Goal: Task Accomplishment & Management: Complete application form

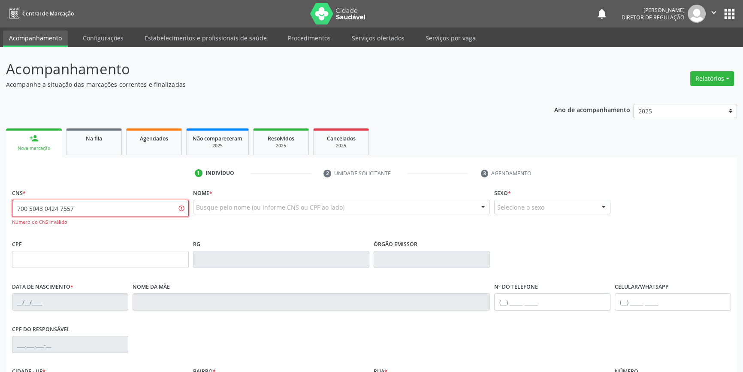
type input "700 5043 0424 7557"
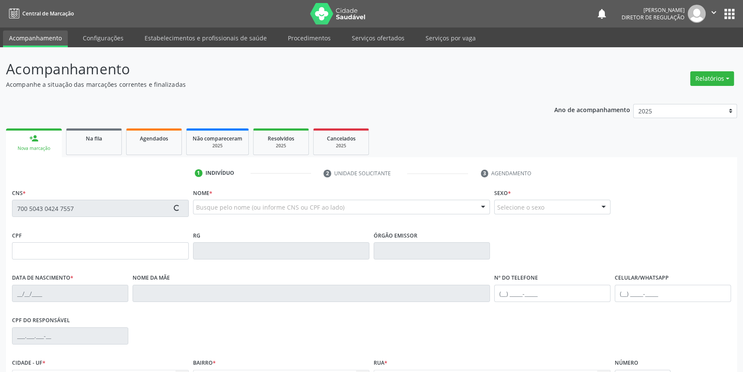
type input "526.036.444-91"
type input "1[DATE]"
type input "[PERSON_NAME] Teles"
type input "[PHONE_NUMBER]"
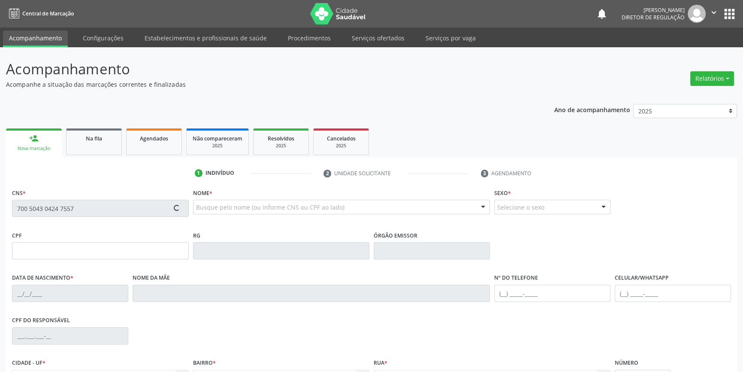
type input "046.683.444-60"
type input "S/N"
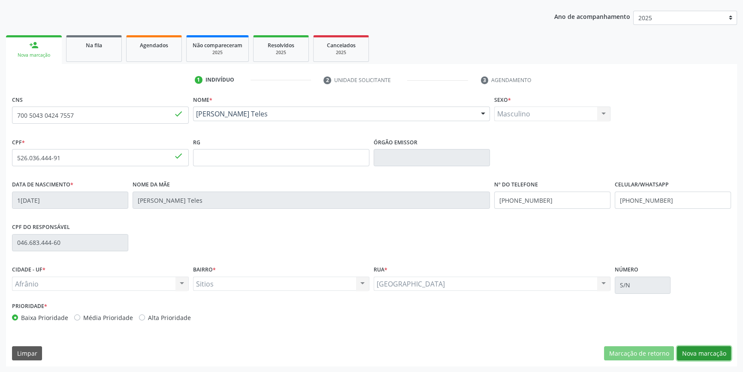
click at [709, 351] on button "Nova marcação" at bounding box center [704, 353] width 54 height 15
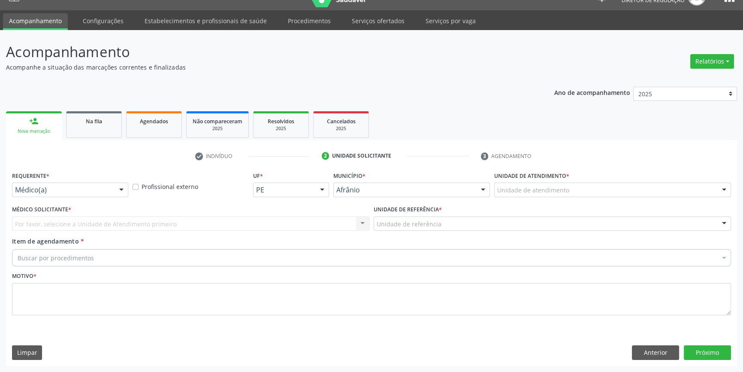
scroll to position [16, 0]
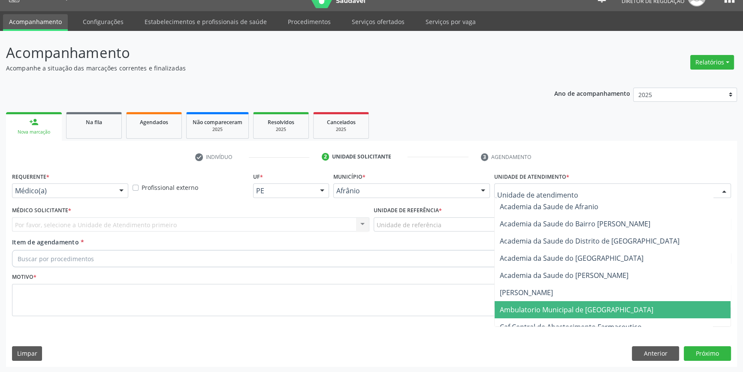
click at [524, 309] on span "Ambulatorio Municipal de [GEOGRAPHIC_DATA]" at bounding box center [577, 309] width 154 height 9
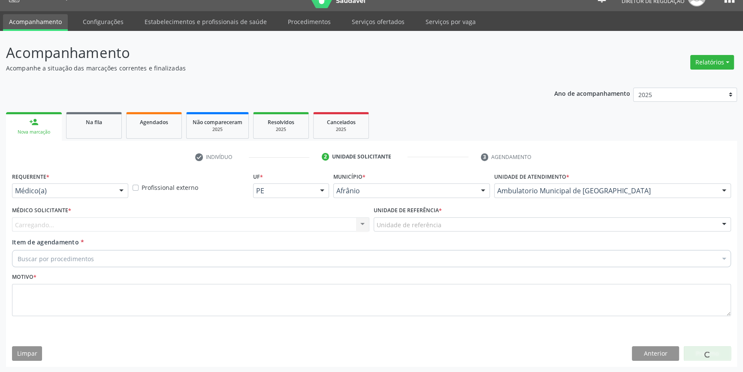
click at [446, 221] on div "Unidade de referência" at bounding box center [553, 224] width 358 height 15
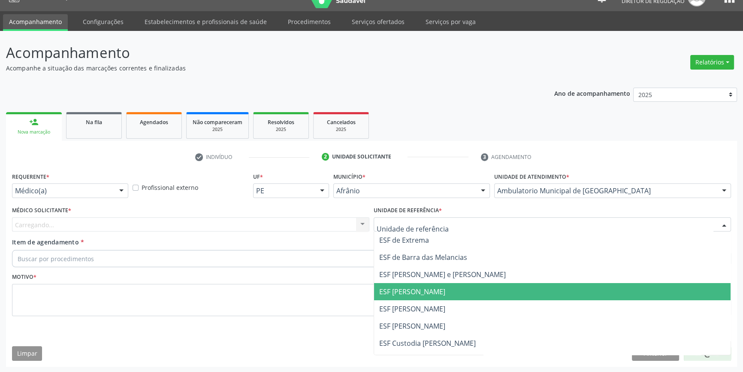
click at [430, 300] on span "ESF [PERSON_NAME]" at bounding box center [552, 308] width 357 height 17
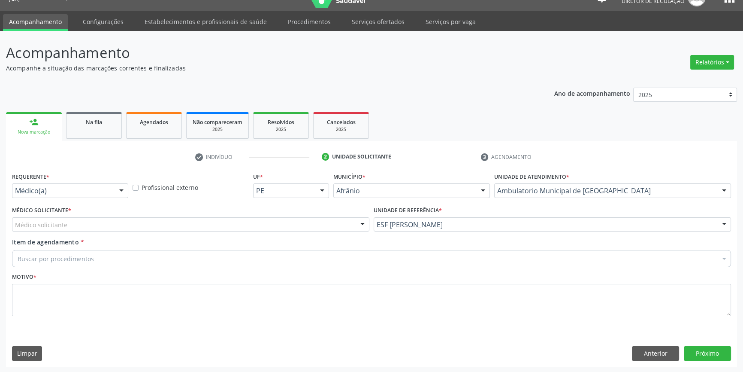
click at [237, 227] on div "Médico solicitante" at bounding box center [191, 224] width 358 height 15
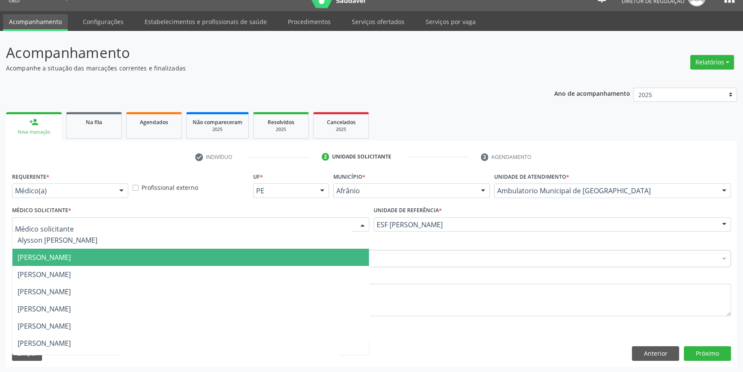
click at [120, 253] on span "[PERSON_NAME]" at bounding box center [190, 257] width 357 height 17
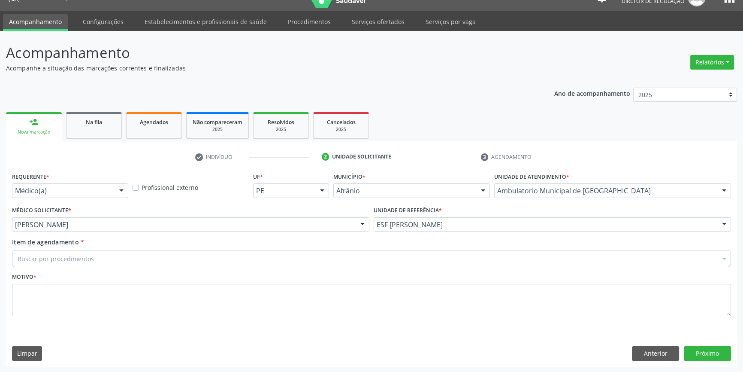
click at [113, 256] on div "Buscar por procedimentos" at bounding box center [371, 258] width 719 height 17
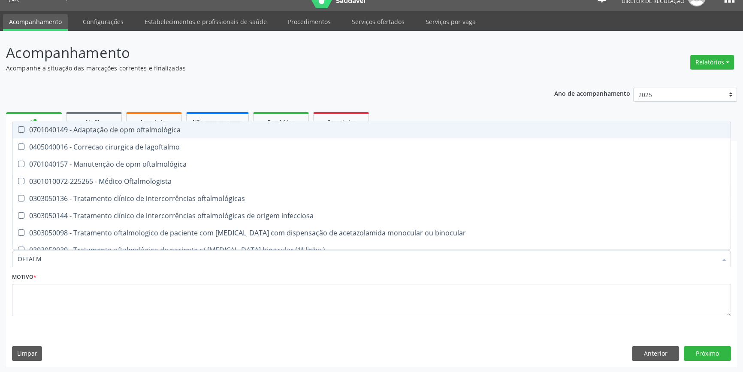
type input "OFTALMO"
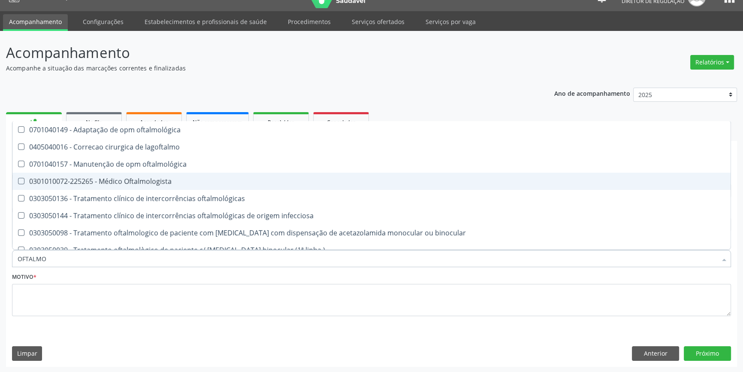
click at [180, 184] on div "0301010072-225265 - Médico Oftalmologista" at bounding box center [372, 181] width 708 height 7
checkbox Oftalmologista "true"
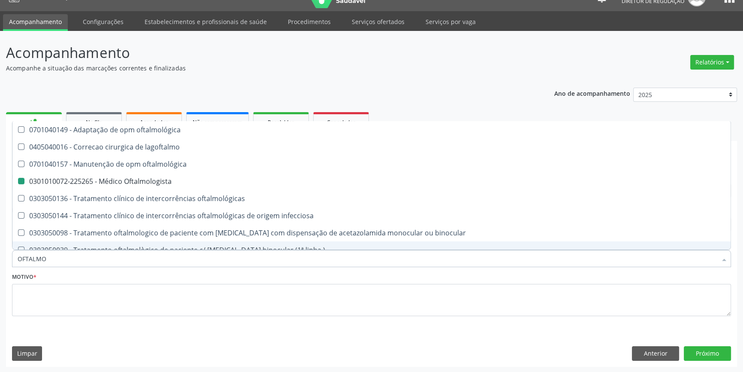
click at [118, 319] on fieldset "Motivo *" at bounding box center [371, 296] width 719 height 52
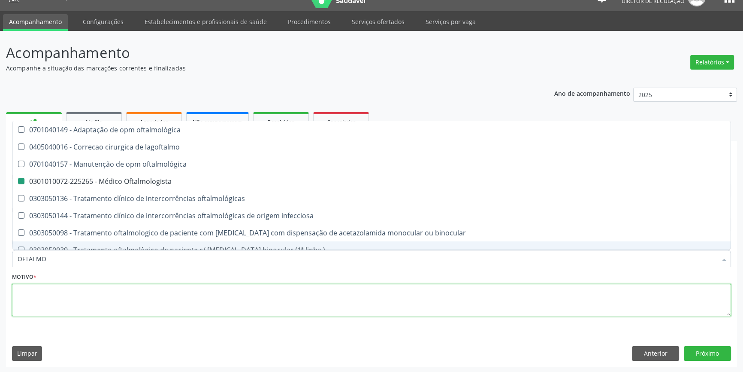
click at [121, 303] on textarea at bounding box center [371, 300] width 719 height 33
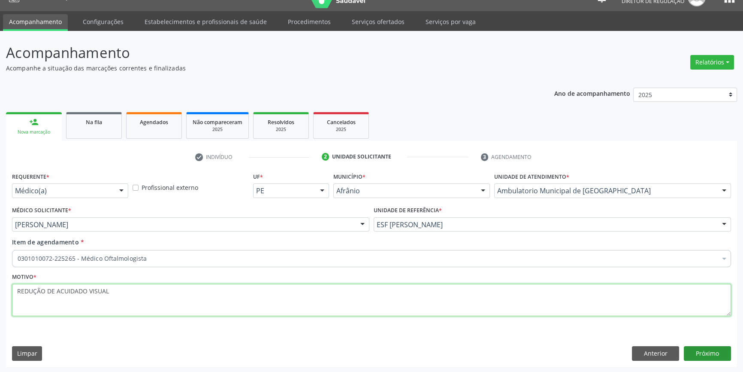
type textarea "REDUÇÃO DE ACUIDADO VISUAL"
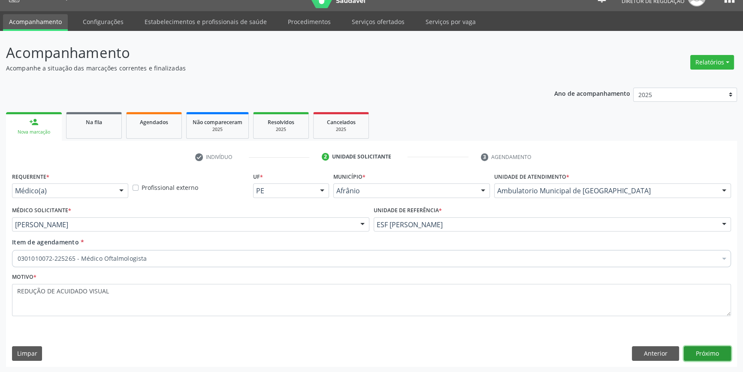
click at [710, 352] on button "Próximo" at bounding box center [707, 353] width 47 height 15
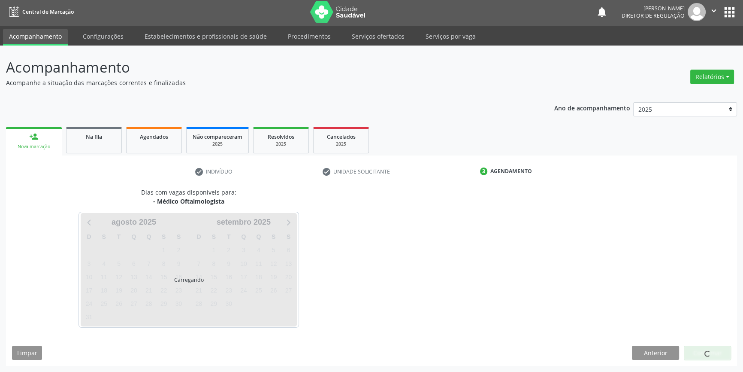
scroll to position [1, 0]
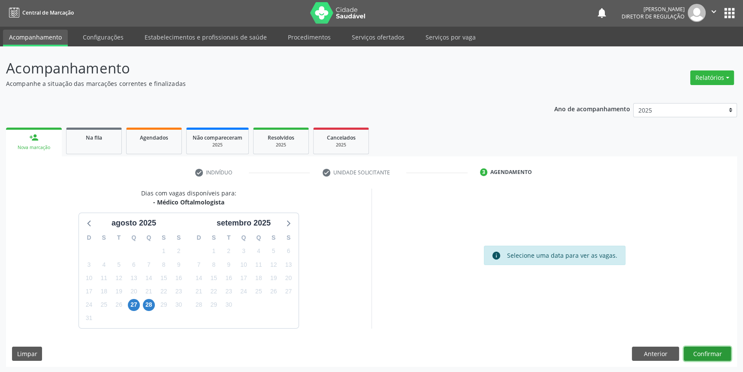
click at [709, 352] on button "Confirmar" at bounding box center [707, 353] width 47 height 15
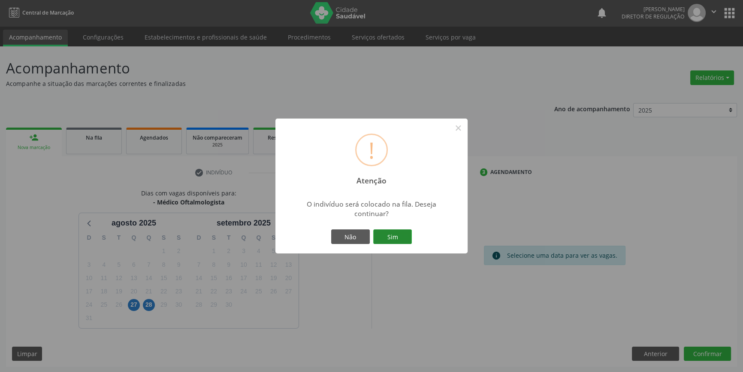
click at [404, 238] on button "Sim" at bounding box center [392, 236] width 39 height 15
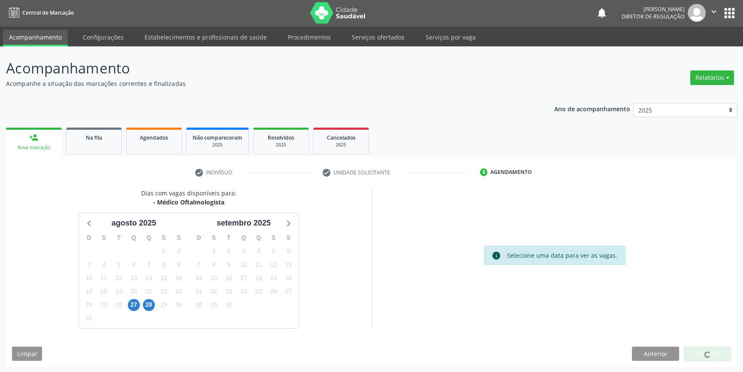
scroll to position [0, 0]
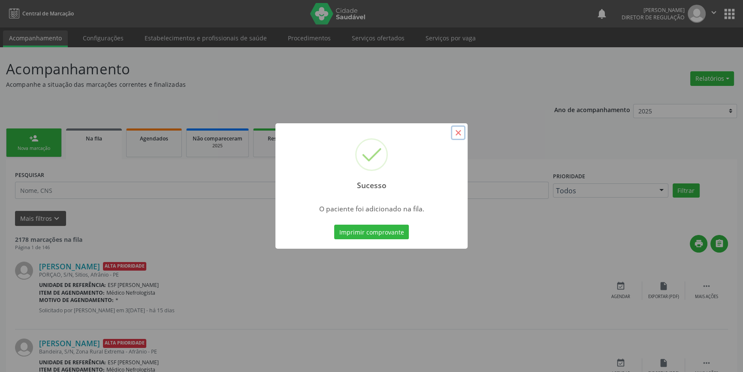
click at [460, 133] on button "×" at bounding box center [458, 132] width 15 height 15
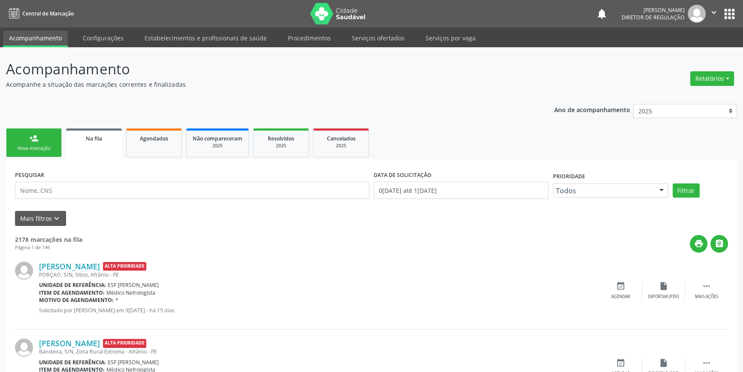
click at [48, 142] on link "person_add Nova marcação" at bounding box center [34, 142] width 56 height 29
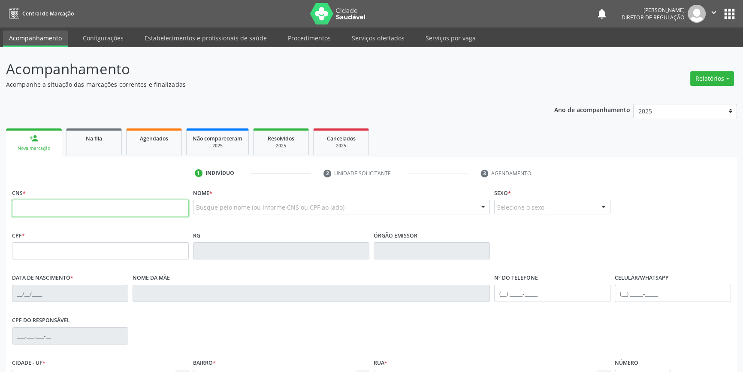
click at [58, 210] on input "text" at bounding box center [100, 208] width 177 height 17
type input "704 1077 5032 3380"
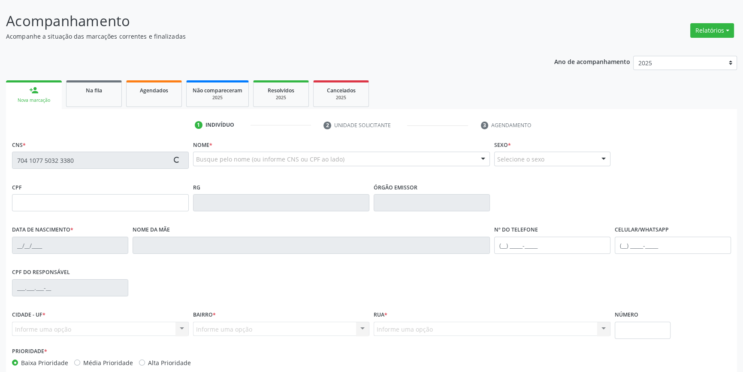
scroll to position [93, 0]
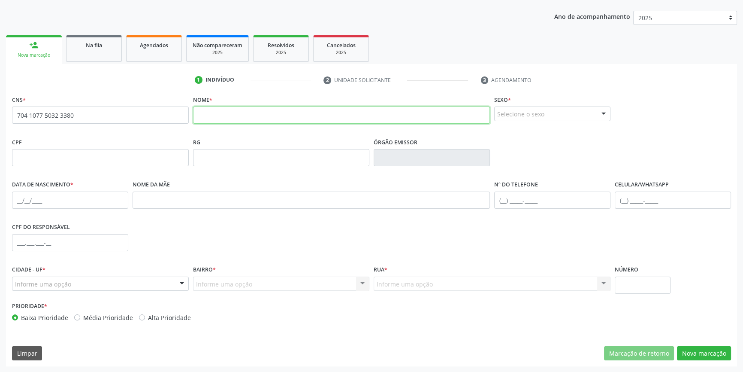
click at [253, 121] on input "text" at bounding box center [341, 114] width 297 height 17
type input "[PERSON_NAME]"
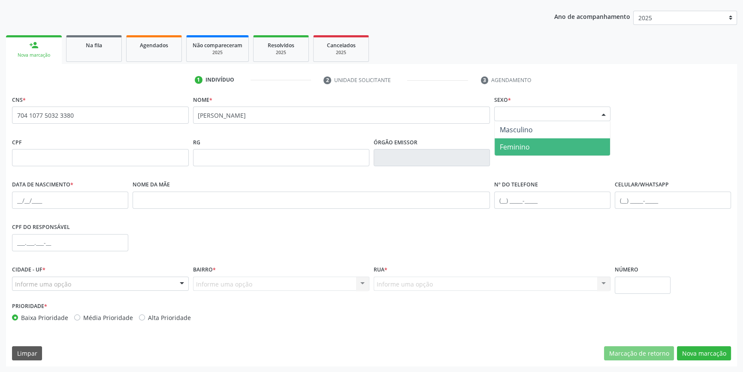
click at [505, 140] on span "Feminino" at bounding box center [552, 146] width 115 height 17
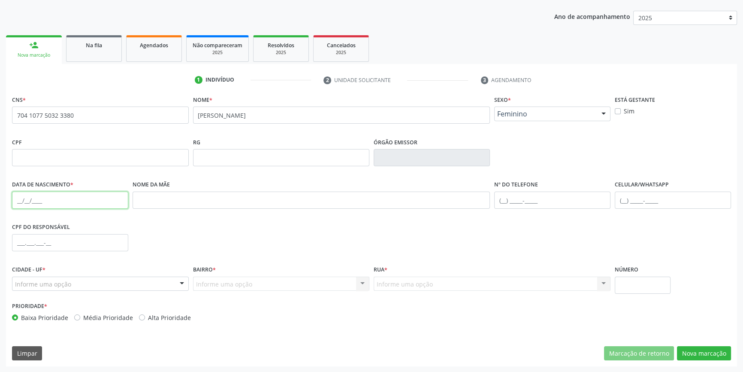
click at [19, 202] on input "text" at bounding box center [70, 199] width 116 height 17
type input "2[DATE]"
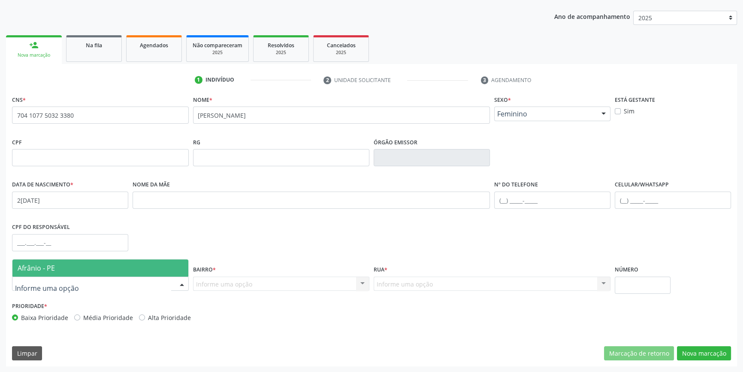
click at [104, 283] on div at bounding box center [100, 283] width 177 height 15
click at [98, 272] on span "Afrânio - PE" at bounding box center [100, 267] width 176 height 17
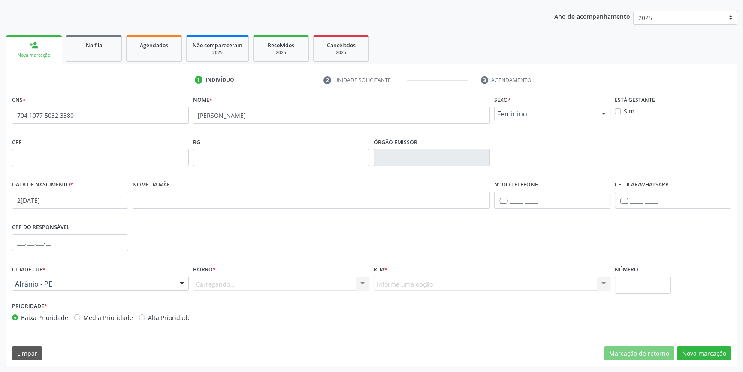
click at [203, 286] on div "Carregando... Nenhum resultado encontrado para: " " Nenhuma opção encontrada. D…" at bounding box center [281, 283] width 177 height 15
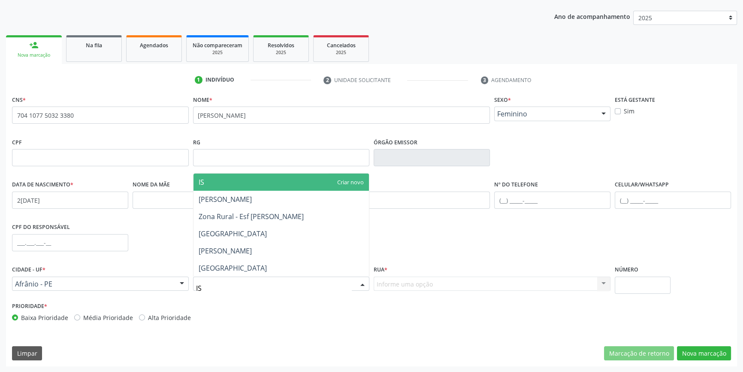
type input "ISA"
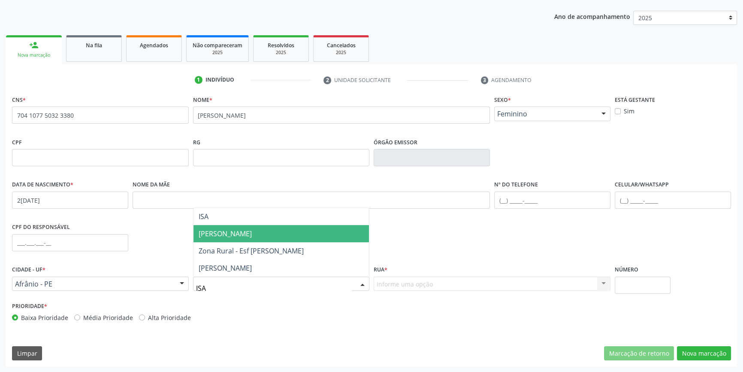
click at [229, 225] on span "[PERSON_NAME]" at bounding box center [282, 233] width 176 height 17
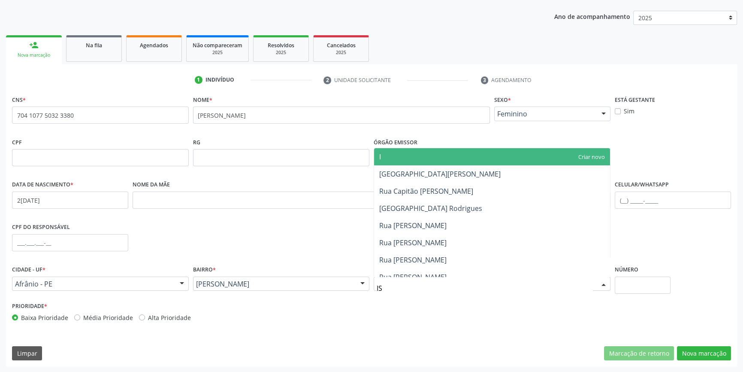
type input "ISA"
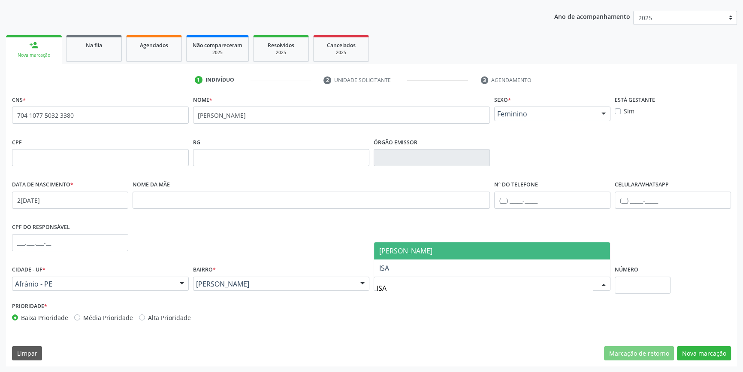
click at [403, 248] on span "[PERSON_NAME]" at bounding box center [405, 250] width 53 height 9
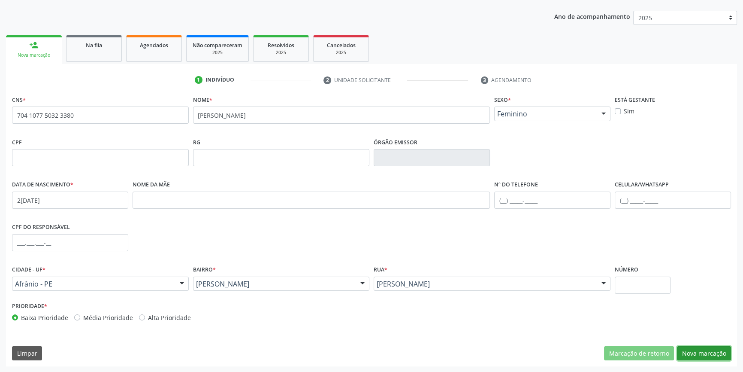
click at [696, 359] on button "Nova marcação" at bounding box center [704, 353] width 54 height 15
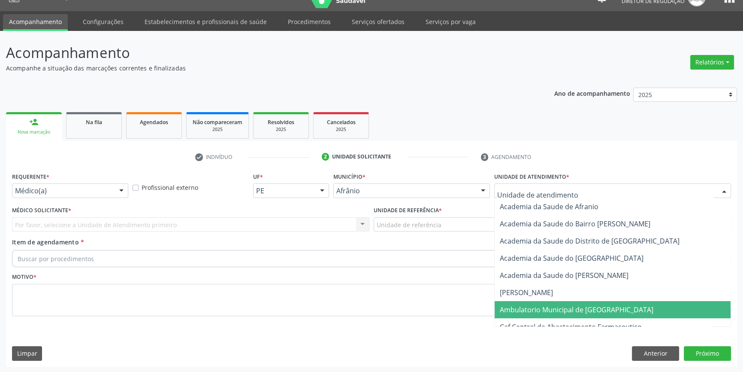
drag, startPoint x: 553, startPoint y: 307, endPoint x: 459, endPoint y: 257, distance: 106.8
click at [550, 307] on span "Ambulatorio Municipal de [GEOGRAPHIC_DATA]" at bounding box center [577, 309] width 154 height 9
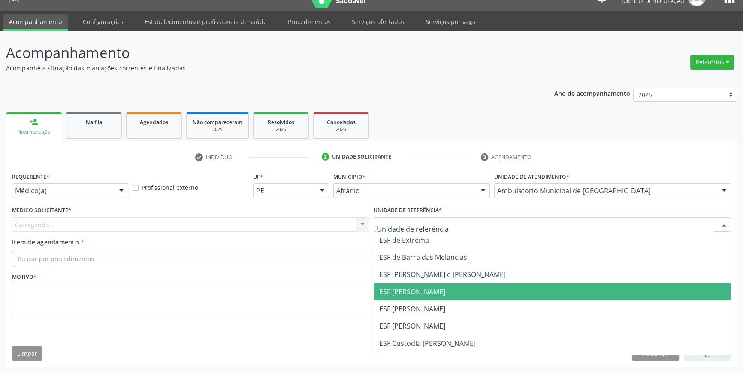
click at [397, 305] on span "ESF [PERSON_NAME]" at bounding box center [412, 308] width 66 height 9
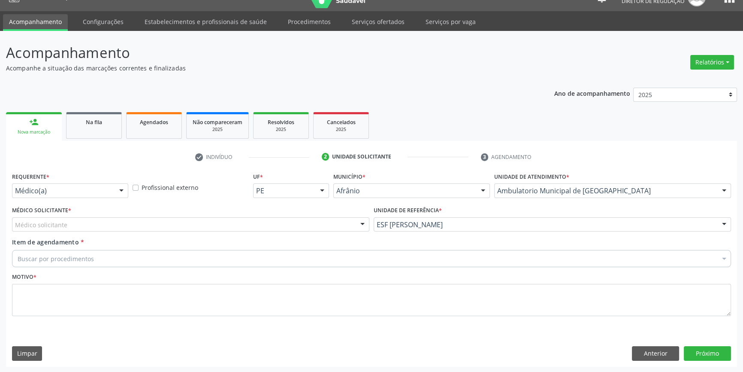
click at [279, 228] on div "Médico solicitante" at bounding box center [191, 224] width 358 height 15
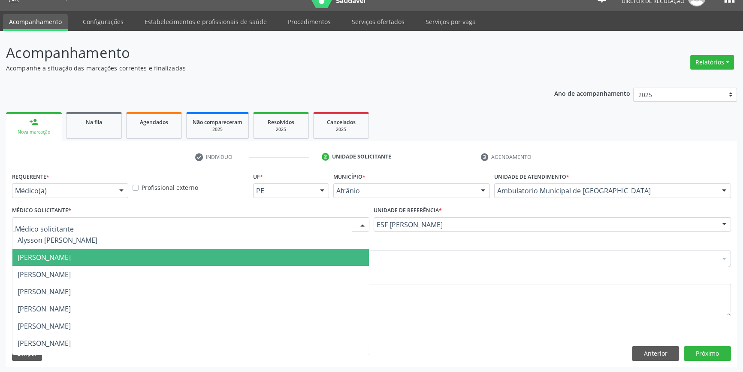
click at [103, 263] on span "[PERSON_NAME]" at bounding box center [190, 257] width 357 height 17
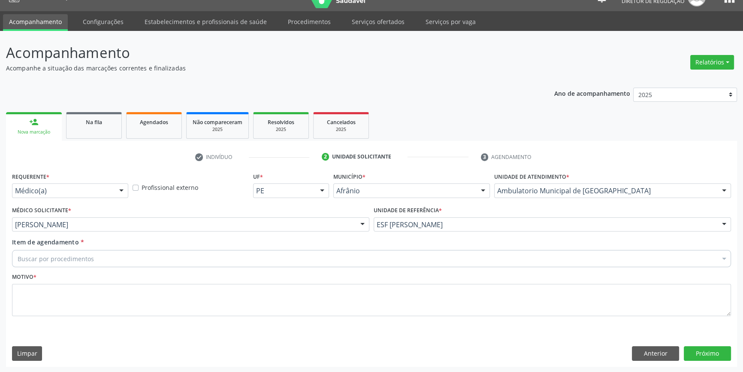
click at [101, 264] on div "Buscar por procedimentos" at bounding box center [371, 258] width 719 height 17
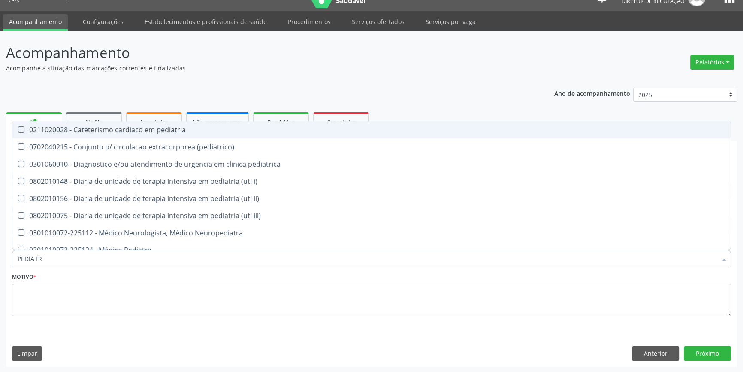
type input "PEDIATRA"
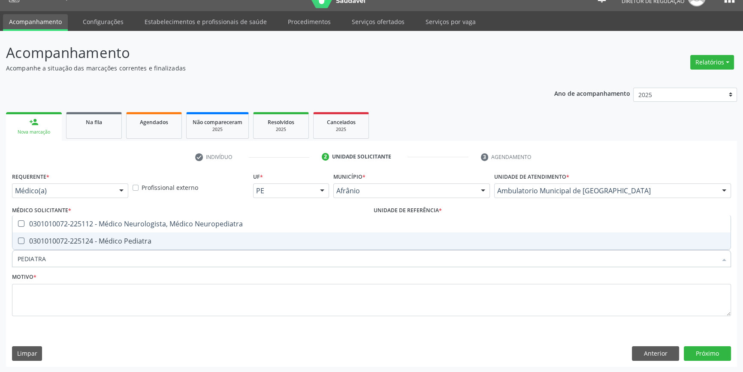
click at [136, 244] on div "0301010072-225124 - Médico Pediatra" at bounding box center [372, 240] width 708 height 7
checkbox Pediatra "true"
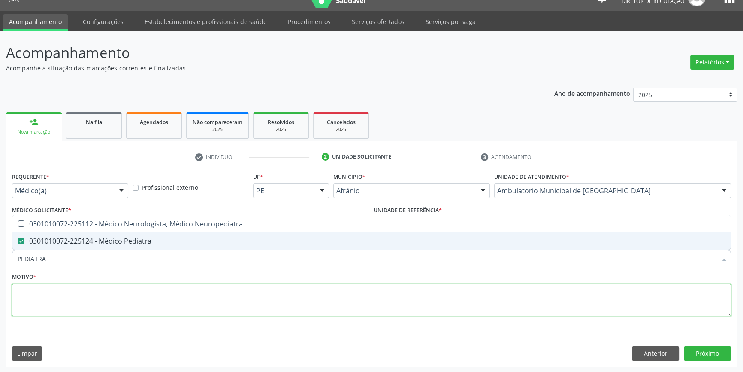
click at [99, 292] on textarea at bounding box center [371, 300] width 719 height 33
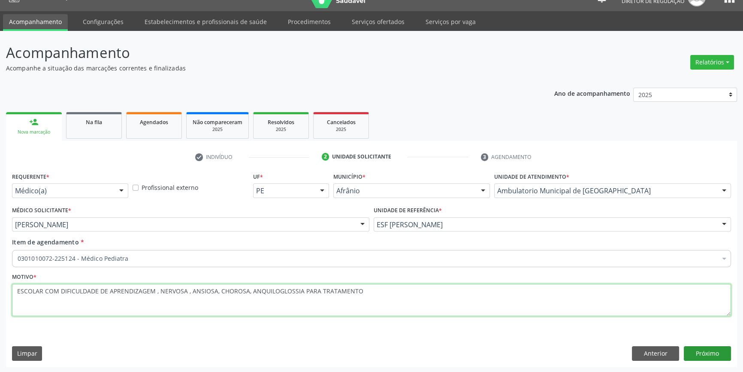
type textarea "ESCOLAR COM DIFICULDADE DE APRENDIZAGEM , NERVOSA , ANSIOSA, CHOROSA, ANQUILOGL…"
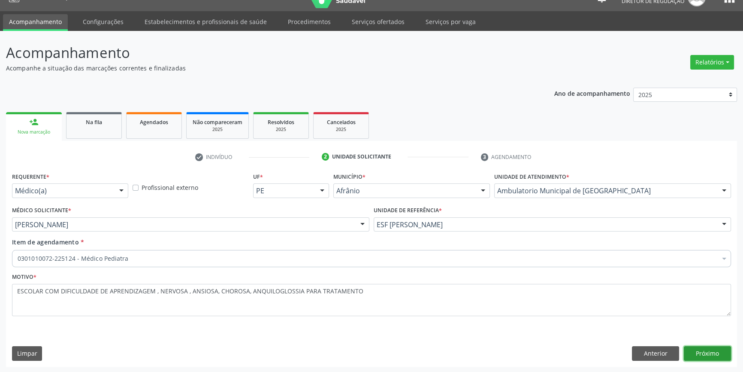
click at [709, 356] on button "Próximo" at bounding box center [707, 353] width 47 height 15
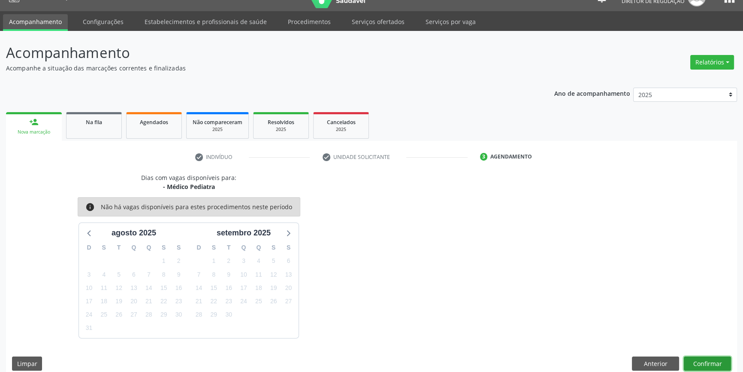
click at [709, 356] on button "Confirmar" at bounding box center [707, 363] width 47 height 15
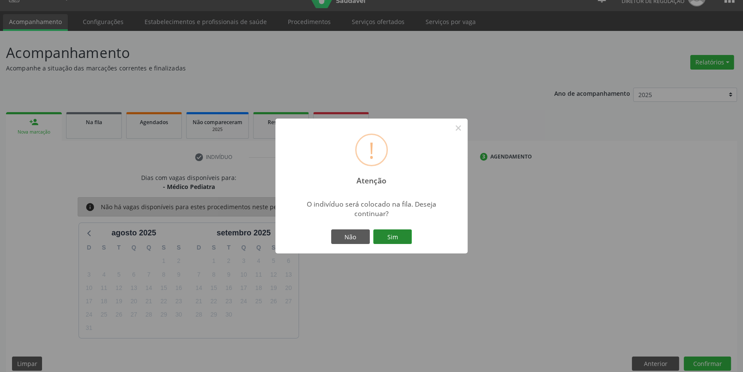
click at [391, 232] on button "Sim" at bounding box center [392, 236] width 39 height 15
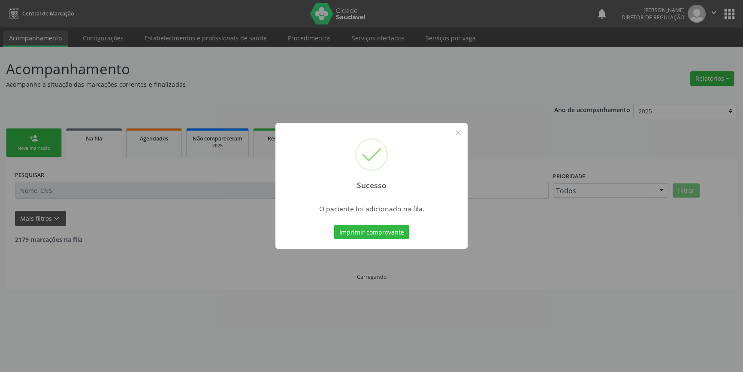
scroll to position [0, 0]
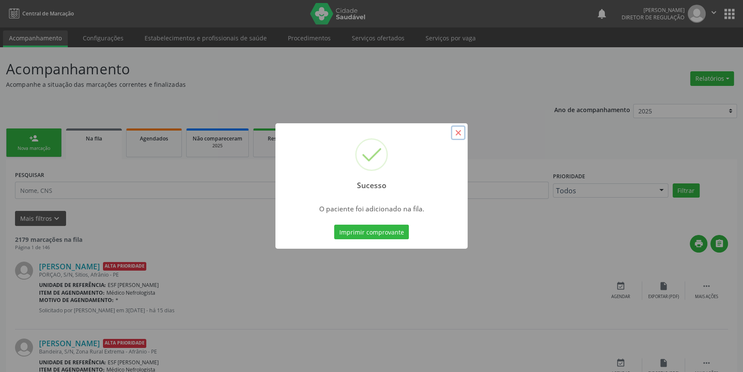
click at [461, 130] on button "×" at bounding box center [458, 132] width 15 height 15
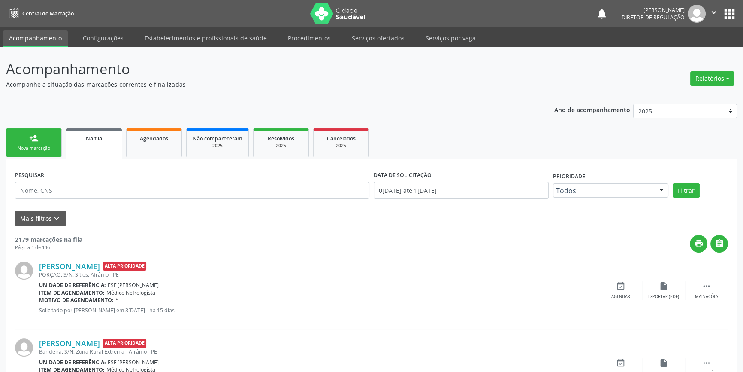
click at [35, 140] on div "person_add" at bounding box center [33, 137] width 9 height 9
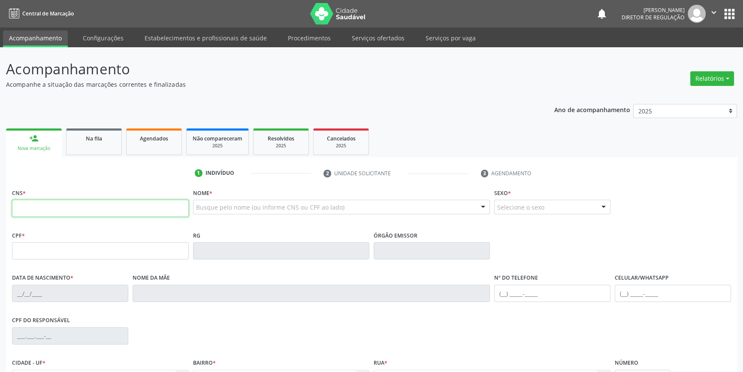
click at [57, 202] on input "text" at bounding box center [100, 208] width 177 height 17
type input "705 0004 0868 3053"
type input "1[DATE]"
type input "S/N"
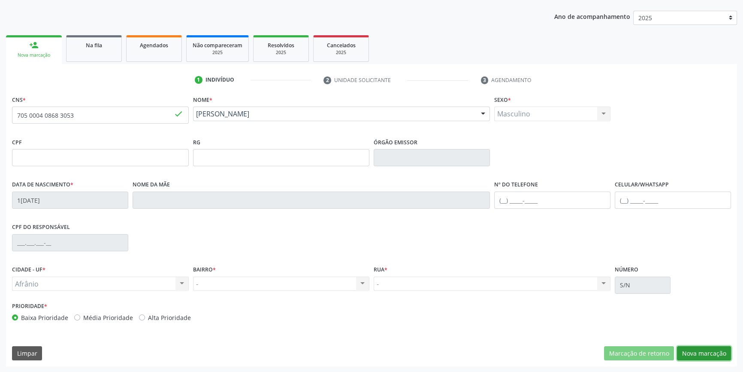
click at [722, 352] on button "Nova marcação" at bounding box center [704, 353] width 54 height 15
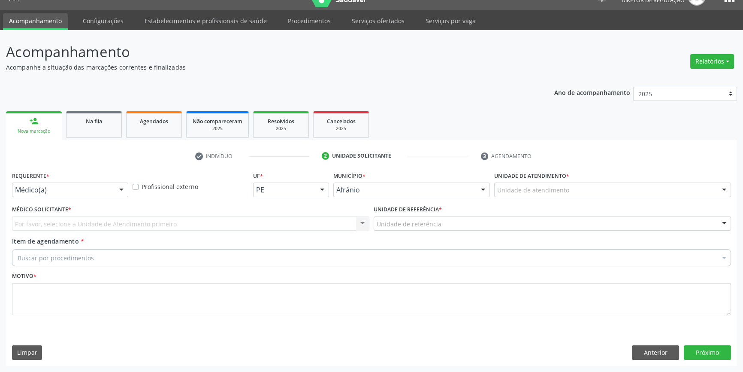
scroll to position [16, 0]
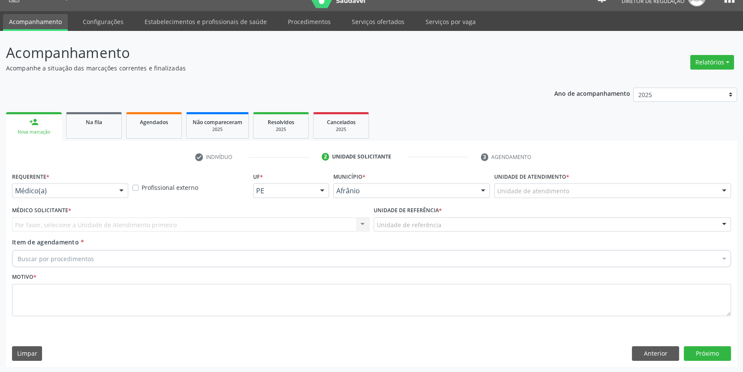
click at [567, 190] on div "Unidade de atendimento" at bounding box center [612, 190] width 237 height 15
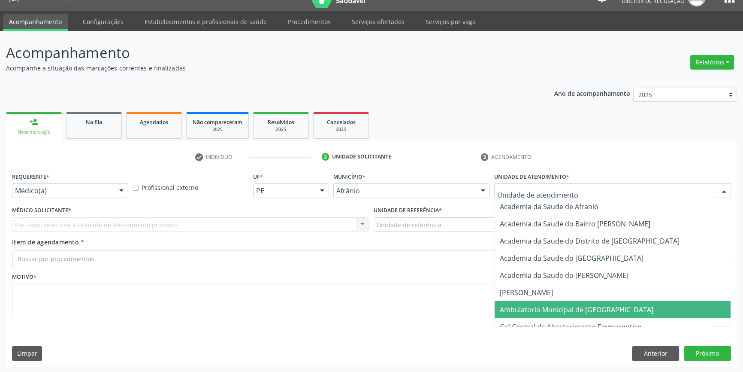
click at [571, 306] on span "Ambulatorio Municipal de [GEOGRAPHIC_DATA]" at bounding box center [577, 309] width 154 height 9
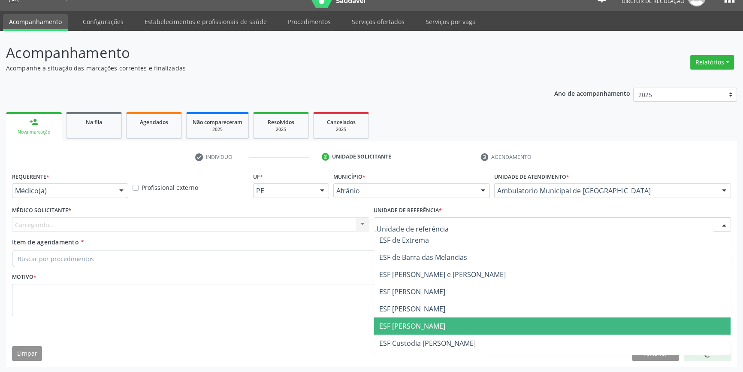
click at [428, 319] on span "ESF [PERSON_NAME]" at bounding box center [552, 325] width 357 height 17
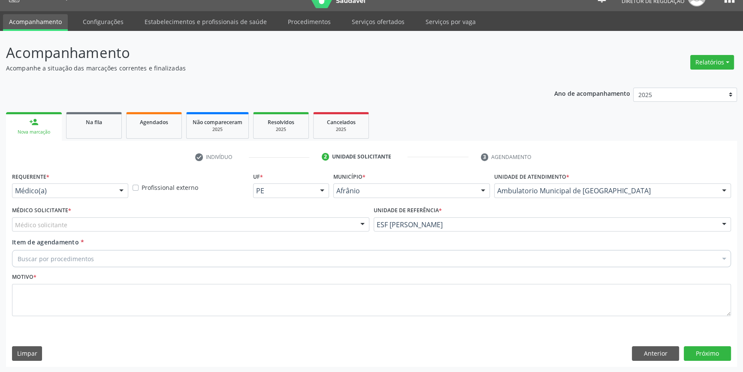
click at [79, 230] on div "Médico solicitante" at bounding box center [191, 224] width 358 height 15
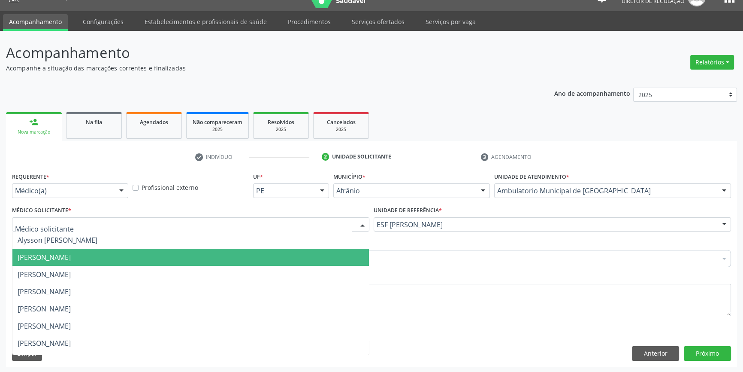
click at [65, 262] on span "[PERSON_NAME]" at bounding box center [190, 257] width 357 height 17
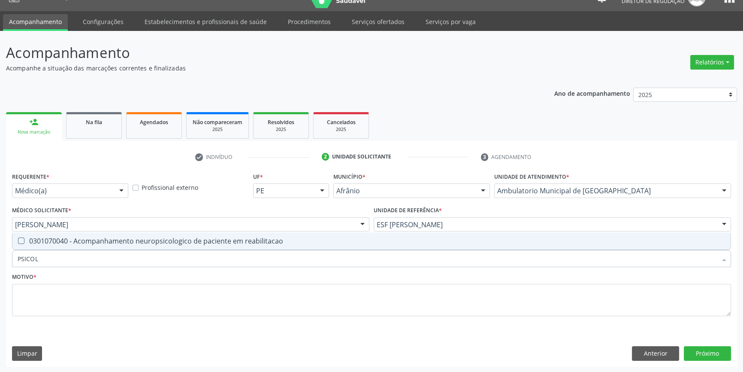
type input "PSICOLO"
drag, startPoint x: 82, startPoint y: 256, endPoint x: 0, endPoint y: 255, distance: 82.4
click at [0, 255] on div "Acompanhamento Acompanhe a situação das marcações correntes e finalizadas Relat…" at bounding box center [371, 202] width 743 height 342
click at [668, 361] on div "Requerente * Médico(a) Médico(a) Enfermeiro(a) Paciente Nenhum resultado encont…" at bounding box center [371, 268] width 731 height 196
click at [666, 356] on button "Anterior" at bounding box center [655, 353] width 47 height 15
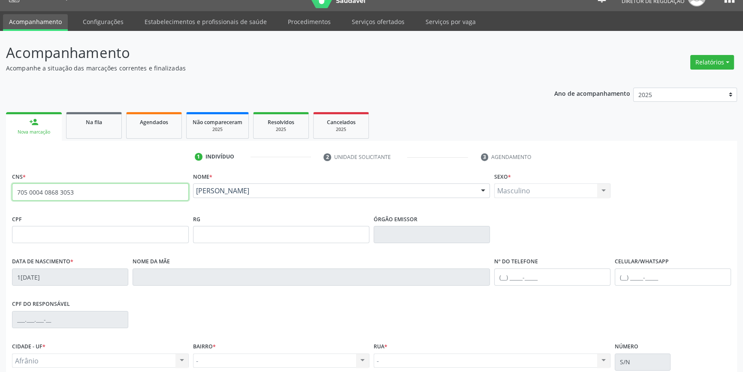
drag, startPoint x: 59, startPoint y: 188, endPoint x: 0, endPoint y: 190, distance: 58.8
click at [0, 190] on div "Acompanhamento Acompanhe a situação das marcações correntes e finalizadas Relat…" at bounding box center [371, 240] width 743 height 418
type input "705 0004 0868 3053"
click at [176, 142] on div "1 Indivíduo 2 Unidade solicitante 3 Agendamento CNS * 705 0004 0868 3053 done N…" at bounding box center [371, 292] width 731 height 302
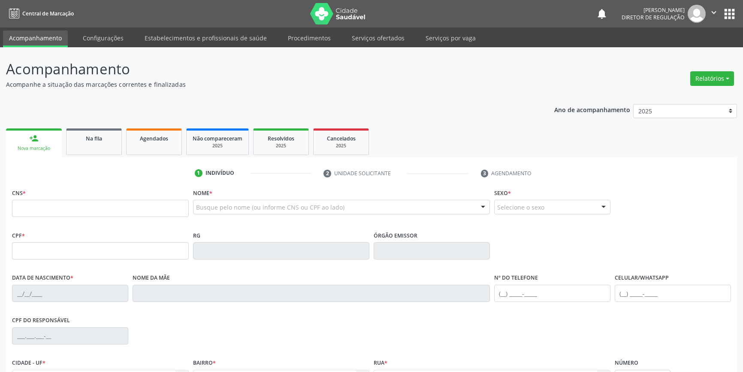
scroll to position [16, 0]
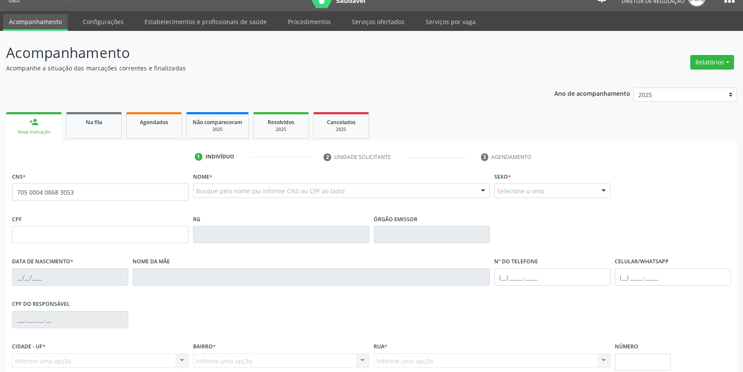
type input "705 0004 0868 3053"
type input "1[DATE]"
type input "S/N"
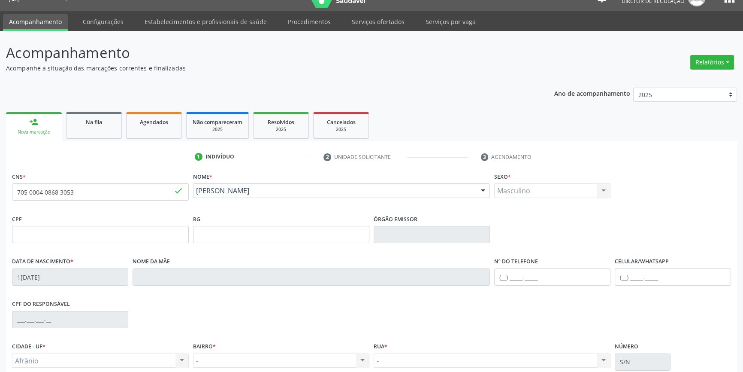
scroll to position [93, 0]
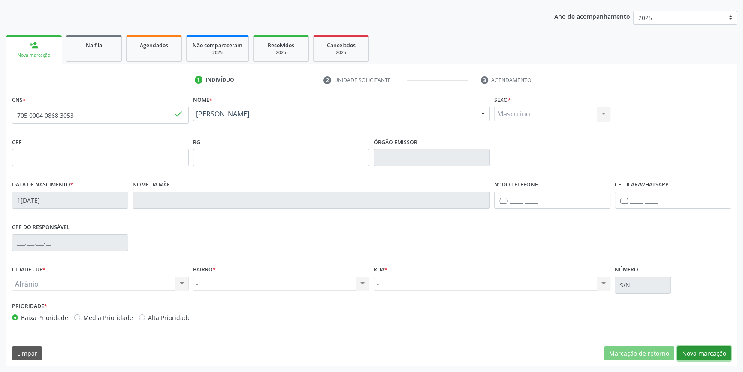
click at [709, 356] on button "Nova marcação" at bounding box center [704, 353] width 54 height 15
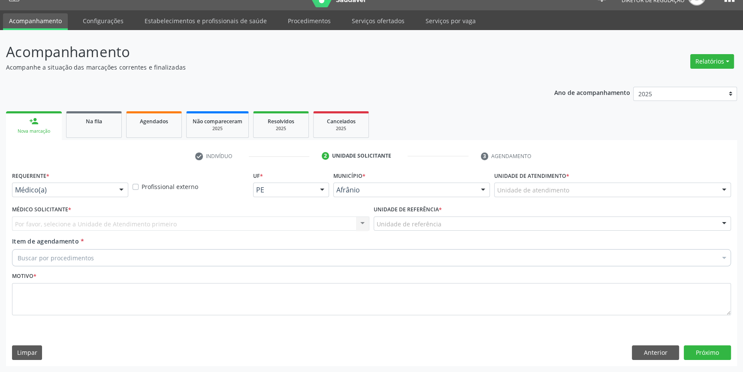
scroll to position [16, 0]
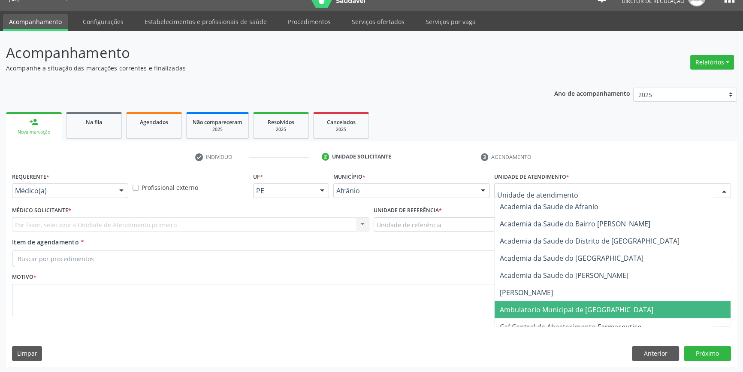
click at [530, 301] on span "Ambulatorio Municipal de [GEOGRAPHIC_DATA]" at bounding box center [613, 309] width 236 height 17
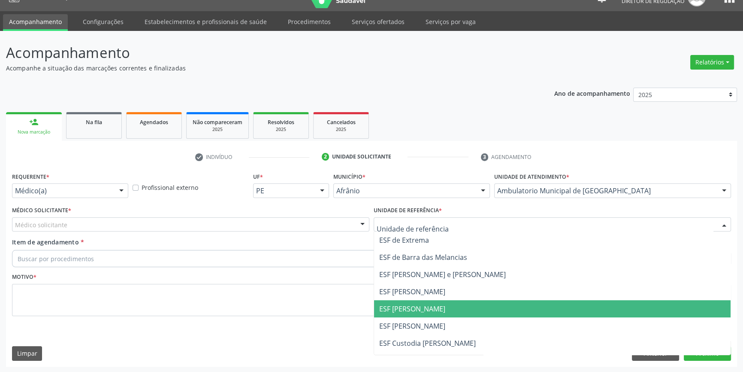
click at [426, 313] on span "ESF [PERSON_NAME]" at bounding box center [552, 308] width 357 height 17
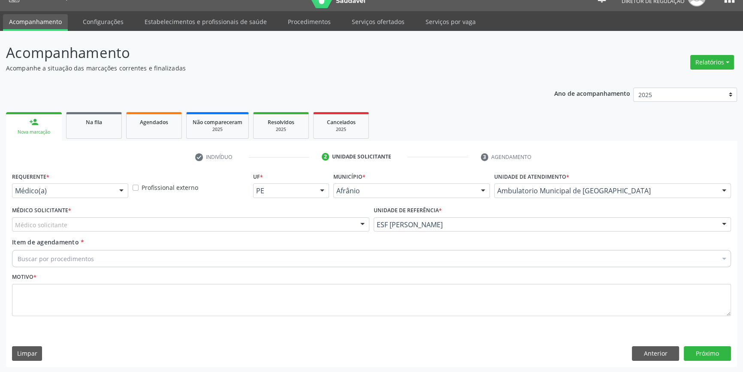
click at [224, 221] on div "Médico solicitante" at bounding box center [191, 224] width 358 height 15
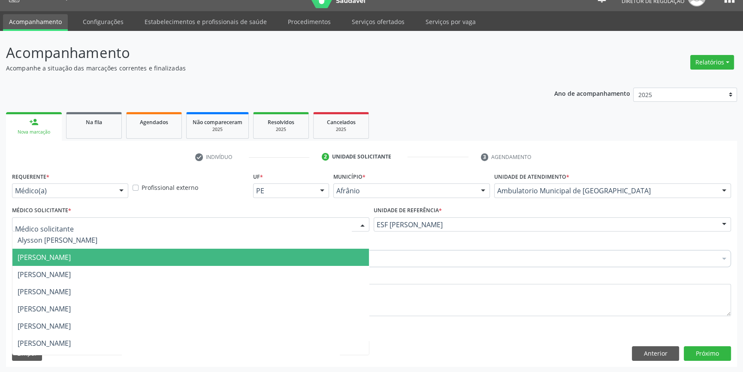
click at [71, 256] on span "[PERSON_NAME]" at bounding box center [44, 256] width 53 height 9
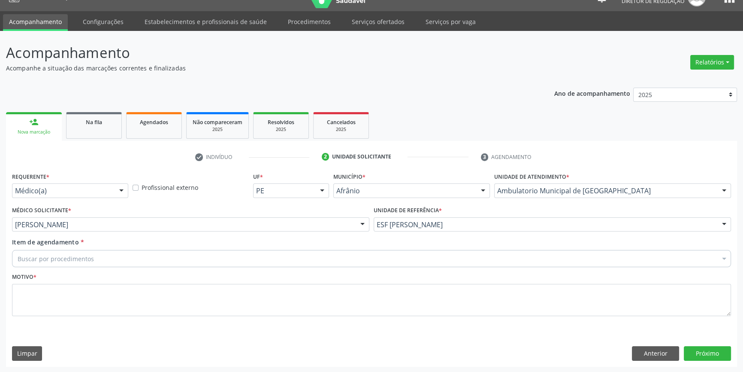
click at [120, 256] on div "Buscar por procedimentos" at bounding box center [371, 258] width 719 height 17
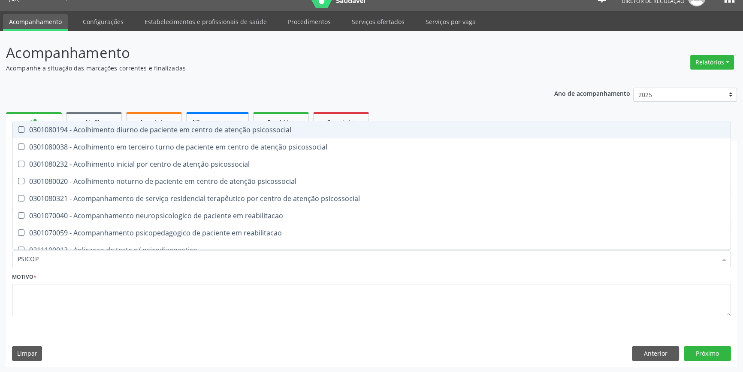
type input "PSICOPE"
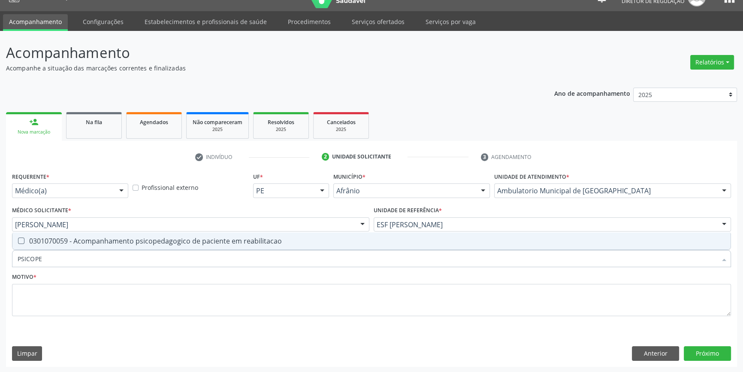
click at [130, 242] on div "0301070059 - Acompanhamento psicopedagogico de paciente em reabilitacao" at bounding box center [372, 240] width 708 height 7
checkbox reabilitacao "true"
click at [124, 275] on div "Motivo *" at bounding box center [371, 292] width 719 height 45
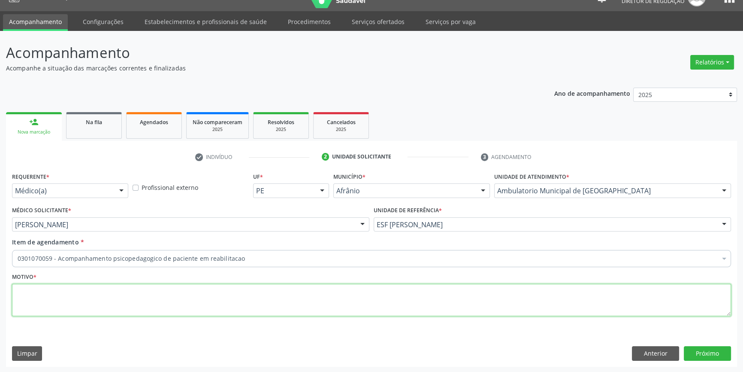
click at [117, 292] on textarea at bounding box center [371, 300] width 719 height 33
type textarea "AUTISMO ? TDAH?"
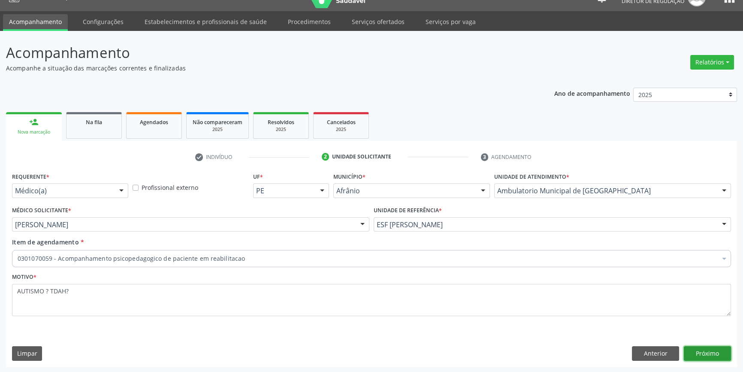
click at [711, 346] on button "Próximo" at bounding box center [707, 353] width 47 height 15
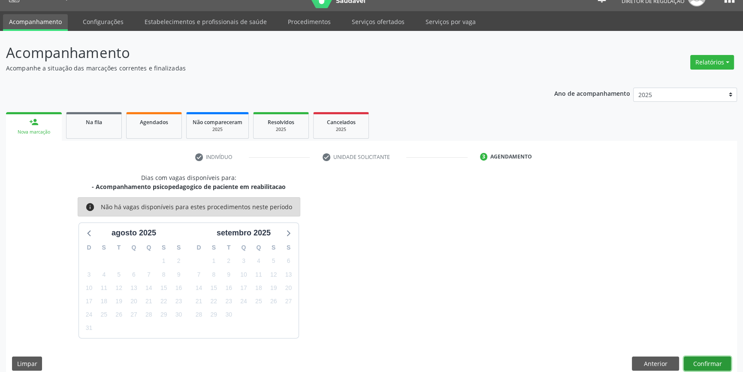
click at [706, 360] on button "Confirmar" at bounding box center [707, 363] width 47 height 15
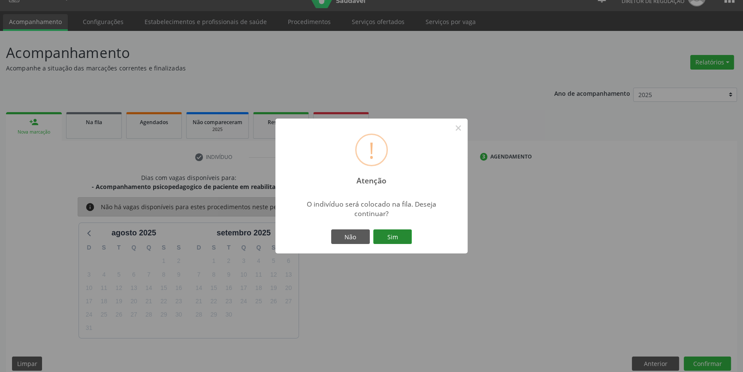
click at [412, 238] on button "Sim" at bounding box center [392, 236] width 39 height 15
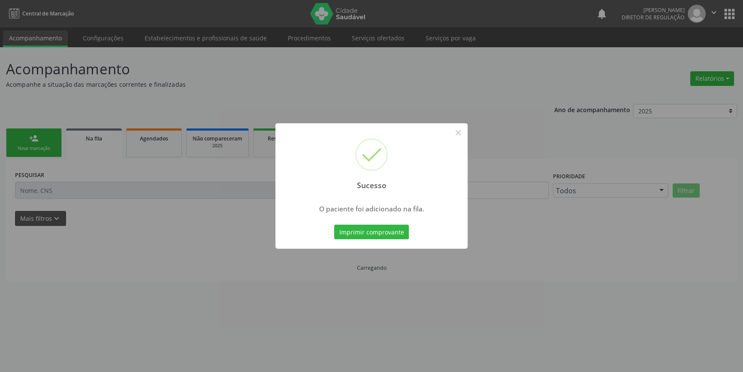
scroll to position [0, 0]
click at [464, 132] on button "×" at bounding box center [461, 132] width 15 height 15
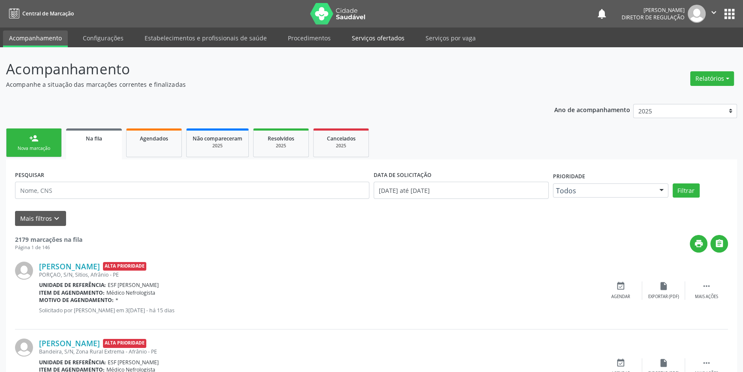
click at [374, 33] on link "Serviços ofertados" at bounding box center [378, 37] width 65 height 15
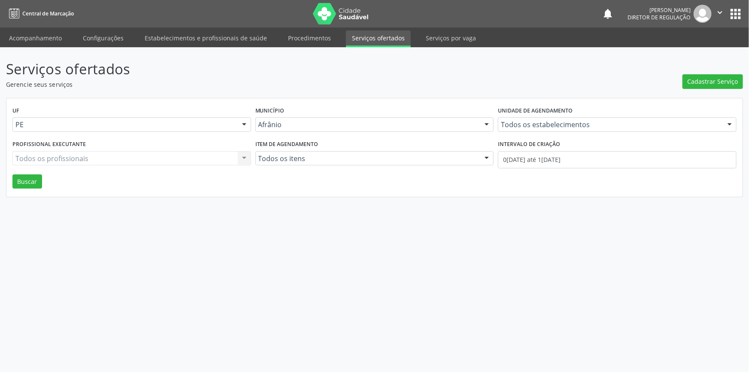
click at [708, 92] on div "Serviços ofertados Gerencie seus serviços Cadastrar Serviço UF PE Todas as UFs …" at bounding box center [374, 127] width 737 height 139
click at [708, 89] on div "Serviços ofertados Gerencie seus serviços Cadastrar Serviço UF PE Todas as UFs …" at bounding box center [374, 127] width 737 height 139
click at [701, 73] on div "Cadastrar Serviço" at bounding box center [712, 73] width 61 height 30
click at [703, 77] on span "Cadastrar Serviço" at bounding box center [713, 81] width 51 height 9
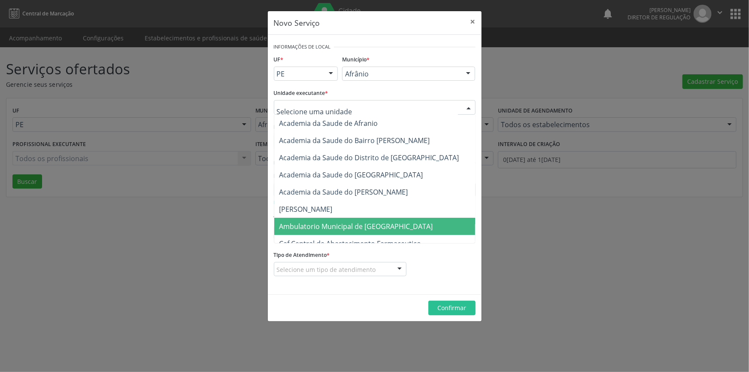
click at [363, 225] on span "Ambulatorio Municipal de [GEOGRAPHIC_DATA]" at bounding box center [356, 225] width 154 height 9
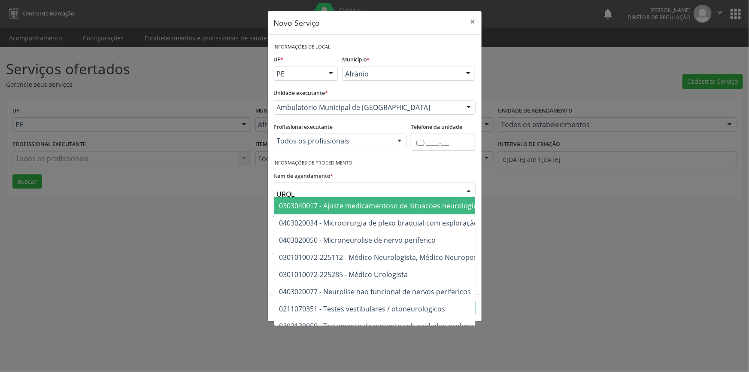
type input "UROLO"
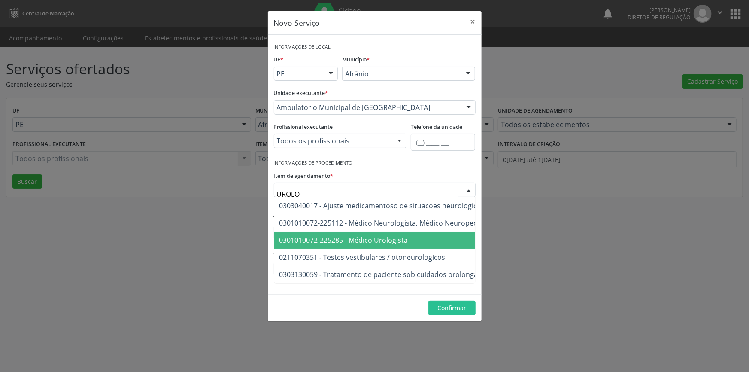
click at [361, 242] on span "0301010072-225285 - Médico Urologista" at bounding box center [343, 239] width 129 height 9
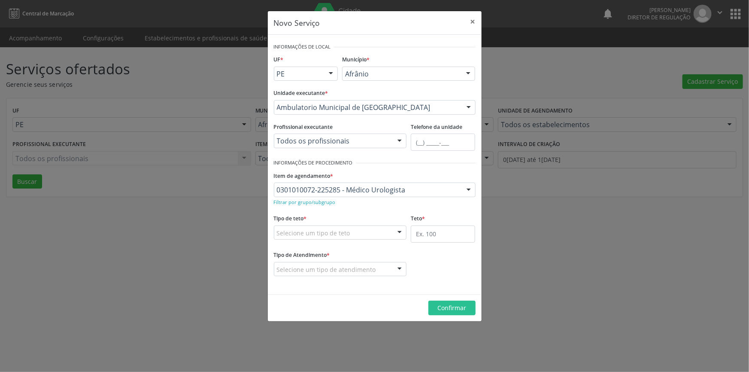
click at [356, 236] on div "Selecione um tipo de teto" at bounding box center [340, 232] width 133 height 15
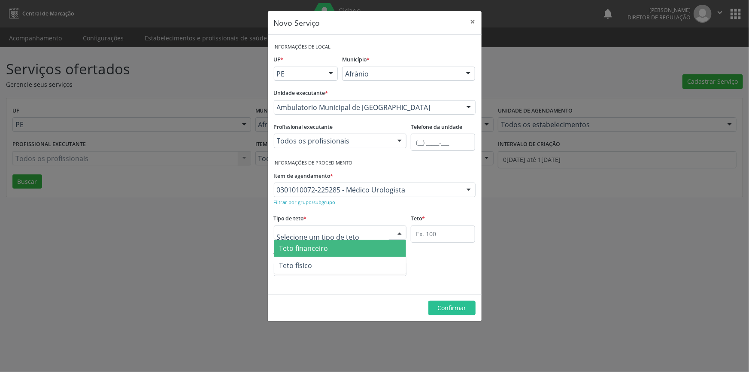
click at [343, 254] on span "Teto financeiro" at bounding box center [340, 247] width 132 height 17
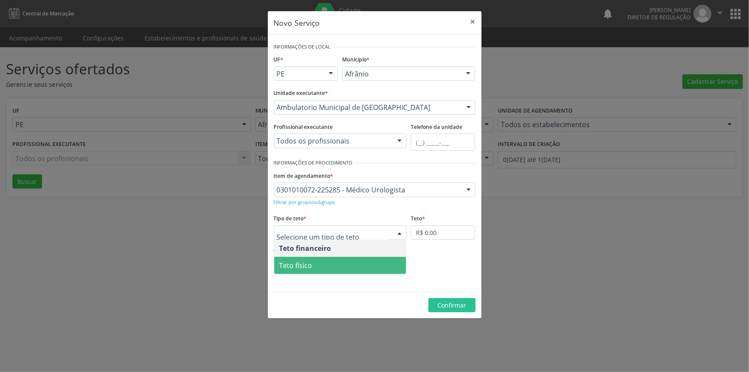
click at [346, 237] on div at bounding box center [340, 232] width 133 height 15
click at [335, 267] on span "Teto físico" at bounding box center [340, 265] width 132 height 17
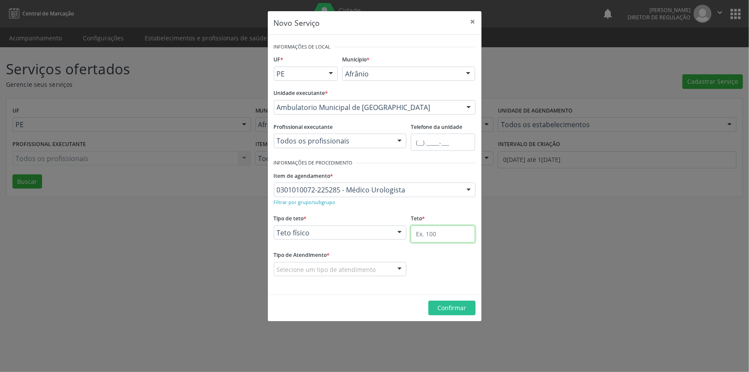
click at [421, 234] on input "text" at bounding box center [443, 233] width 64 height 17
type input "1"
click at [359, 264] on div "Selecione um tipo de atendimento" at bounding box center [340, 269] width 133 height 15
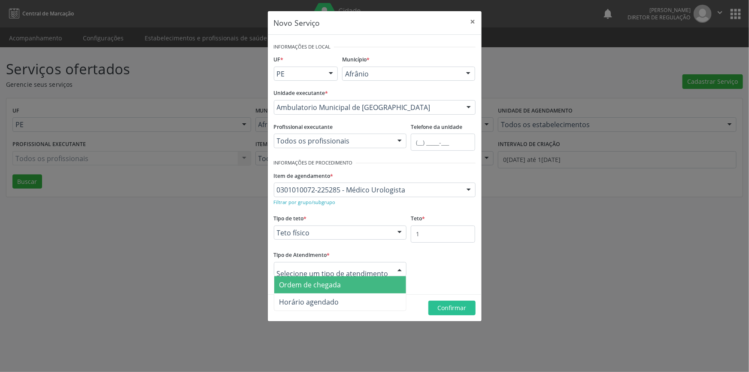
click at [338, 282] on span "Ordem de chegada" at bounding box center [310, 284] width 62 height 9
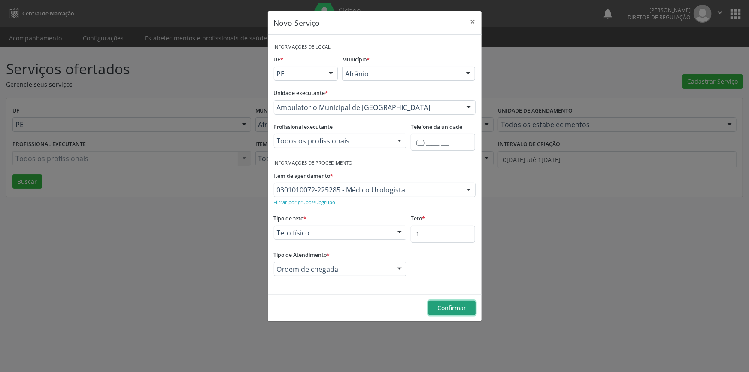
click at [436, 307] on button "Confirmar" at bounding box center [451, 307] width 47 height 15
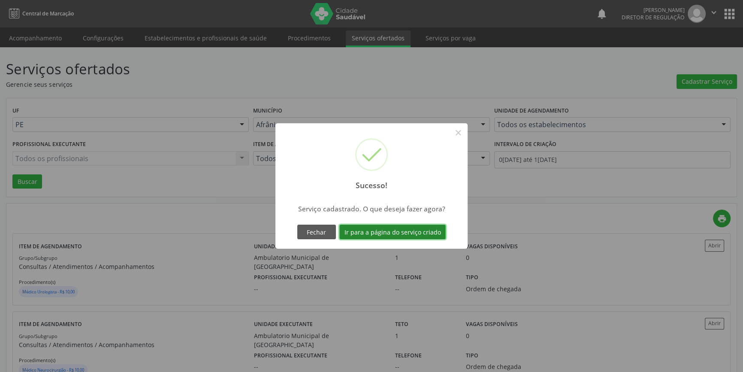
click at [408, 233] on button "Ir para a página do serviço criado" at bounding box center [392, 231] width 106 height 15
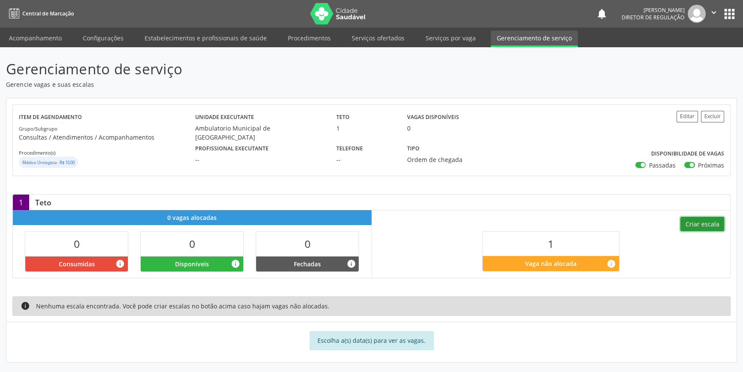
click at [712, 221] on button "Criar escala" at bounding box center [703, 224] width 44 height 15
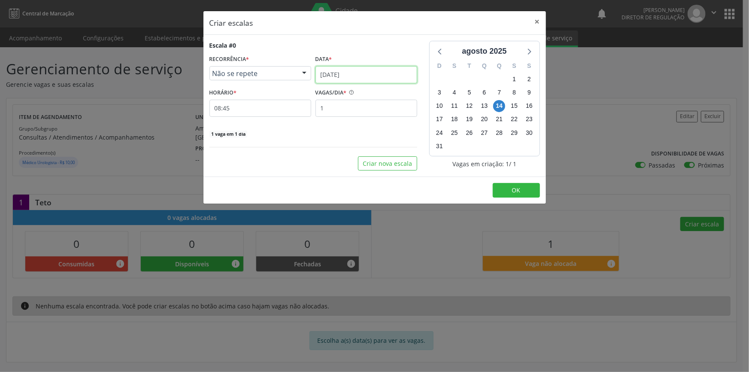
click at [351, 78] on input "14/08/2025" at bounding box center [366, 74] width 102 height 17
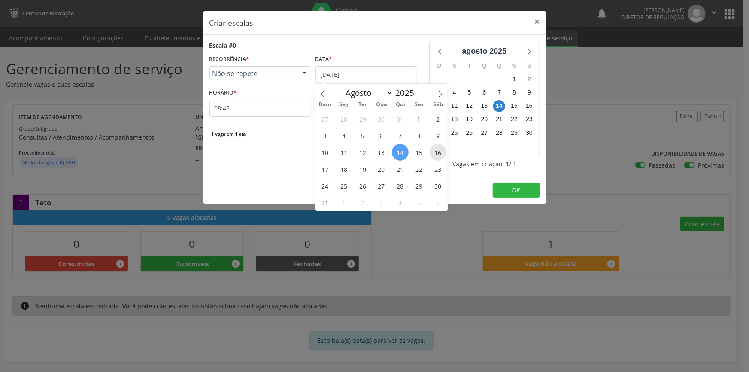
click at [432, 153] on span "16" at bounding box center [438, 152] width 17 height 17
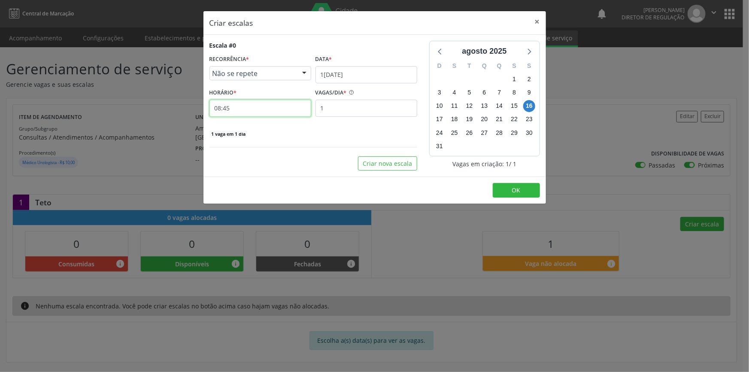
click at [268, 106] on input "08:45" at bounding box center [260, 108] width 102 height 17
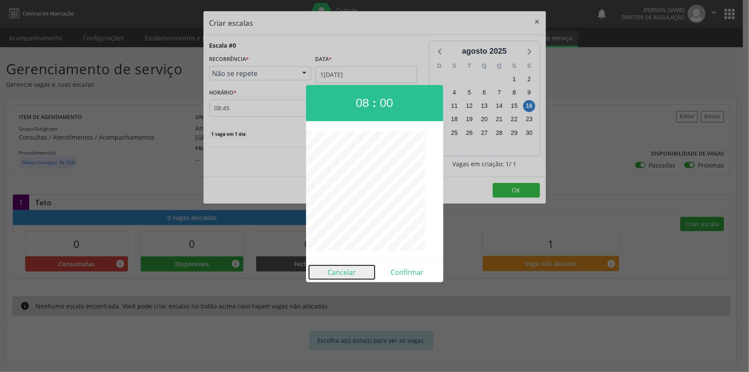
click at [345, 267] on button "Cancelar" at bounding box center [342, 272] width 66 height 14
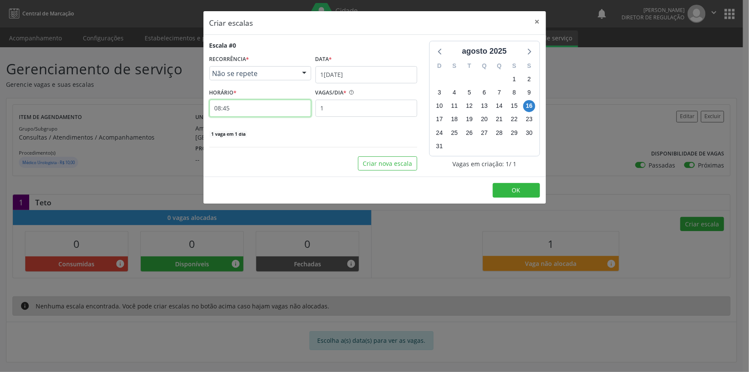
click at [261, 115] on input "08:45" at bounding box center [260, 108] width 102 height 17
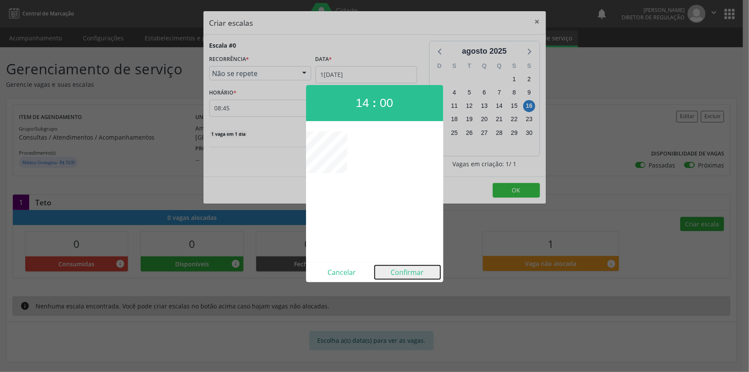
click at [407, 270] on button "Confirmar" at bounding box center [408, 272] width 66 height 14
type input "14:00"
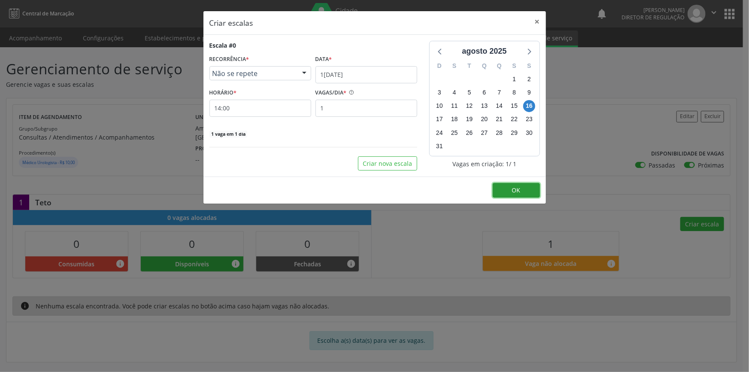
click at [510, 193] on button "OK" at bounding box center [516, 190] width 47 height 15
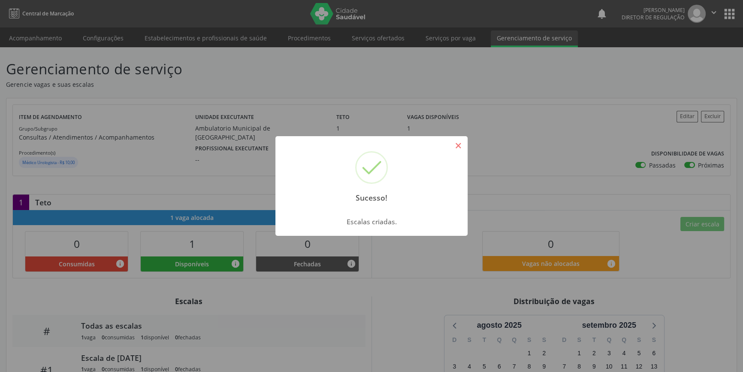
click at [462, 147] on button "×" at bounding box center [458, 145] width 15 height 15
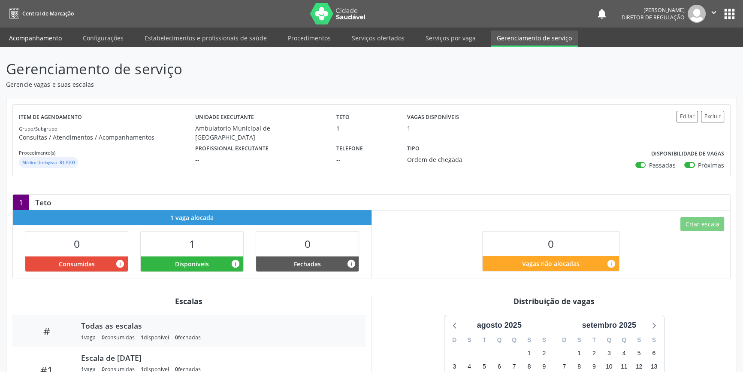
click at [53, 38] on link "Acompanhamento" at bounding box center [35, 37] width 65 height 15
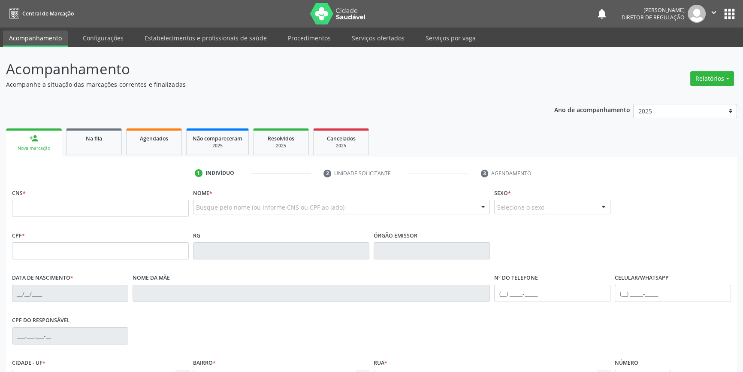
click at [206, 201] on div "Busque pelo nome (ou informe CNS ou CPF ao lado)" at bounding box center [341, 207] width 297 height 15
type input "CAMILA RAQUE"
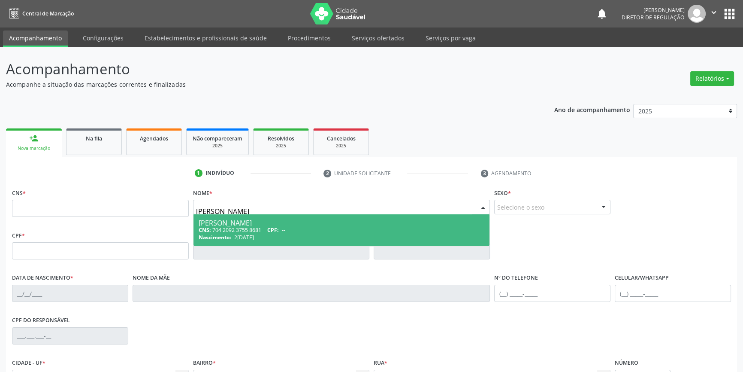
click at [275, 224] on div "Camila Raquel da Silva Carvalho" at bounding box center [342, 222] width 286 height 7
type input "704 2092 3755 8681"
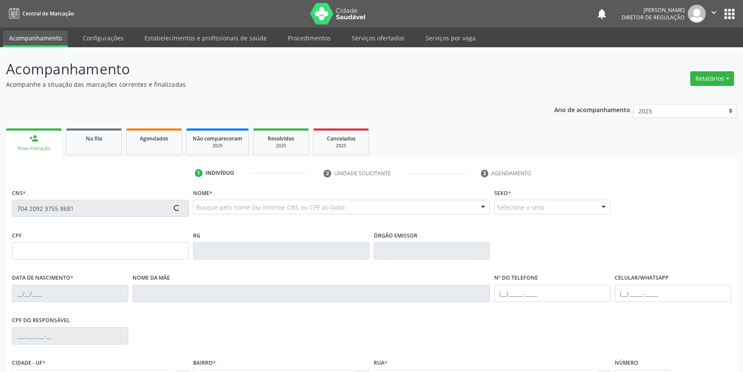
scroll to position [93, 0]
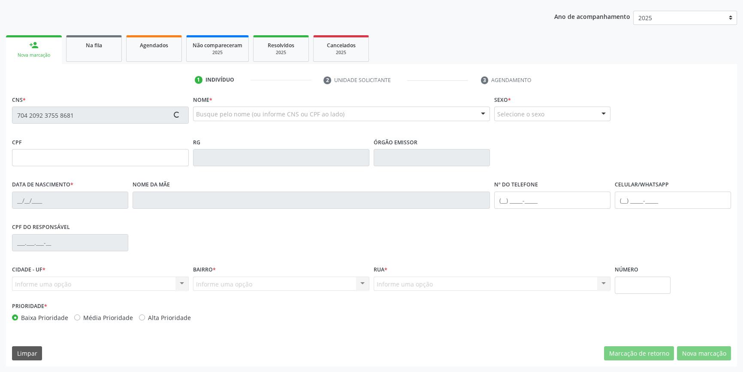
type input "23/07/1995"
type input "Martinha Marisoti da Silva Carvalho"
type input "(87) 98856-6849"
type input "526.039.894-72"
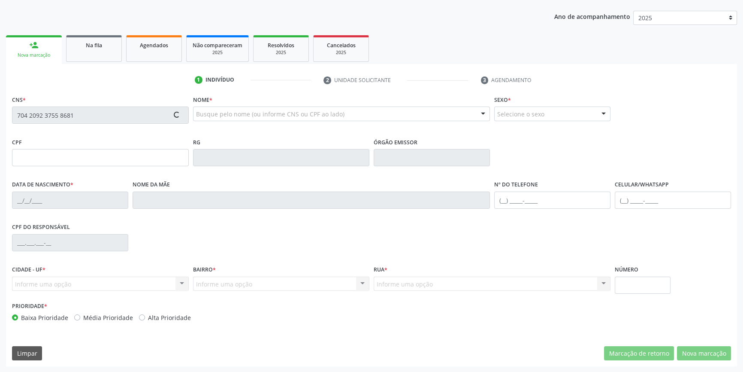
type input "S/N"
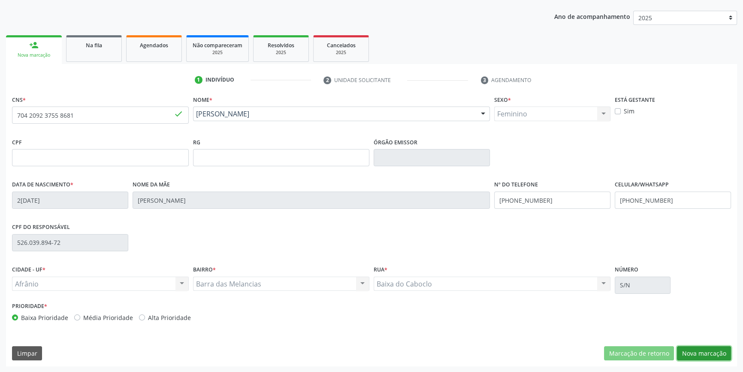
click at [713, 352] on button "Nova marcação" at bounding box center [704, 353] width 54 height 15
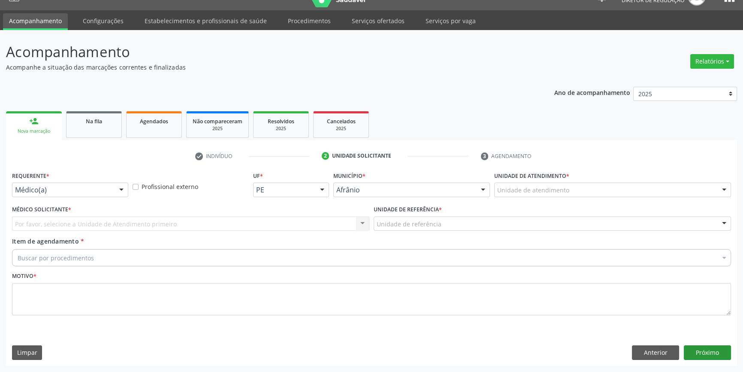
scroll to position [16, 0]
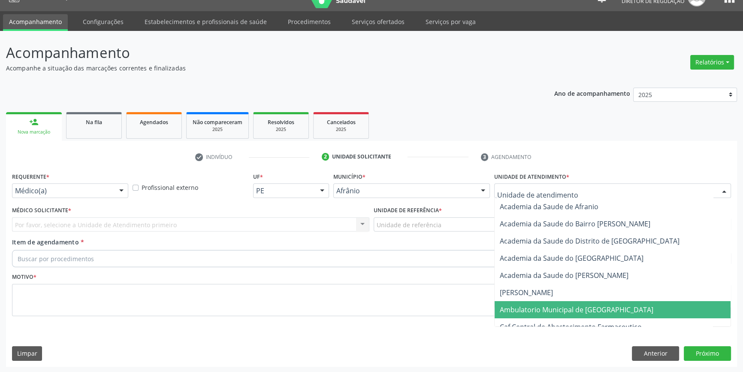
click at [556, 307] on span "Ambulatorio Municipal de [GEOGRAPHIC_DATA]" at bounding box center [577, 309] width 154 height 9
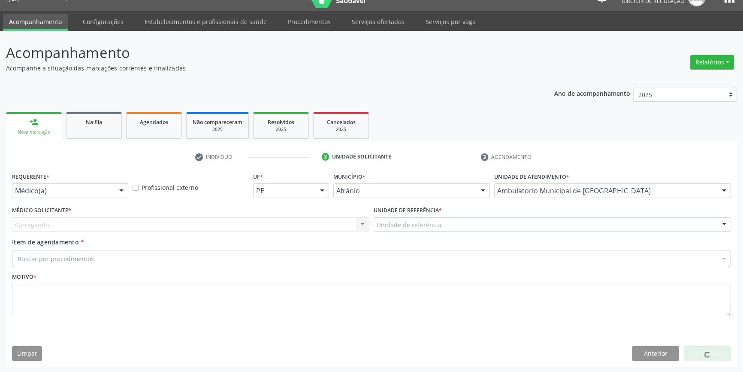
click at [424, 212] on label "Unidade de referência *" at bounding box center [408, 210] width 68 height 13
drag, startPoint x: 421, startPoint y: 222, endPoint x: 422, endPoint y: 244, distance: 22.4
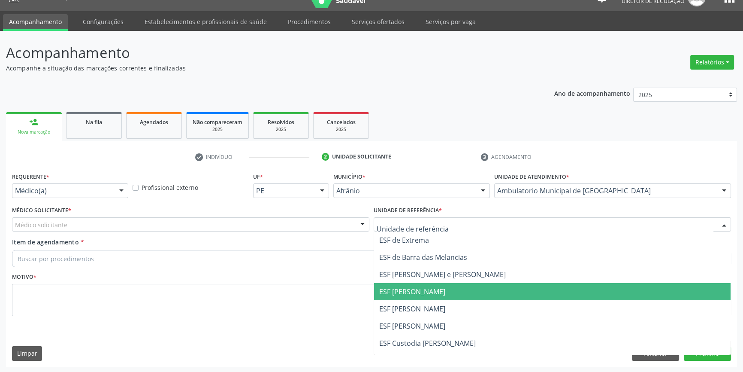
click at [411, 299] on span "ESF [PERSON_NAME]" at bounding box center [552, 291] width 357 height 17
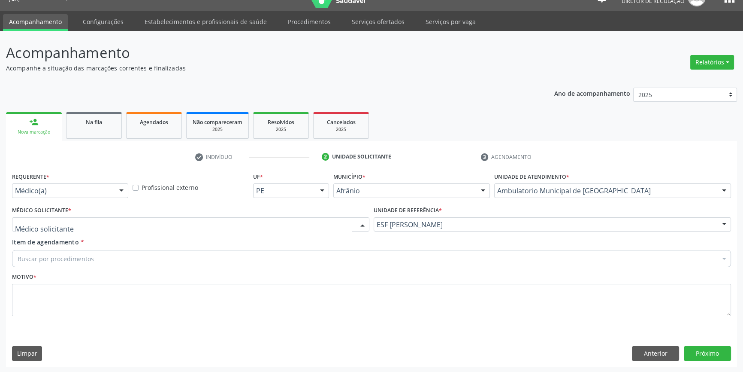
drag, startPoint x: 326, startPoint y: 230, endPoint x: 274, endPoint y: 221, distance: 52.8
click at [325, 230] on div at bounding box center [191, 224] width 358 height 15
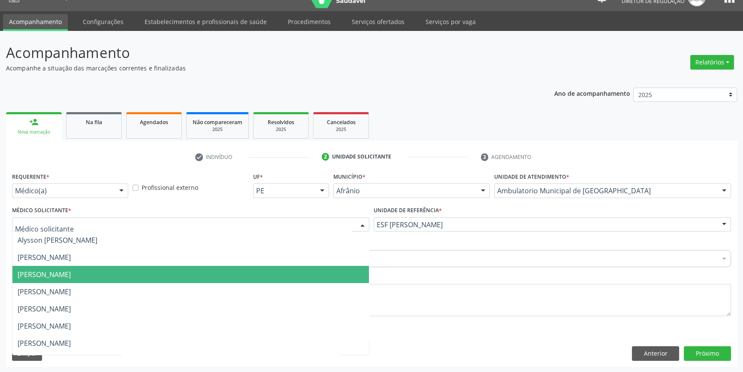
click at [146, 269] on span "[PERSON_NAME]" at bounding box center [190, 274] width 357 height 17
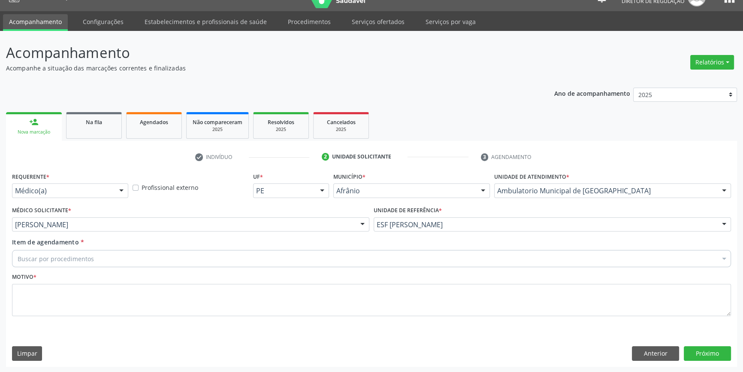
click at [120, 231] on div "Médico Solicitante * Carlos Gustavo Pessoa da Silva Reis Alysson Rodrigo Ferrei…" at bounding box center [191, 220] width 362 height 33
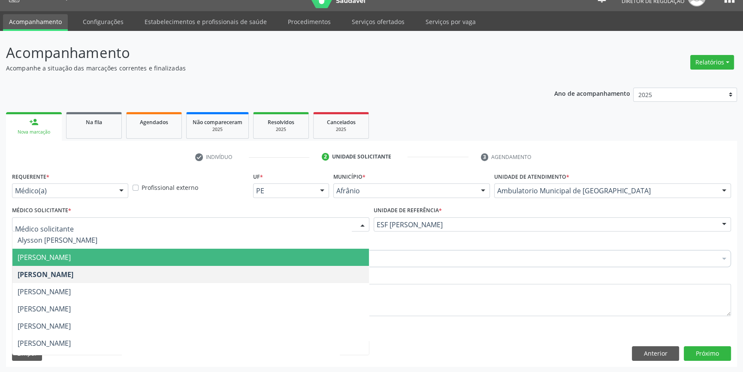
click at [103, 223] on div at bounding box center [191, 224] width 358 height 15
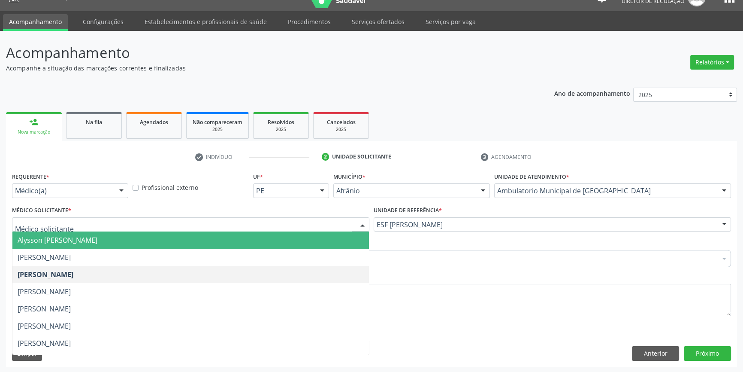
click at [82, 248] on span "Alysson [PERSON_NAME]" at bounding box center [190, 239] width 357 height 17
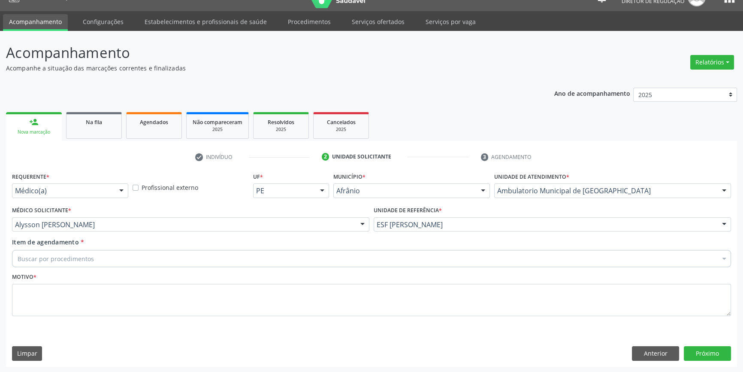
drag, startPoint x: 95, startPoint y: 218, endPoint x: 92, endPoint y: 226, distance: 8.6
click at [95, 221] on div "Alysson [PERSON_NAME]" at bounding box center [191, 224] width 358 height 15
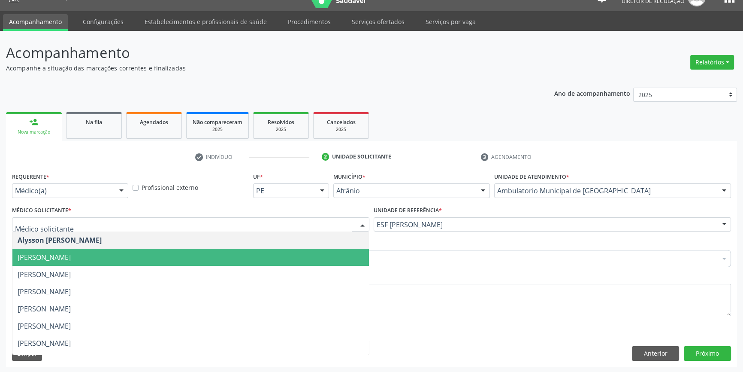
click at [71, 258] on span "[PERSON_NAME]" at bounding box center [44, 256] width 53 height 9
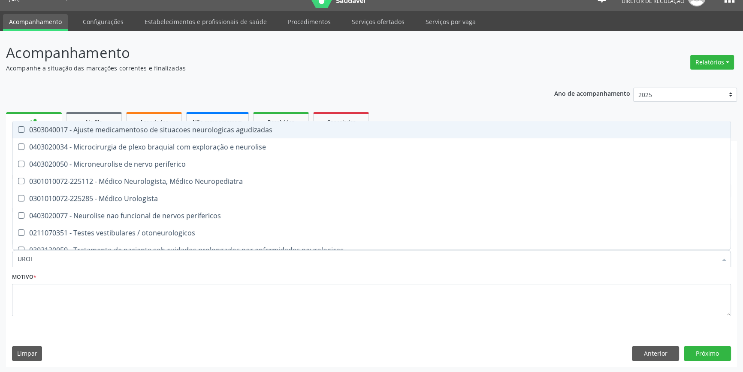
type input "UROLO"
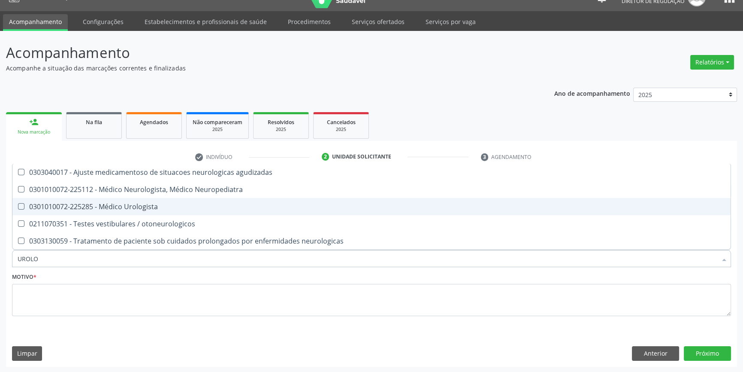
click at [116, 209] on div "0301010072-225285 - Médico Urologista" at bounding box center [372, 206] width 708 height 7
checkbox Urologista "true"
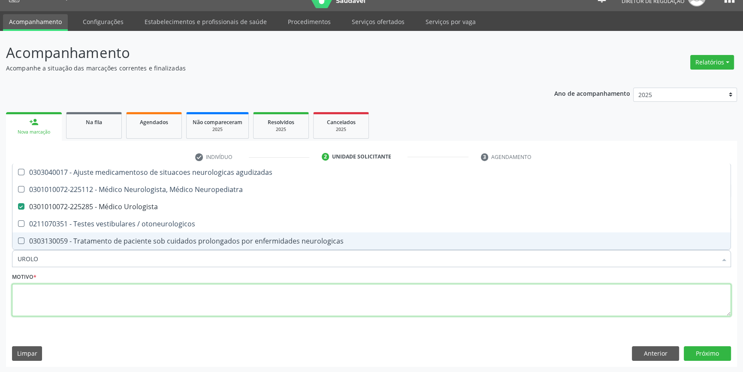
click at [114, 287] on textarea at bounding box center [371, 300] width 719 height 33
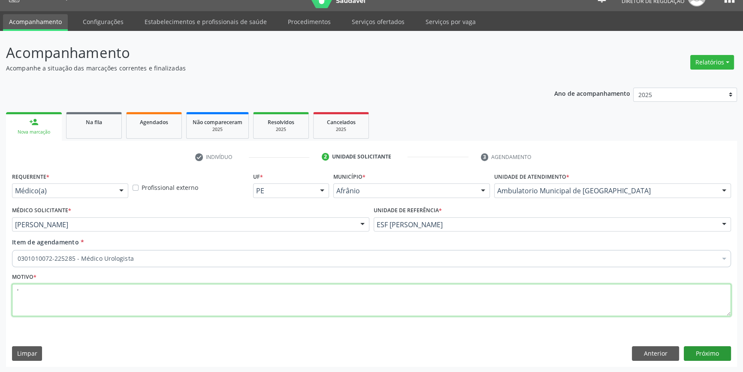
type textarea "'"
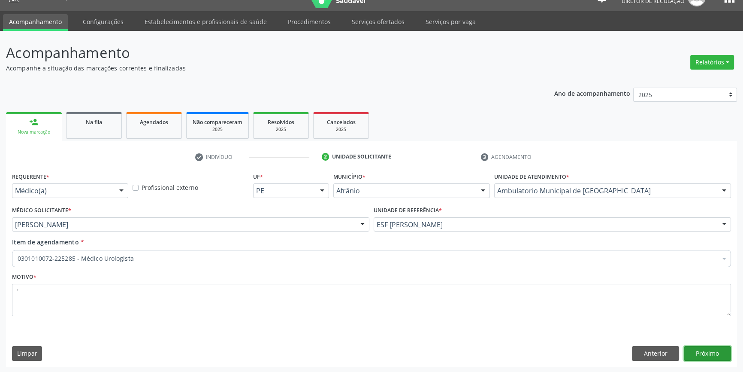
click at [706, 352] on button "Próximo" at bounding box center [707, 353] width 47 height 15
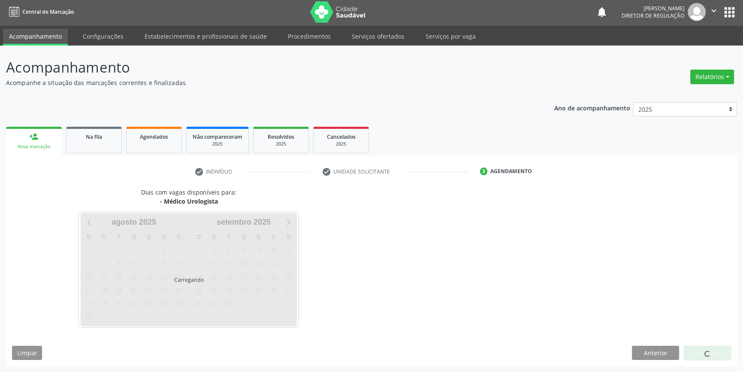
scroll to position [1, 0]
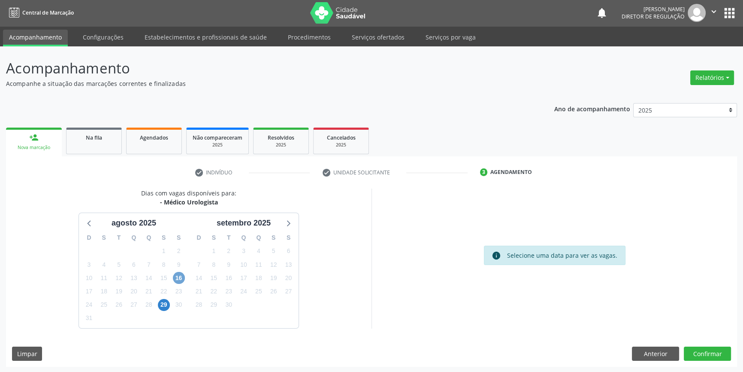
click at [181, 276] on span "16" at bounding box center [179, 278] width 12 height 12
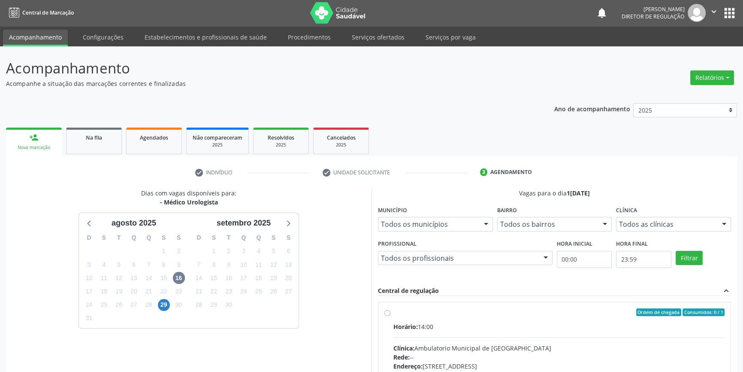
click at [396, 314] on div "Ordem de chegada Consumidos: 0 / 1" at bounding box center [559, 312] width 331 height 8
click at [391, 314] on input "Ordem de chegada Consumidos: 0 / 1 Horário: 14:00 Clínica: Ambulatorio Municipa…" at bounding box center [388, 312] width 6 height 8
radio input "true"
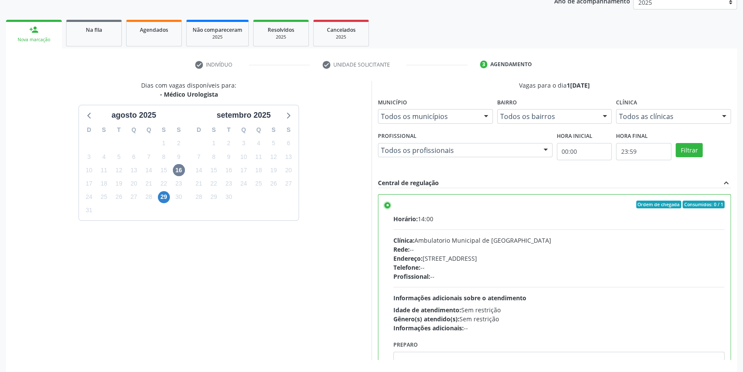
scroll to position [140, 0]
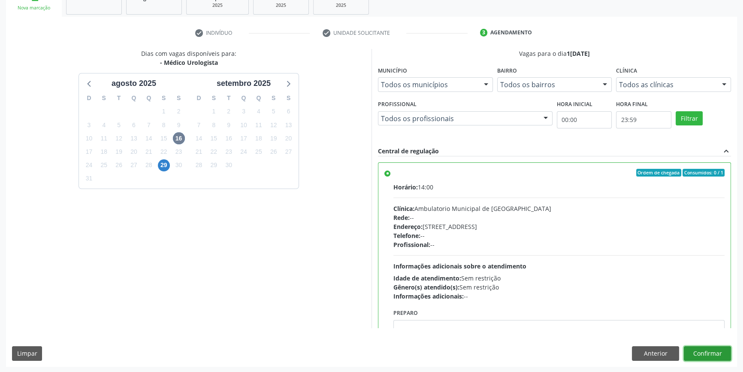
click at [721, 353] on button "Confirmar" at bounding box center [707, 353] width 47 height 15
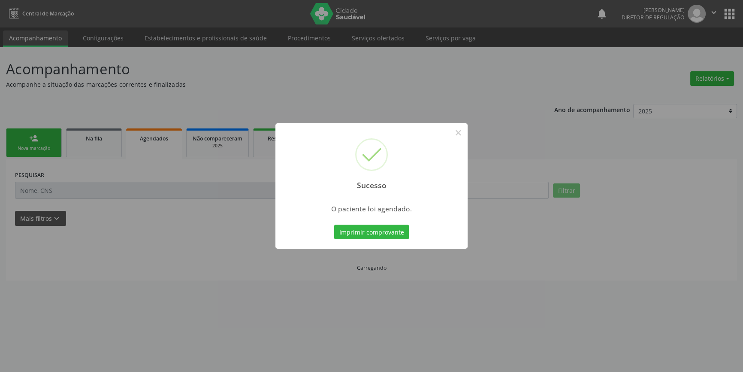
scroll to position [0, 0]
click at [391, 233] on button "Imprimir comprovante" at bounding box center [374, 231] width 75 height 15
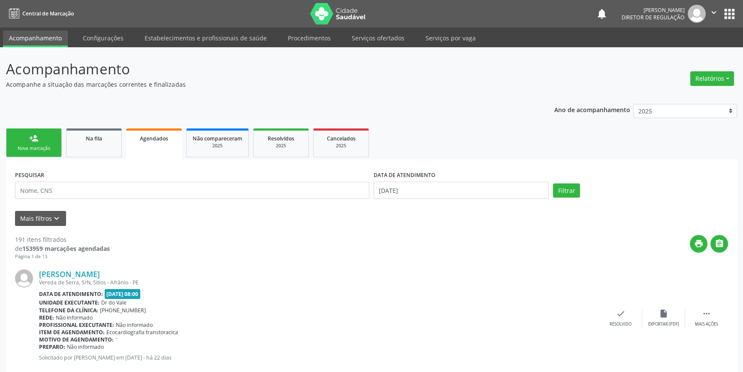
click at [27, 148] on div "Nova marcação" at bounding box center [33, 148] width 43 height 6
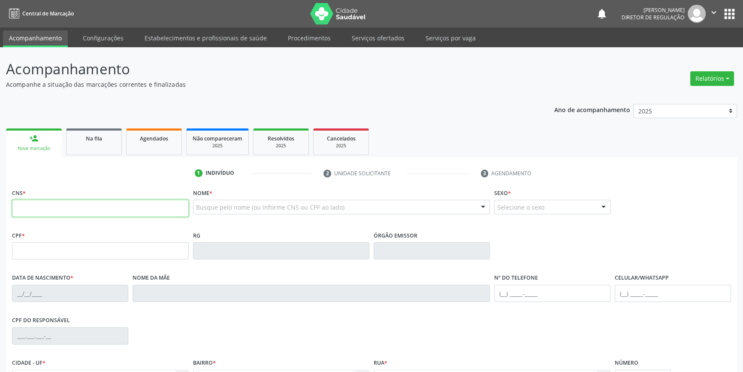
drag, startPoint x: 42, startPoint y: 210, endPoint x: 70, endPoint y: 207, distance: 27.2
click at [49, 210] on input "text" at bounding box center [100, 208] width 177 height 17
type input "705 0086 1396 0656"
type input "020.365.394-75"
type input "17/02/1942"
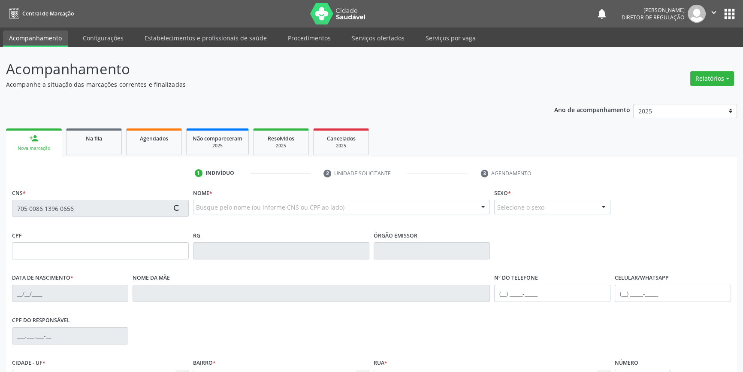
type input "Catarina da Conceição"
type input "(87) 98847-4068"
type input "S/N"
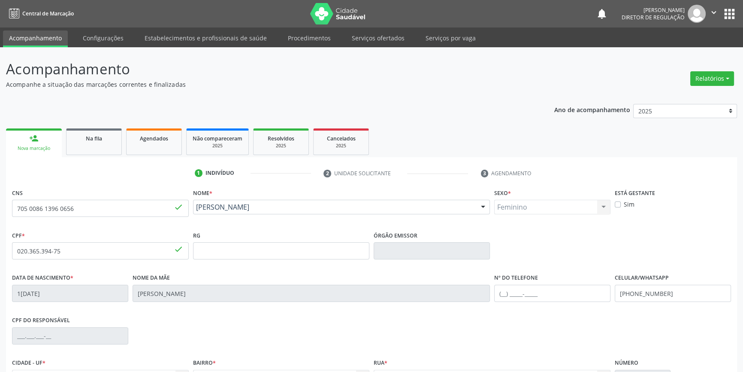
scroll to position [93, 0]
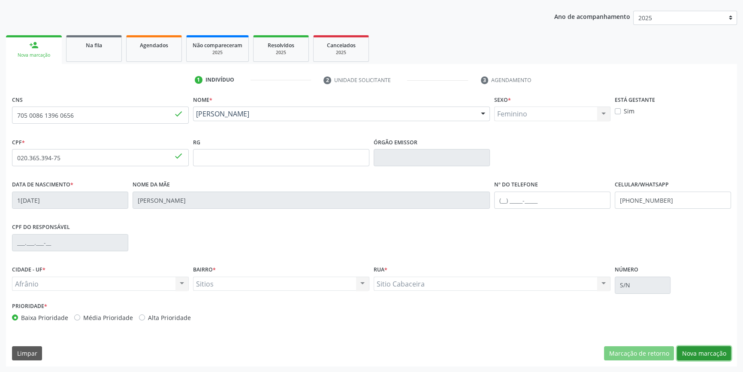
click at [690, 352] on button "Nova marcação" at bounding box center [704, 353] width 54 height 15
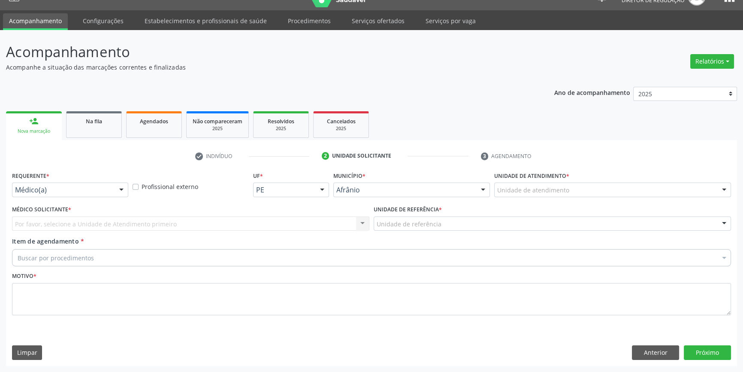
scroll to position [16, 0]
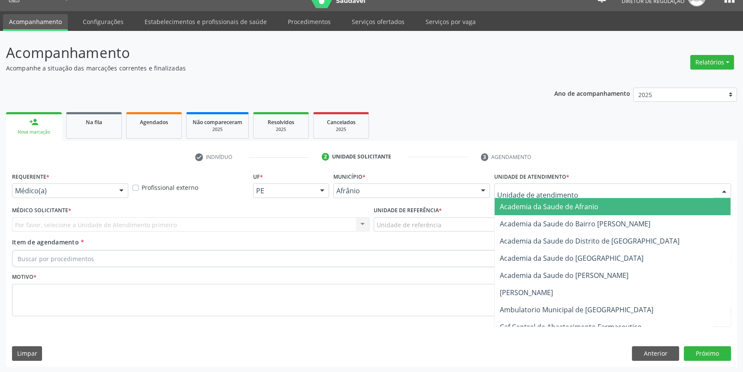
click at [571, 189] on div at bounding box center [612, 190] width 237 height 15
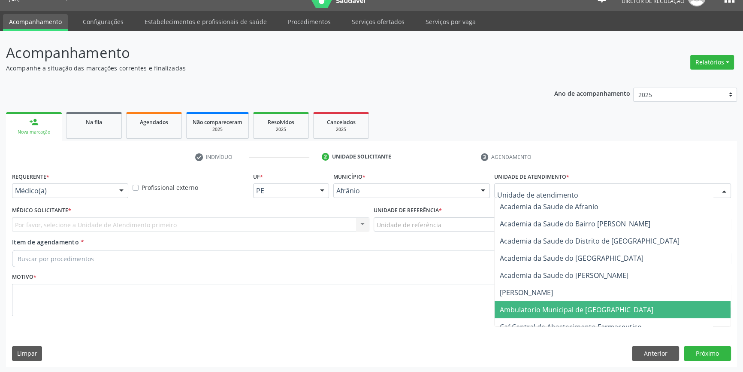
click at [568, 306] on span "Ambulatorio Municipal de [GEOGRAPHIC_DATA]" at bounding box center [577, 309] width 154 height 9
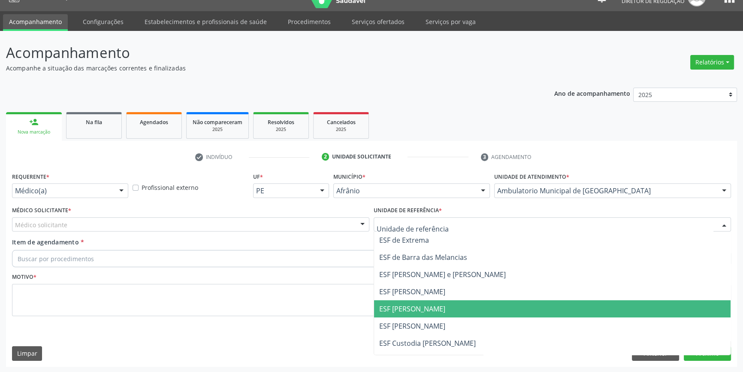
drag, startPoint x: 415, startPoint y: 305, endPoint x: 338, endPoint y: 255, distance: 92.5
click at [414, 304] on span "ESF [PERSON_NAME]" at bounding box center [412, 308] width 66 height 9
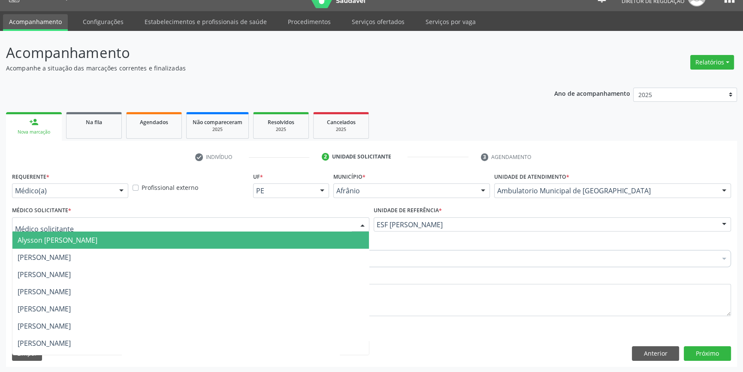
drag, startPoint x: 283, startPoint y: 225, endPoint x: 247, endPoint y: 238, distance: 38.3
click at [279, 225] on div at bounding box center [191, 224] width 358 height 15
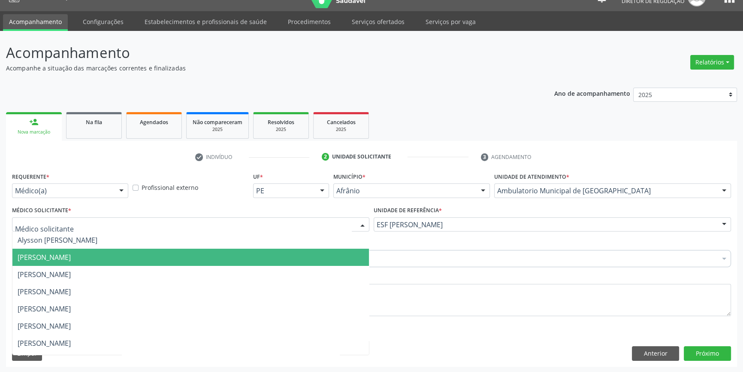
click at [71, 260] on span "[PERSON_NAME]" at bounding box center [44, 256] width 53 height 9
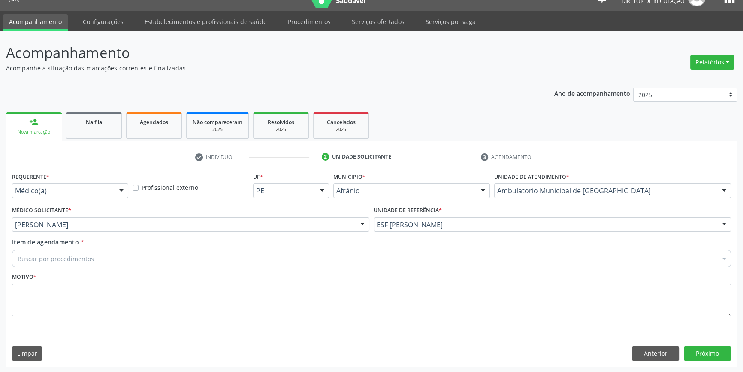
click at [98, 258] on div "Buscar por procedimentos" at bounding box center [371, 258] width 719 height 17
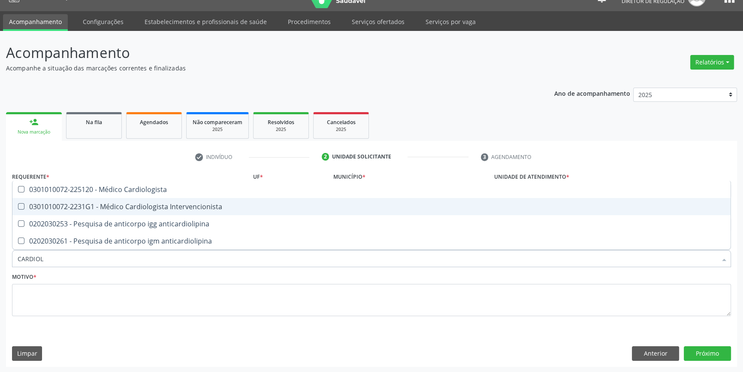
type input "CARDIOLO"
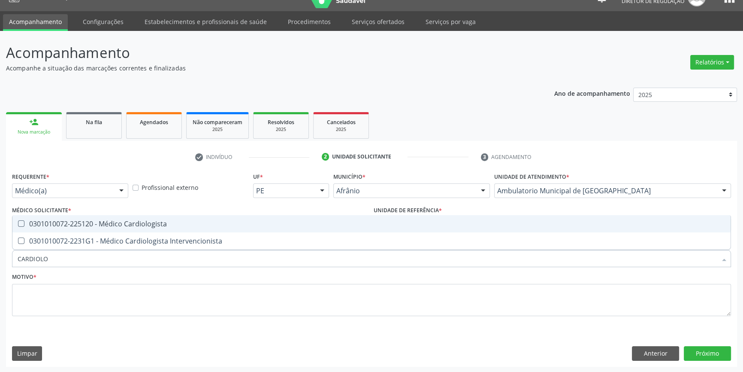
click at [169, 219] on span "0301010072-225120 - Médico Cardiologista" at bounding box center [371, 223] width 718 height 17
checkbox Cardiologista "true"
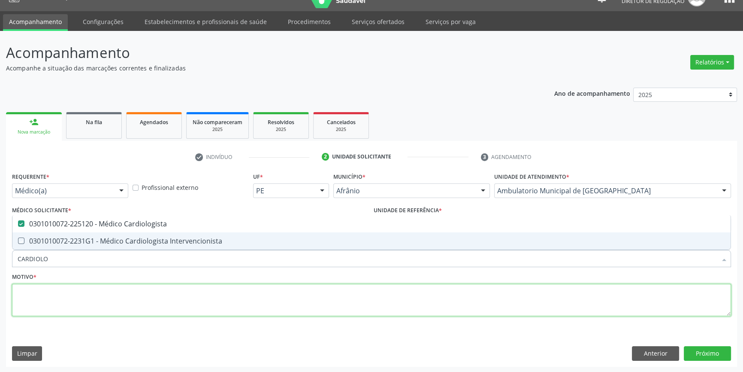
click at [136, 295] on textarea at bounding box center [371, 300] width 719 height 33
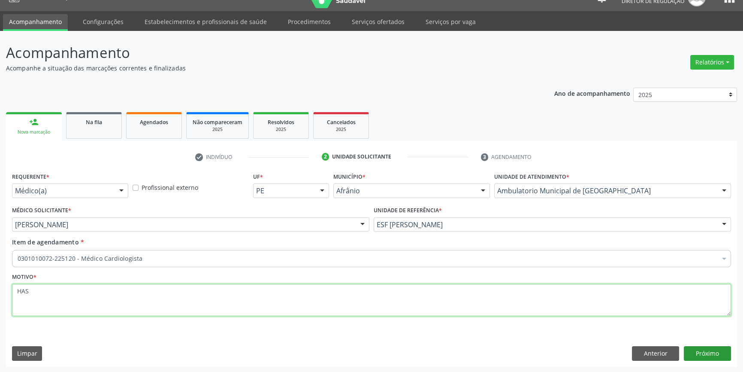
type textarea "HAS"
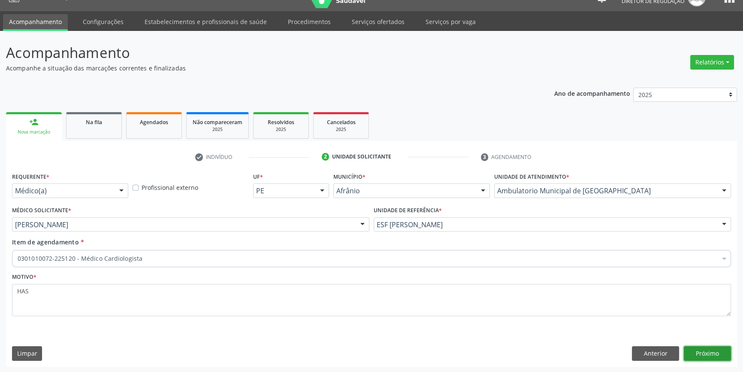
click at [695, 351] on button "Próximo" at bounding box center [707, 353] width 47 height 15
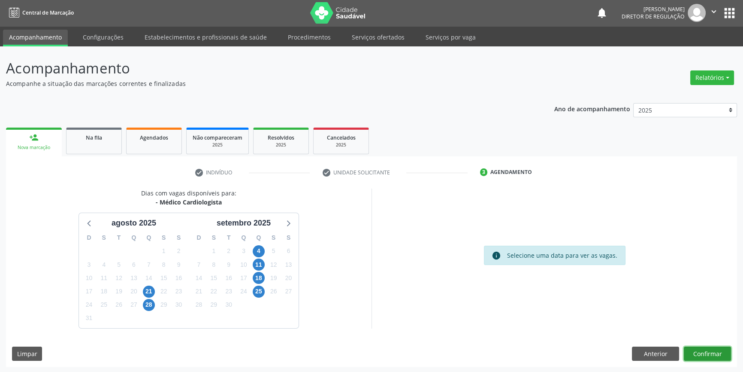
click at [695, 351] on button "Confirmar" at bounding box center [707, 353] width 47 height 15
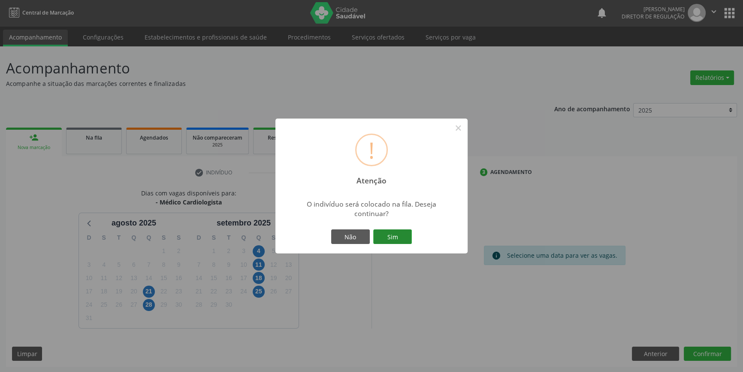
click at [400, 236] on button "Sim" at bounding box center [392, 236] width 39 height 15
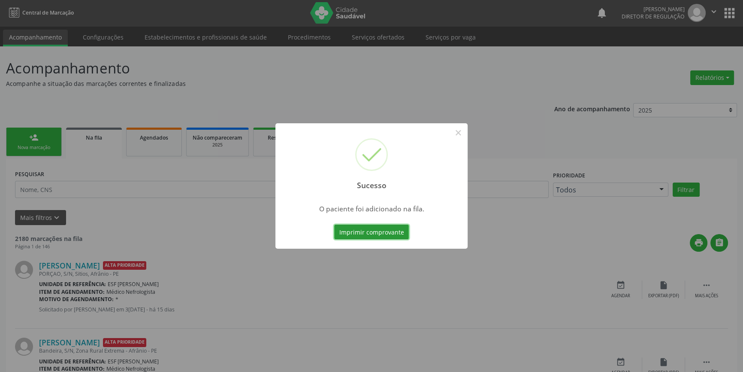
scroll to position [0, 0]
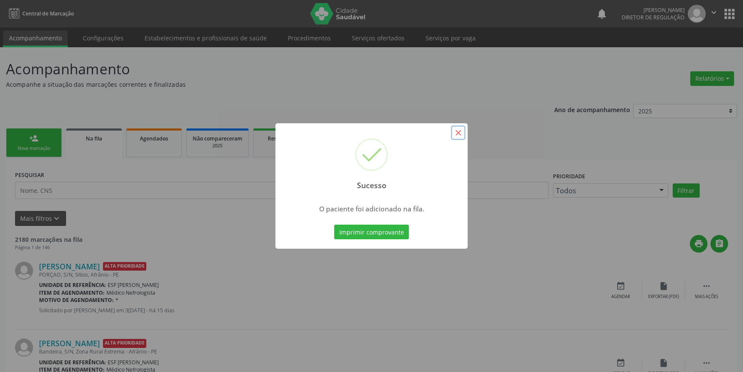
click at [457, 130] on button "×" at bounding box center [458, 132] width 15 height 15
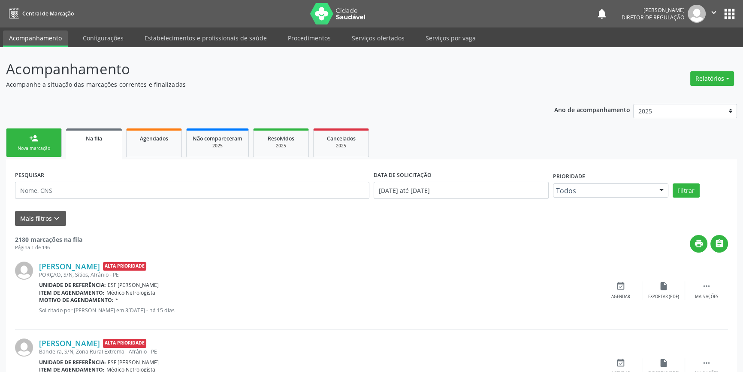
click at [28, 139] on link "person_add Nova marcação" at bounding box center [34, 142] width 56 height 29
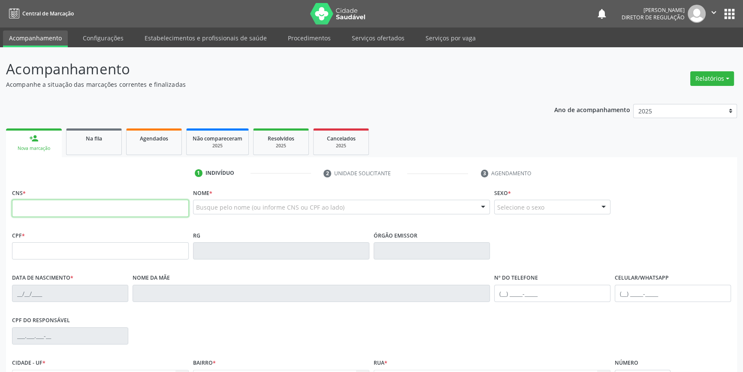
click at [73, 209] on input "text" at bounding box center [100, 208] width 177 height 17
type input "705 0010 6611 4450"
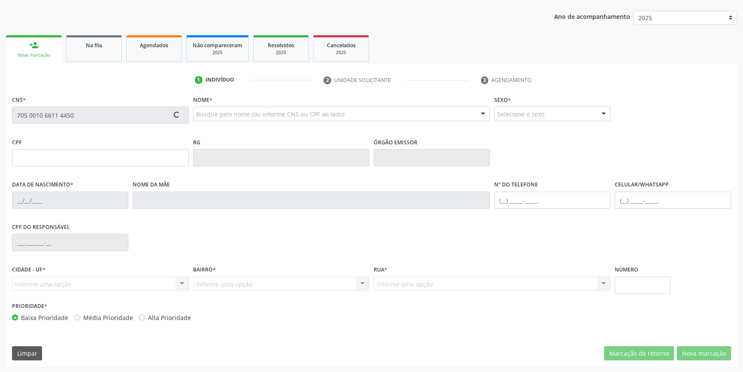
type input "14/01/2014"
type input "(87) 9145-6012"
type input "S/N"
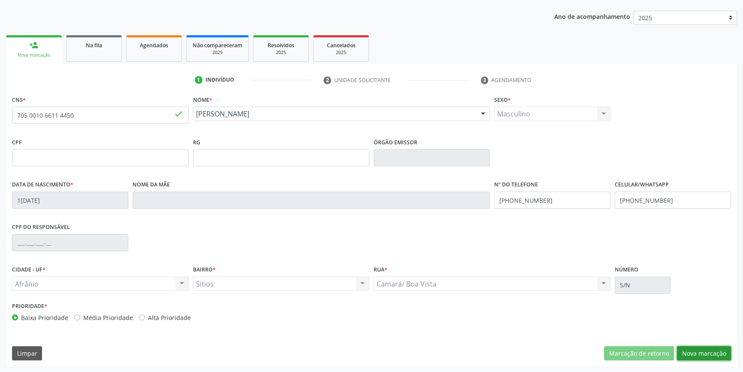
click at [701, 357] on button "Nova marcação" at bounding box center [704, 353] width 54 height 15
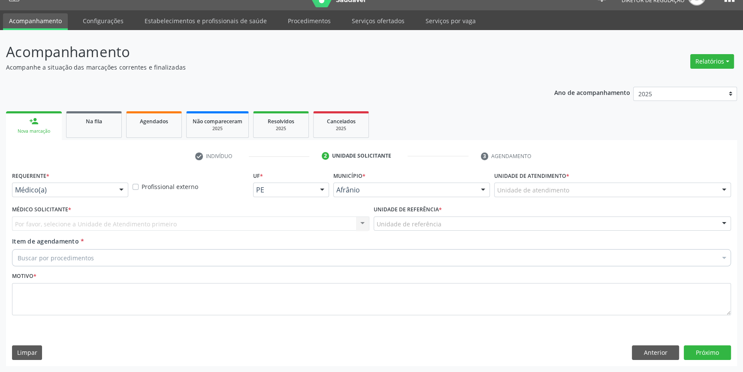
scroll to position [16, 0]
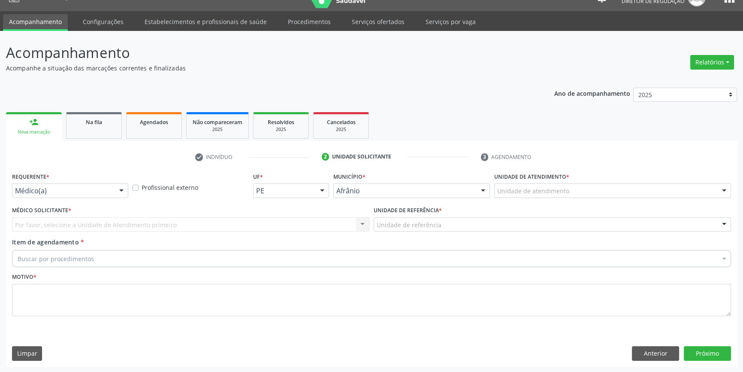
click at [549, 196] on div "Unidade de atendimento" at bounding box center [612, 190] width 237 height 15
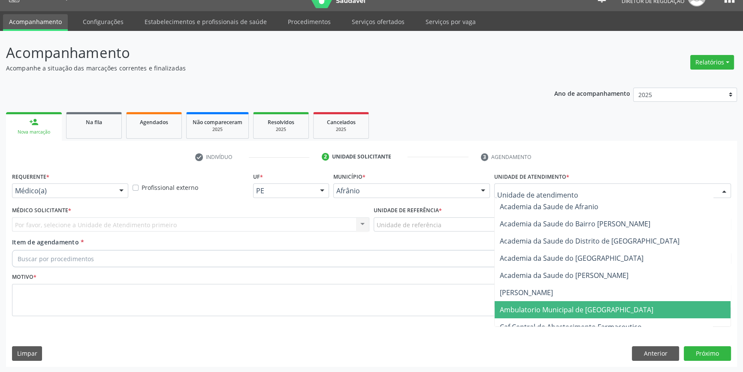
drag, startPoint x: 538, startPoint y: 308, endPoint x: 443, endPoint y: 249, distance: 111.4
click at [537, 308] on span "Ambulatorio Municipal de [GEOGRAPHIC_DATA]" at bounding box center [577, 309] width 154 height 9
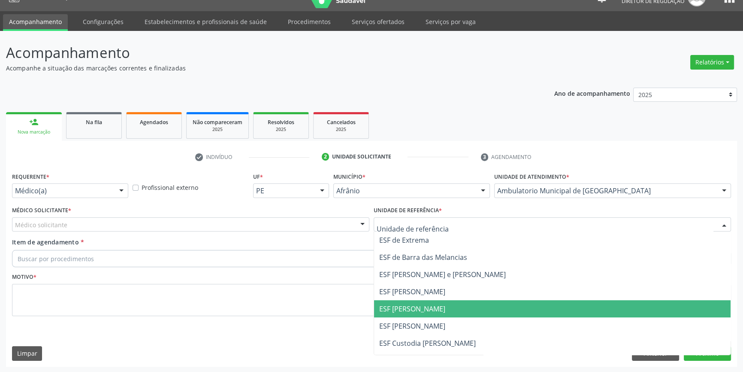
click at [428, 313] on span "ESF [PERSON_NAME]" at bounding box center [552, 308] width 357 height 17
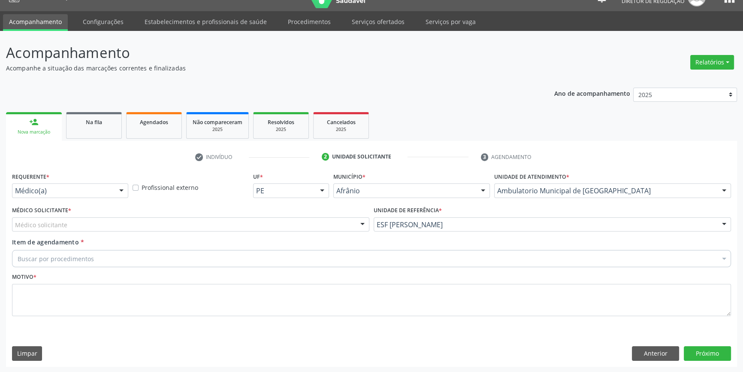
click at [251, 223] on div "Médico solicitante" at bounding box center [191, 224] width 358 height 15
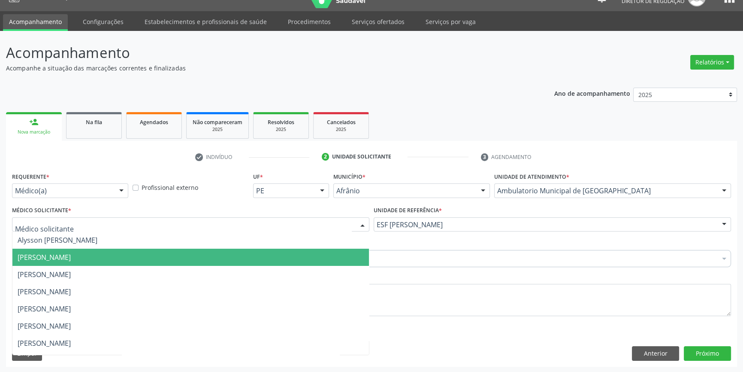
click at [54, 249] on span "[PERSON_NAME]" at bounding box center [190, 257] width 357 height 17
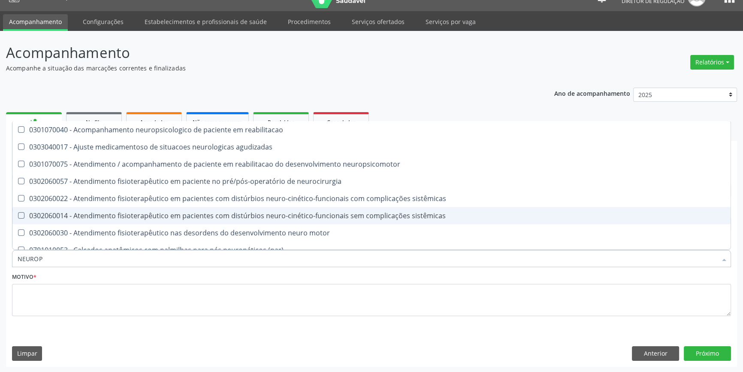
type input "NEUROPE"
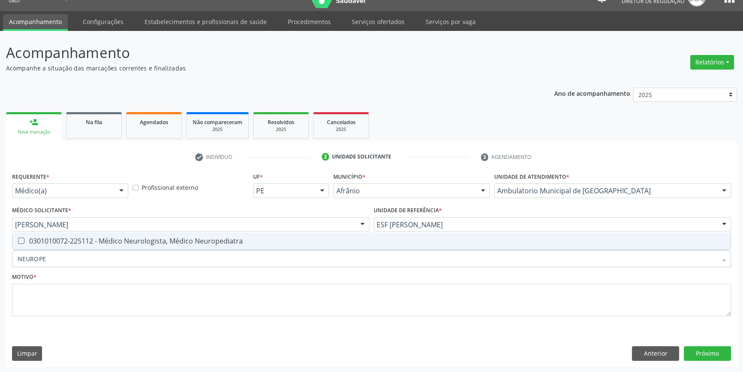
click at [238, 248] on span "0301010072-225112 - Médico Neurologista, Médico Neuropediatra" at bounding box center [371, 240] width 718 height 17
checkbox Neuropediatra "true"
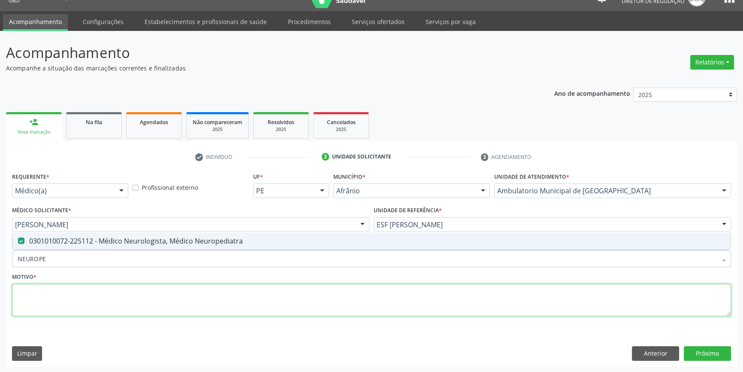
click at [163, 288] on textarea at bounding box center [371, 300] width 719 height 33
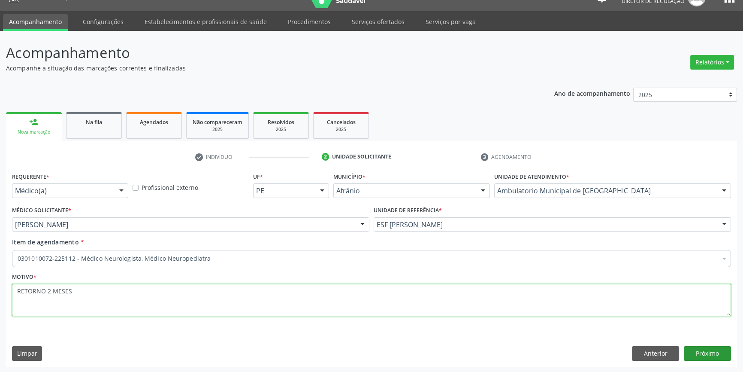
type textarea "RETORNO 2 MESES"
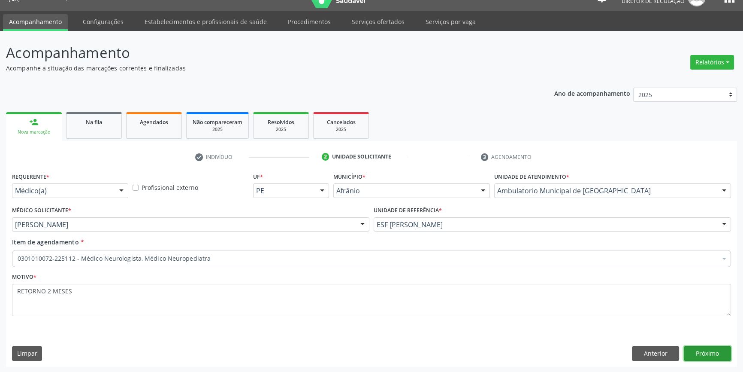
click at [708, 349] on button "Próximo" at bounding box center [707, 353] width 47 height 15
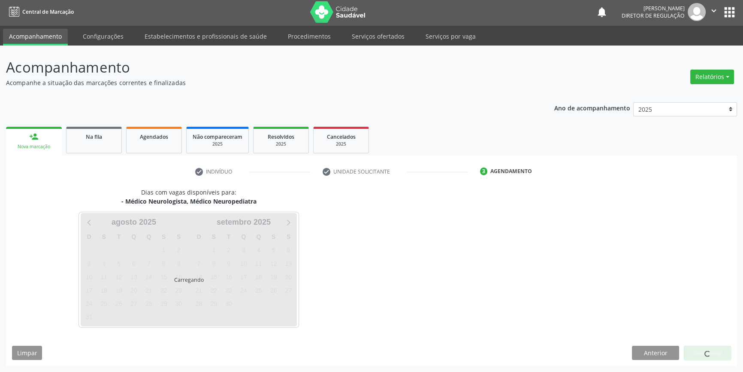
scroll to position [1, 0]
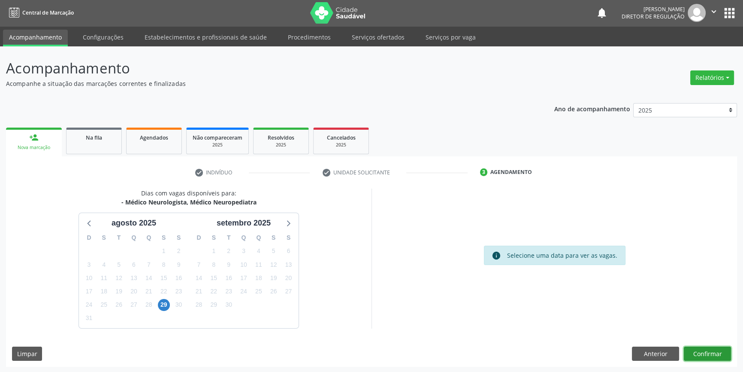
click at [713, 354] on button "Confirmar" at bounding box center [707, 353] width 47 height 15
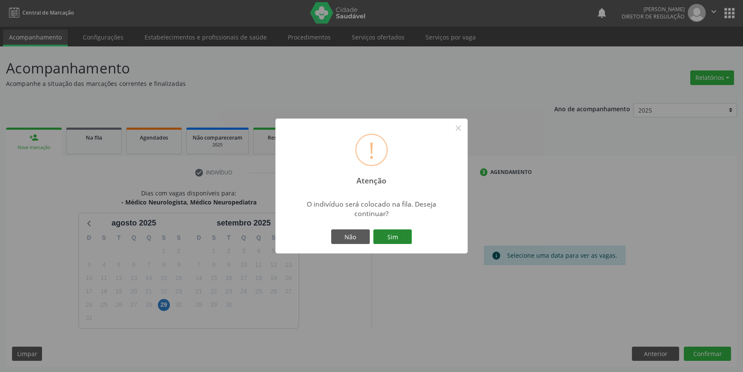
click at [399, 233] on button "Sim" at bounding box center [392, 236] width 39 height 15
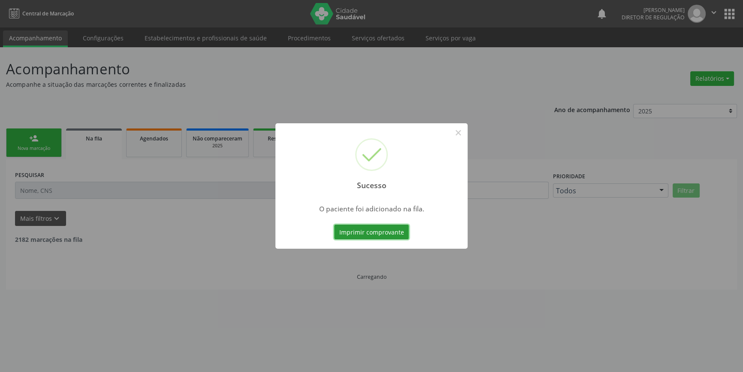
scroll to position [0, 0]
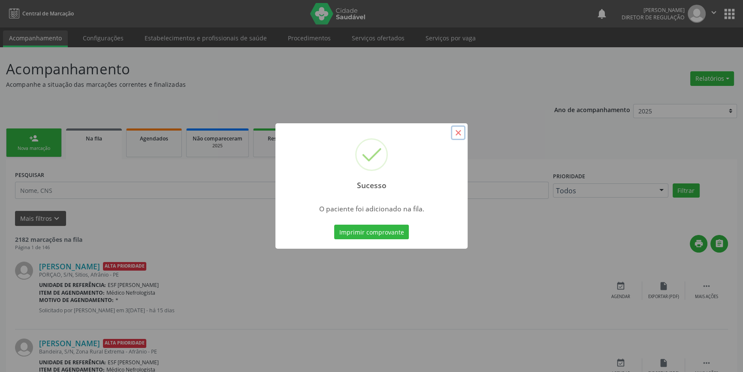
click at [462, 135] on button "×" at bounding box center [458, 132] width 15 height 15
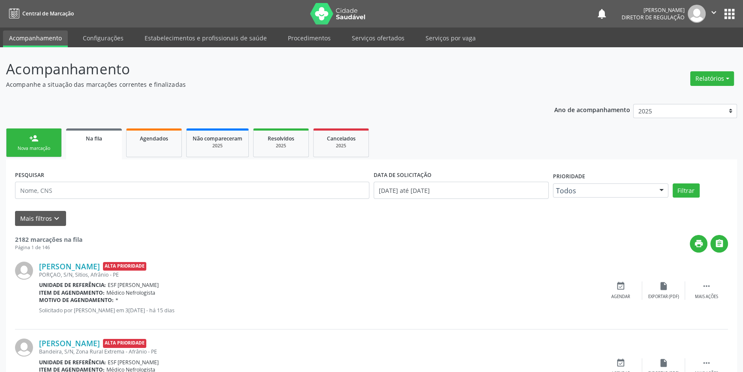
click at [24, 141] on link "person_add Nova marcação" at bounding box center [34, 142] width 56 height 29
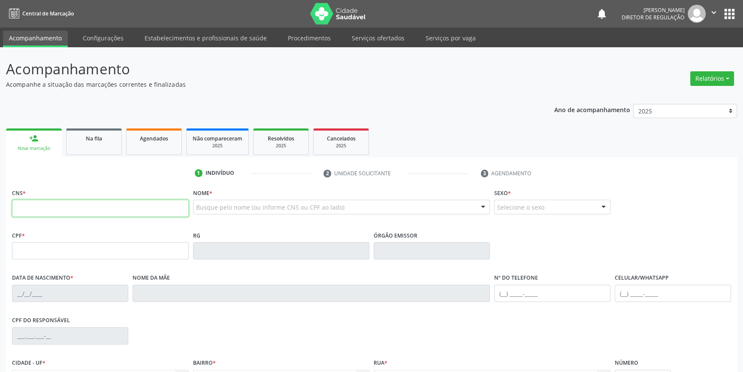
click at [39, 209] on input "text" at bounding box center [100, 208] width 177 height 17
type input "707 0048 4566 6733"
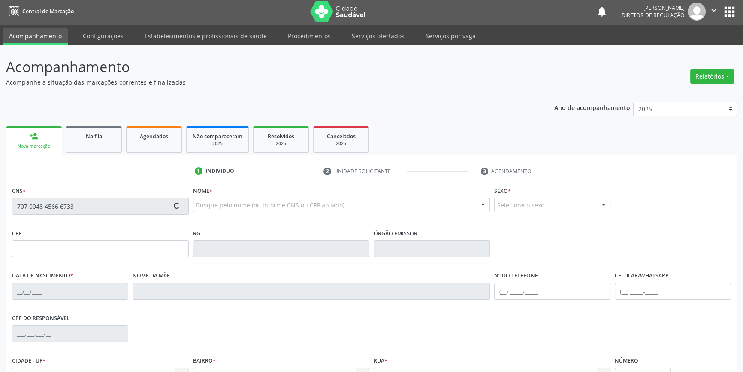
scroll to position [93, 0]
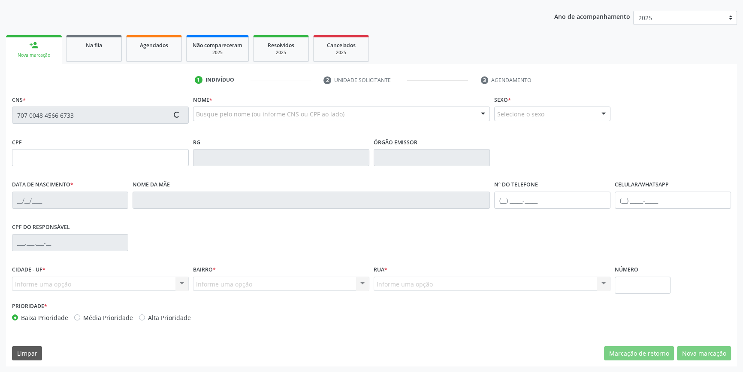
type input "08/04/1949"
type input "Maria Leite Coelho Cavalcanti"
type input "(87) 98805-8086"
type input "(87) 8841-2088"
type input "S/N"
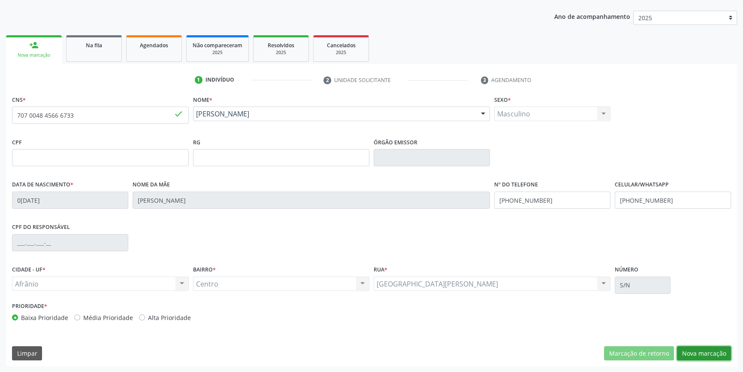
click at [697, 349] on button "Nova marcação" at bounding box center [704, 353] width 54 height 15
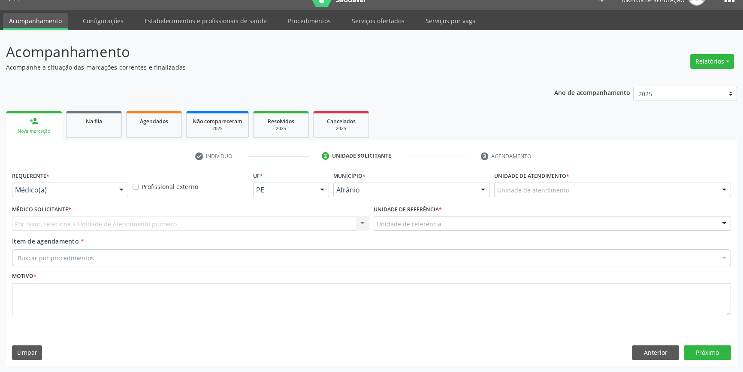
scroll to position [16, 0]
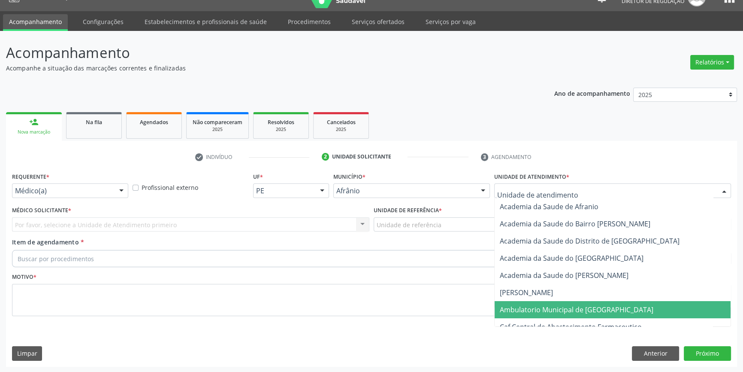
click at [550, 313] on span "Ambulatorio Municipal de [GEOGRAPHIC_DATA]" at bounding box center [577, 309] width 154 height 9
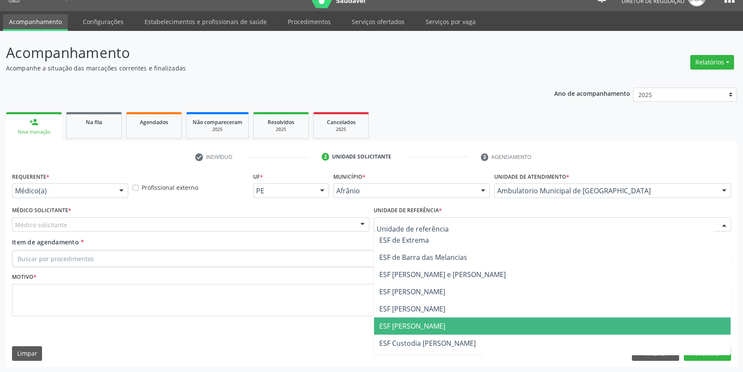
click at [417, 321] on span "ESF [PERSON_NAME]" at bounding box center [412, 325] width 66 height 9
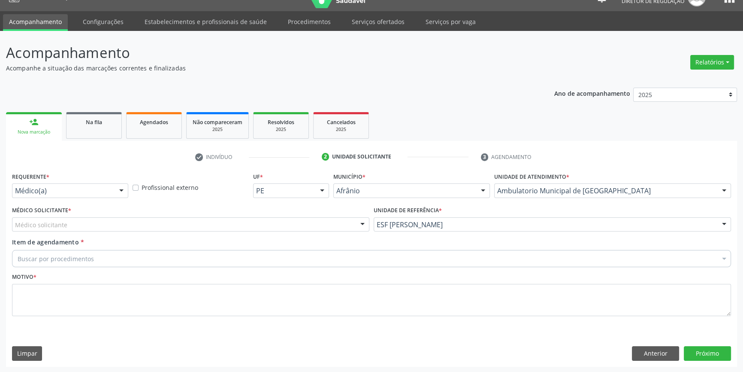
click at [235, 230] on div "Médico solicitante" at bounding box center [191, 224] width 358 height 15
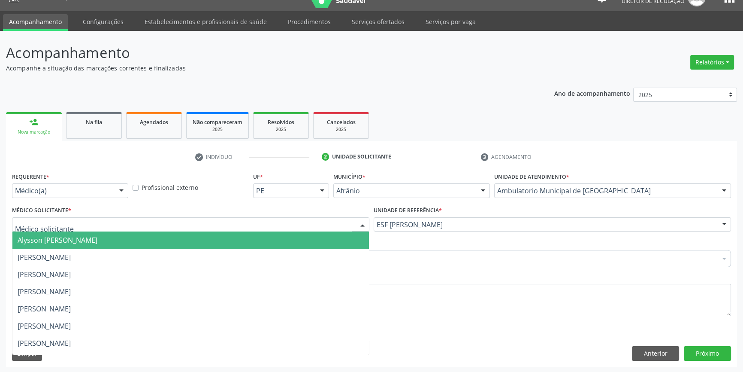
click at [222, 225] on input "text" at bounding box center [183, 228] width 337 height 17
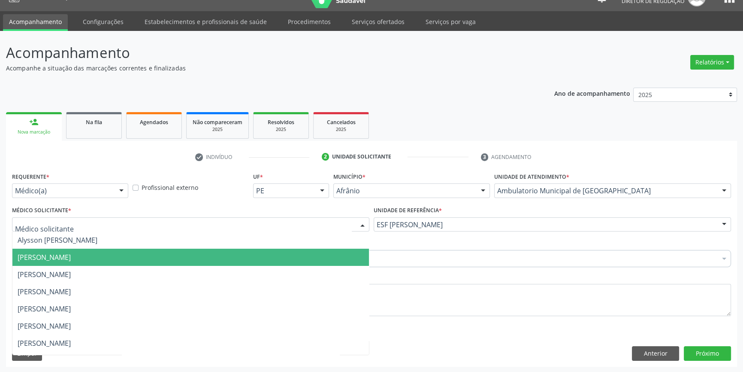
click at [120, 254] on span "[PERSON_NAME]" at bounding box center [190, 257] width 357 height 17
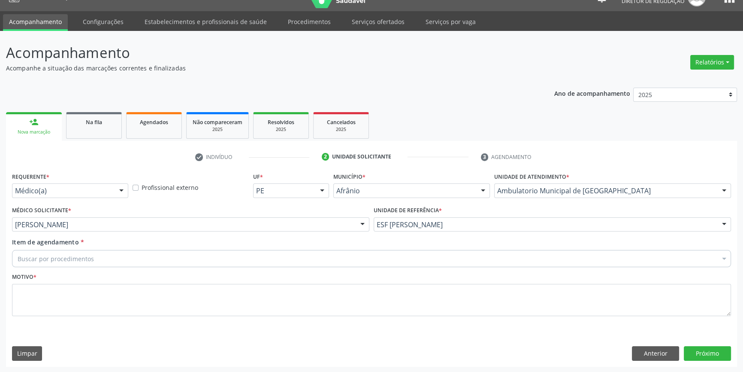
click at [120, 254] on div "Buscar por procedimentos" at bounding box center [371, 258] width 719 height 17
click at [118, 259] on div "Buscar por procedimentos" at bounding box center [371, 258] width 719 height 17
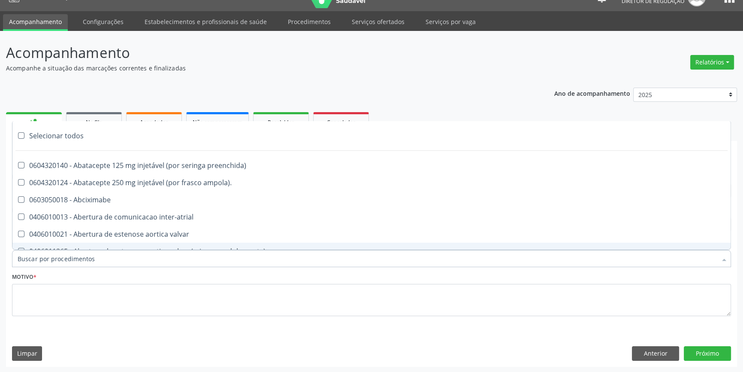
paste input "0401010074"
type input "0401010074"
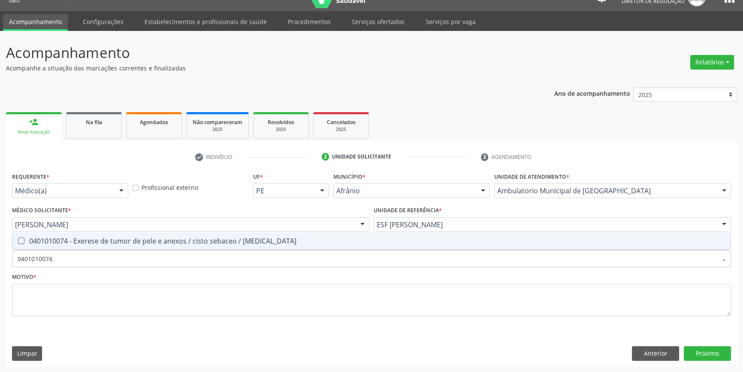
click at [130, 245] on span "0401010074 - Exerese de tumor de pele e anexos / cisto sebaceo / [MEDICAL_DATA]" at bounding box center [371, 240] width 718 height 17
checkbox lipoma "true"
click at [117, 279] on div "Motivo *" at bounding box center [371, 292] width 719 height 45
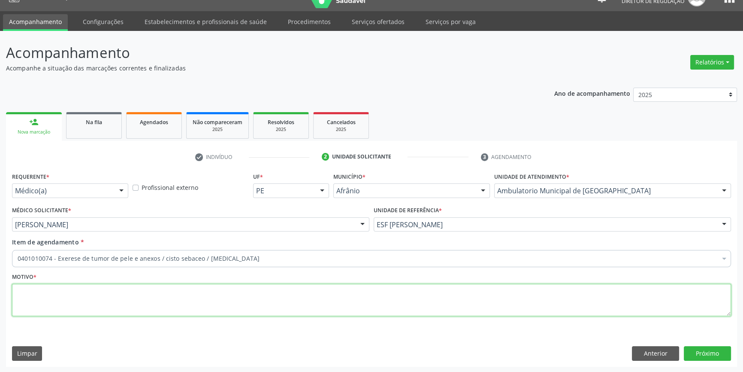
click at [109, 292] on textarea at bounding box center [371, 300] width 719 height 33
type textarea "CAUTERIZAÇÃO DE LESAO"
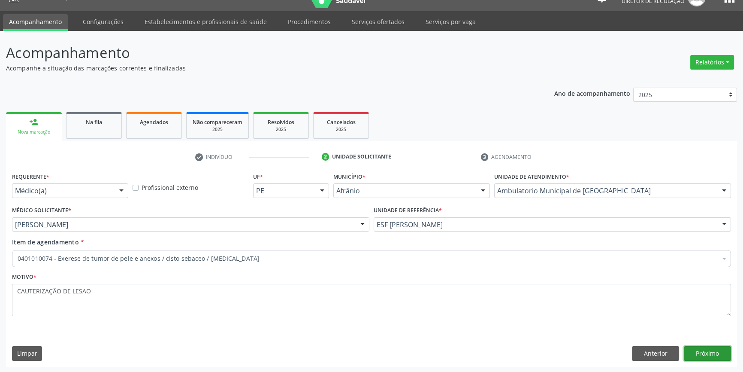
click at [704, 350] on button "Próximo" at bounding box center [707, 353] width 47 height 15
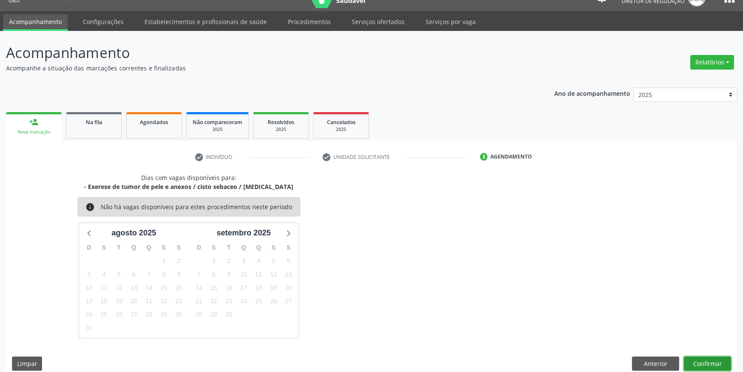
click at [708, 357] on button "Confirmar" at bounding box center [707, 363] width 47 height 15
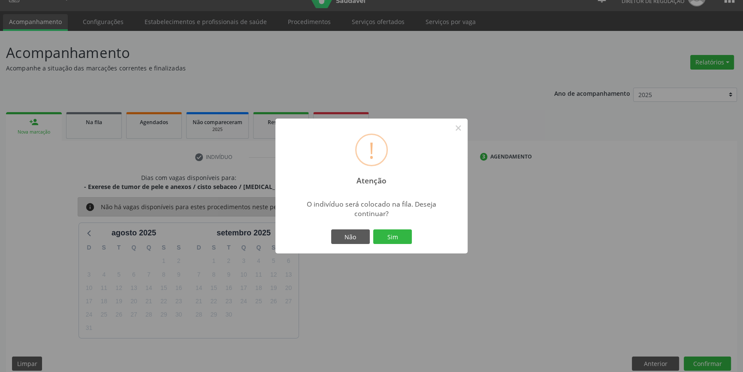
click at [396, 249] on div "! Atenção × O indivíduo será colocado na fila. Deseja continuar? Não Sim" at bounding box center [372, 185] width 192 height 135
click at [402, 231] on button "Sim" at bounding box center [392, 236] width 39 height 15
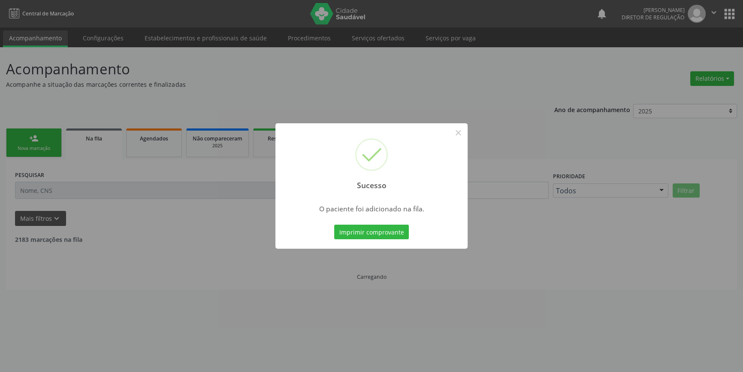
scroll to position [0, 0]
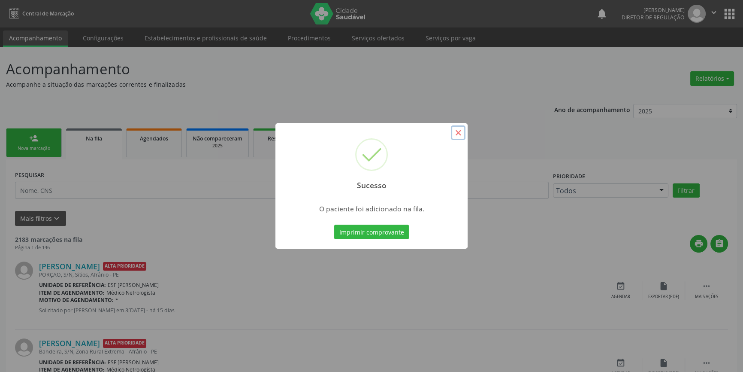
click at [464, 132] on button "×" at bounding box center [458, 132] width 15 height 15
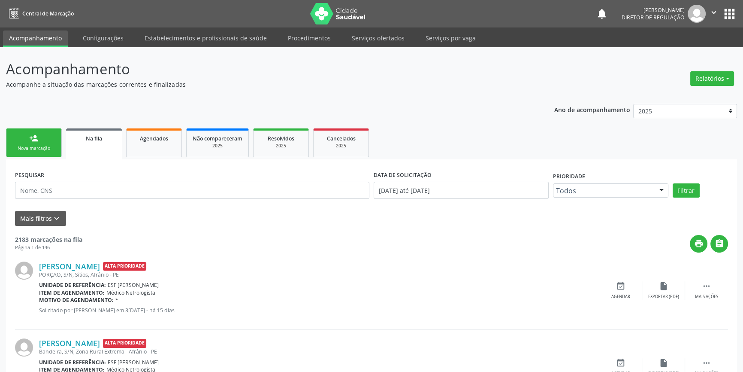
click at [51, 144] on link "person_add Nova marcação" at bounding box center [34, 142] width 56 height 29
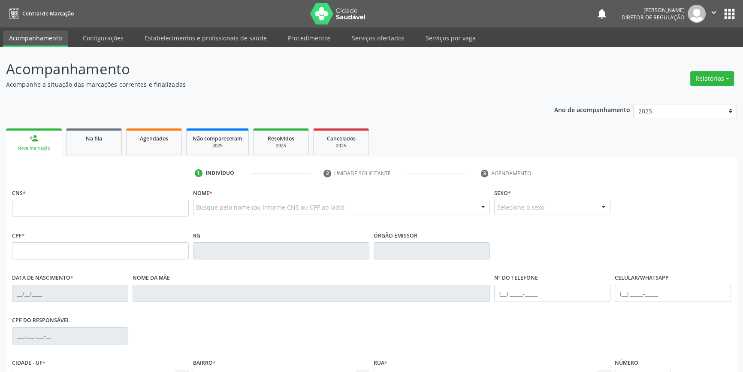
click at [44, 217] on fieldset "CNS *" at bounding box center [100, 204] width 177 height 36
drag, startPoint x: 45, startPoint y: 209, endPoint x: 602, endPoint y: 215, distance: 557.1
click at [45, 209] on input "text" at bounding box center [100, 208] width 177 height 17
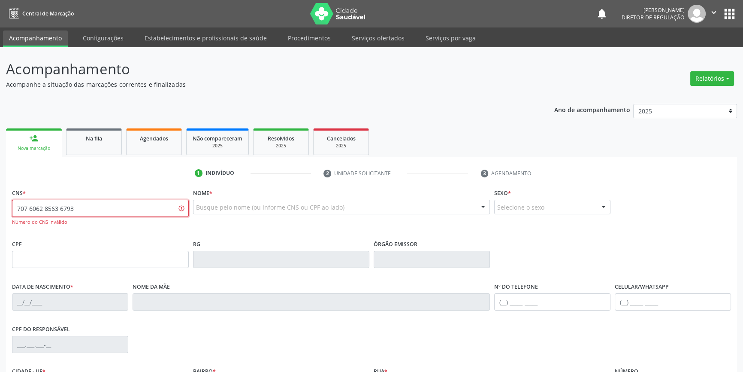
drag, startPoint x: 0, startPoint y: 210, endPoint x: 749, endPoint y: 107, distance: 755.6
click at [0, 209] on div "Acompanhamento Acompanhe a situação das marcações correntes e finalizadas Relat…" at bounding box center [371, 260] width 743 height 427
type input "707 6062 8563 6793"
type input "GIRL"
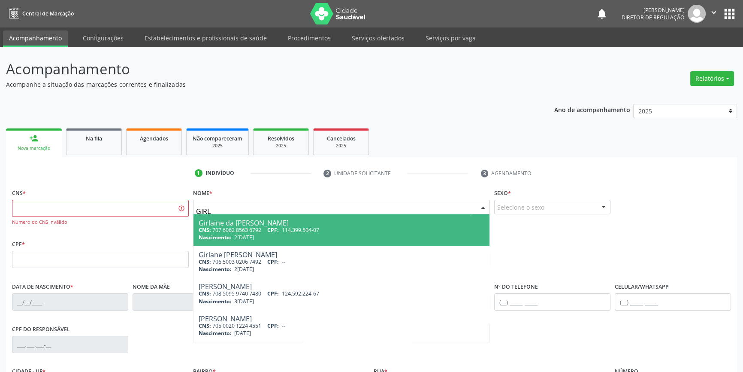
type input "707 6062 8563 6792"
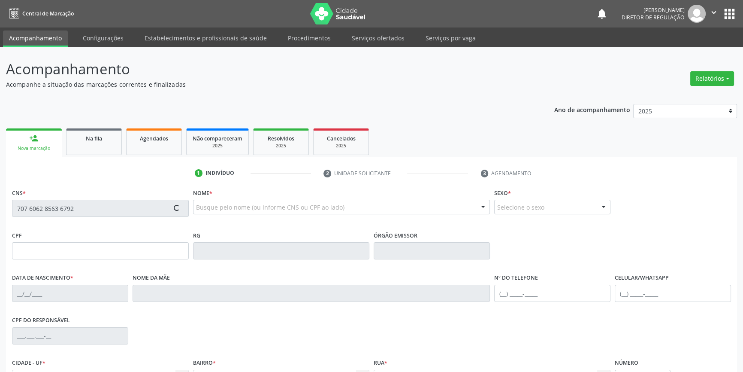
type input "114.399.504-07"
type input "21/08/1994"
type input "Cícera da Conceição Silva"
type input "(87) 98106-3498"
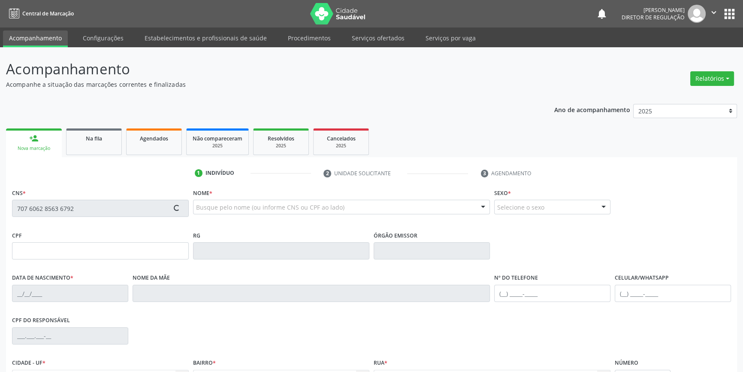
type input "S/N"
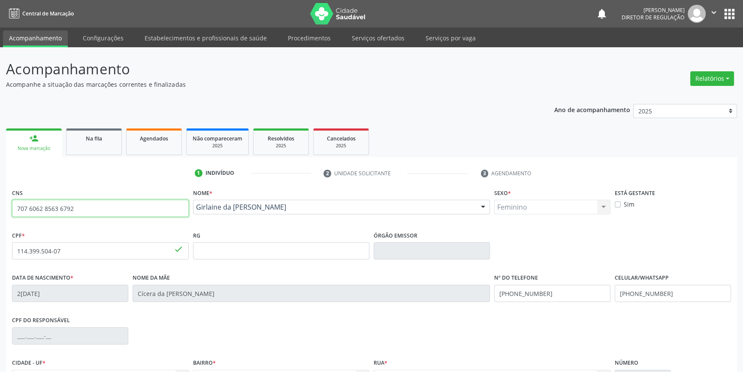
drag, startPoint x: 111, startPoint y: 207, endPoint x: 0, endPoint y: 208, distance: 111.2
click at [0, 208] on div "Acompanhamento Acompanhe a situação das marcações correntes e finalizadas Relat…" at bounding box center [371, 256] width 743 height 418
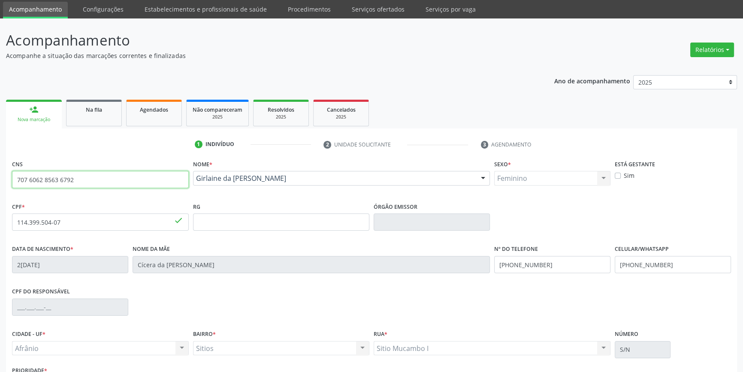
scroll to position [93, 0]
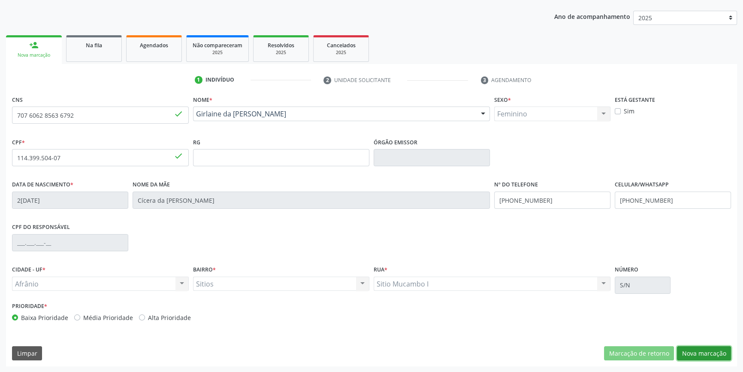
click at [695, 357] on button "Nova marcação" at bounding box center [704, 353] width 54 height 15
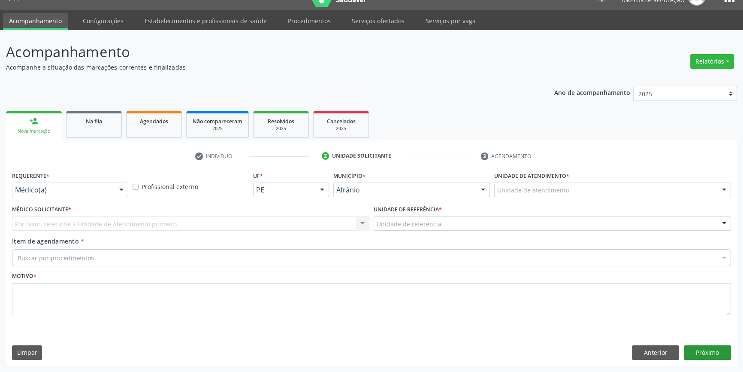
scroll to position [16, 0]
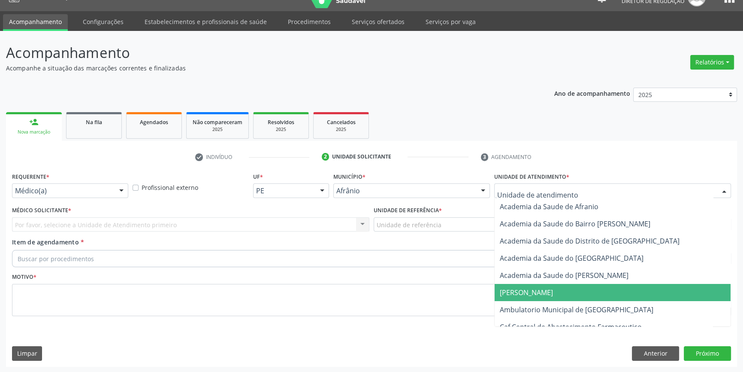
drag, startPoint x: 554, startPoint y: 311, endPoint x: 481, endPoint y: 274, distance: 81.6
click at [554, 311] on span "Ambulatorio Municipal de [GEOGRAPHIC_DATA]" at bounding box center [577, 309] width 154 height 9
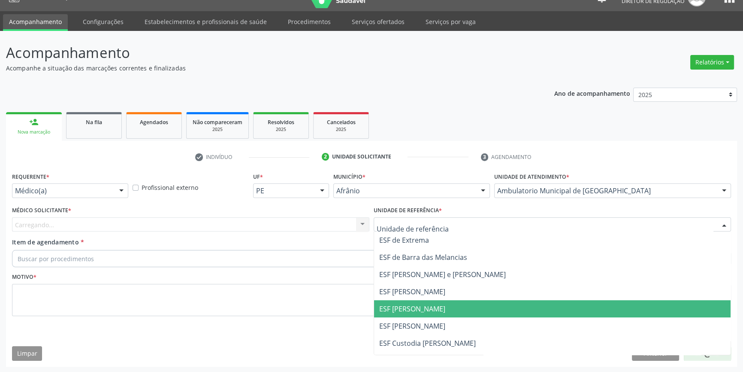
click at [427, 310] on span "ESF [PERSON_NAME]" at bounding box center [412, 308] width 66 height 9
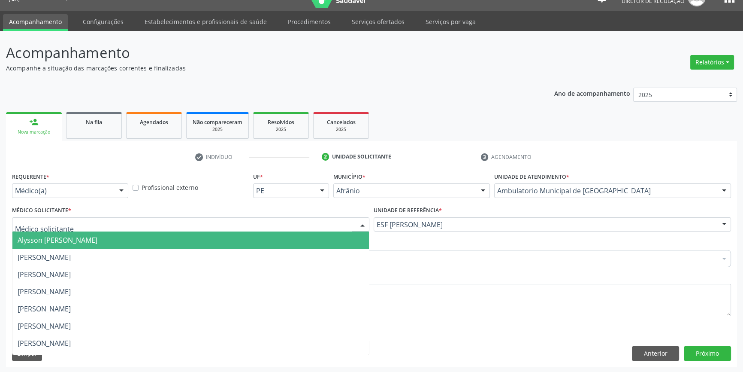
click at [193, 227] on div at bounding box center [191, 224] width 358 height 15
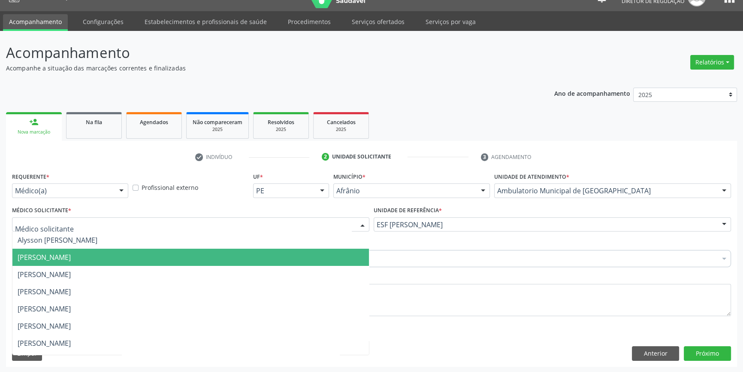
click at [71, 258] on span "[PERSON_NAME]" at bounding box center [44, 256] width 53 height 9
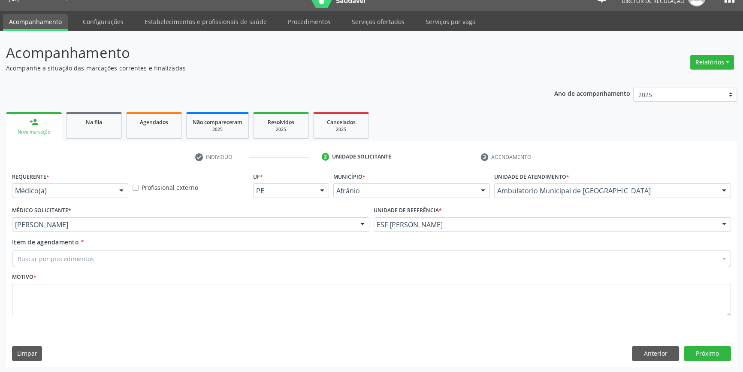
click at [94, 256] on div "Buscar por procedimentos" at bounding box center [371, 258] width 719 height 17
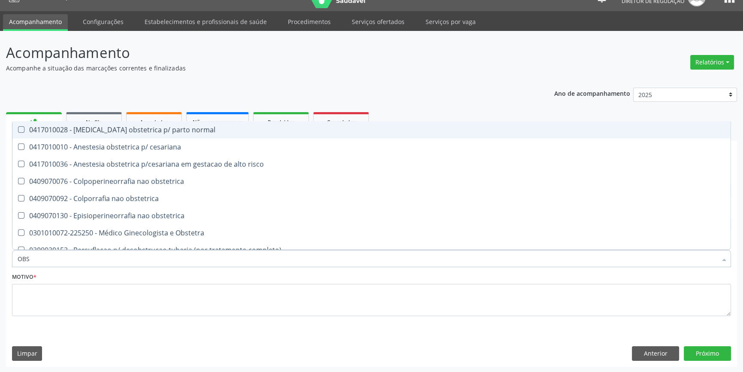
type input "OBST"
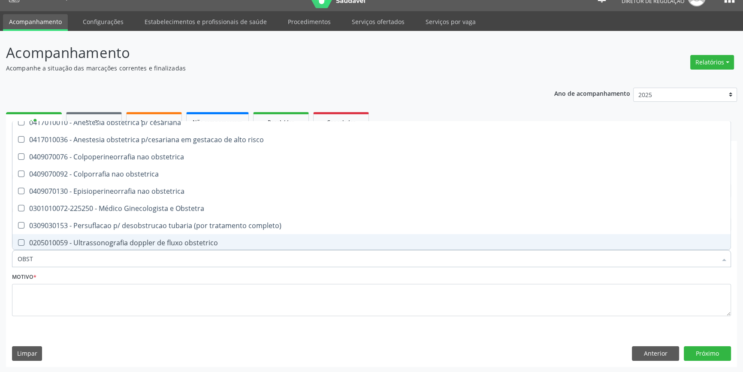
scroll to position [60, 0]
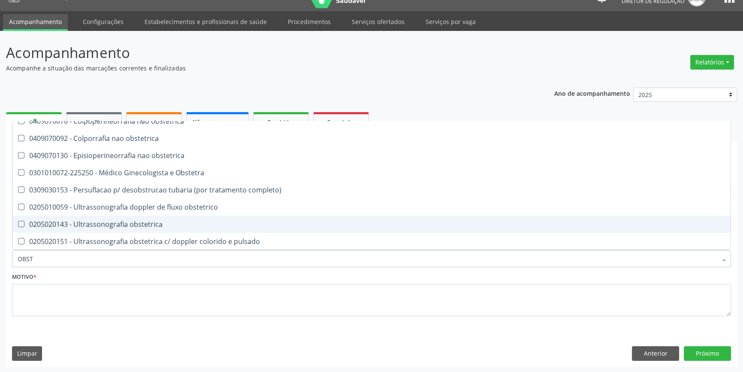
click at [116, 222] on div "0205020143 - Ultrassonografia obstetrica" at bounding box center [372, 224] width 708 height 7
checkbox obstetrica "true"
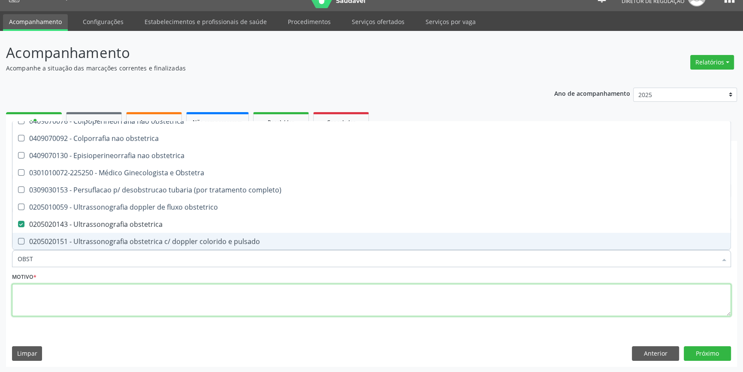
click at [116, 294] on textarea at bounding box center [371, 300] width 719 height 33
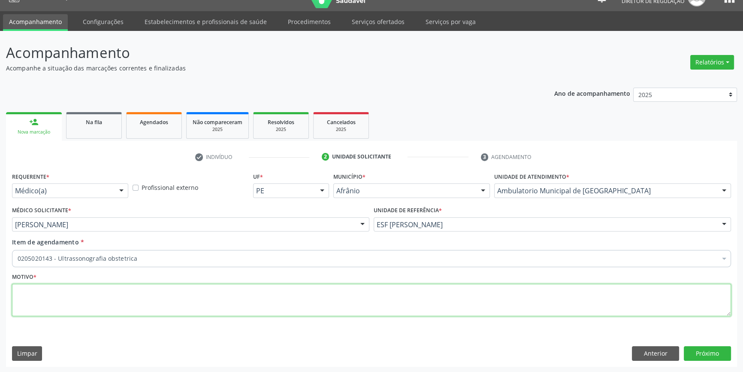
scroll to position [0, 0]
type textarea "PRE NATAL"
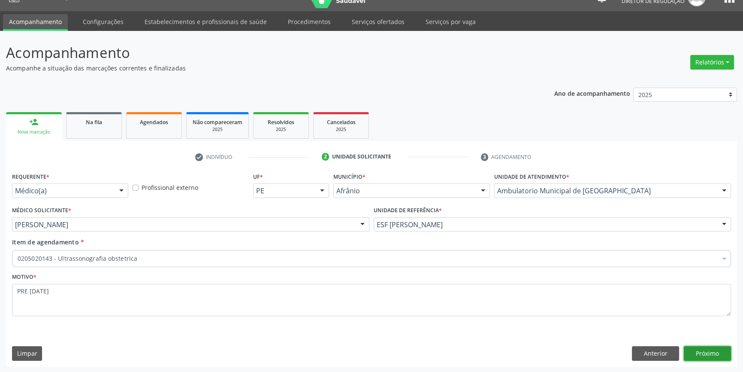
click at [701, 355] on button "Próximo" at bounding box center [707, 353] width 47 height 15
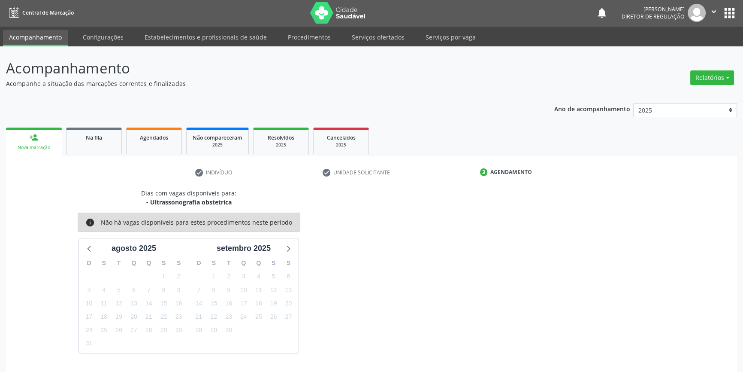
scroll to position [16, 0]
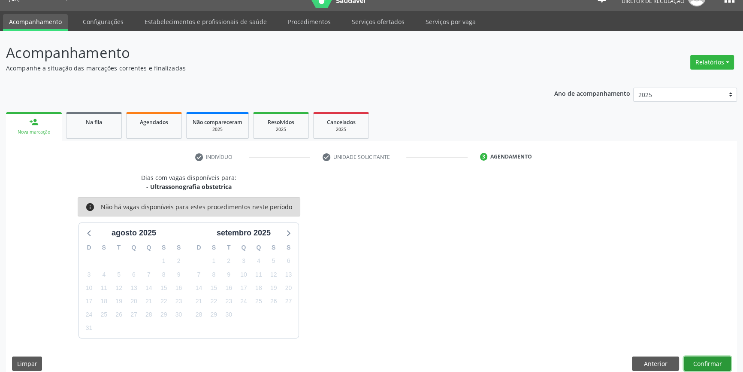
click at [724, 358] on button "Confirmar" at bounding box center [707, 363] width 47 height 15
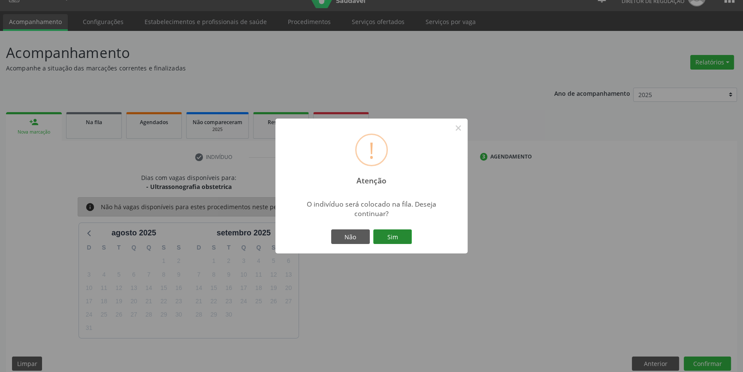
click at [377, 237] on button "Sim" at bounding box center [392, 236] width 39 height 15
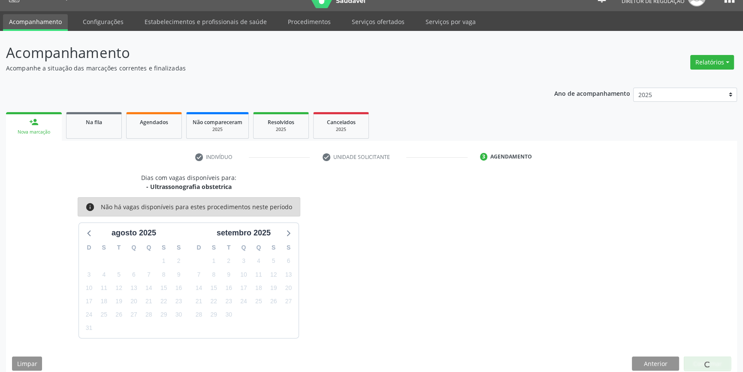
scroll to position [0, 0]
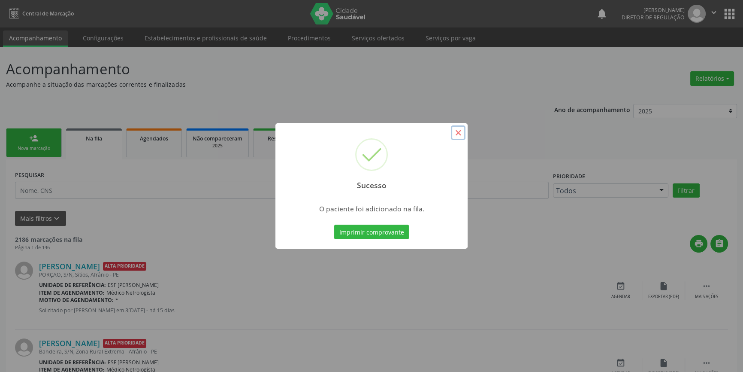
drag, startPoint x: 457, startPoint y: 132, endPoint x: 432, endPoint y: 140, distance: 26.2
click at [458, 132] on button "×" at bounding box center [458, 132] width 15 height 15
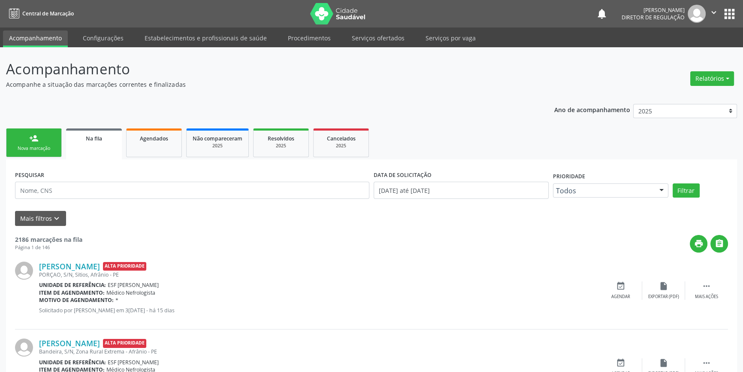
click at [17, 140] on link "person_add Nova marcação" at bounding box center [34, 142] width 56 height 29
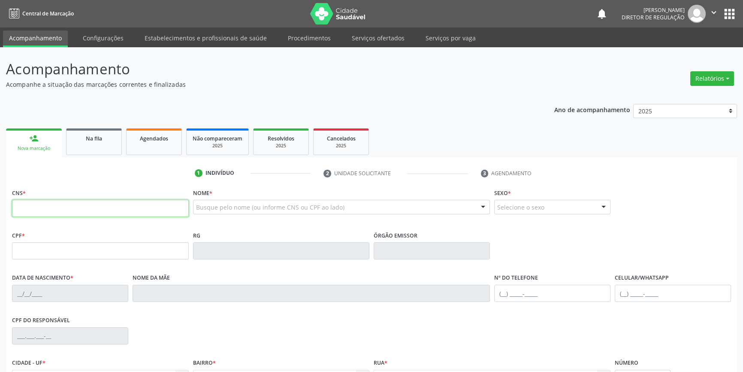
click at [135, 207] on input "text" at bounding box center [100, 208] width 177 height 17
type input "707 4000 2933 4479"
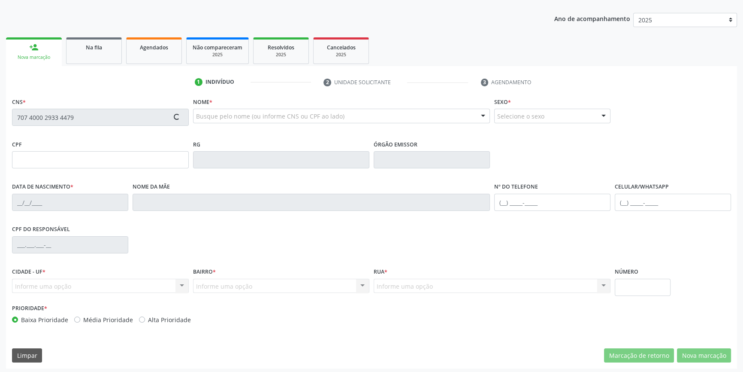
scroll to position [93, 0]
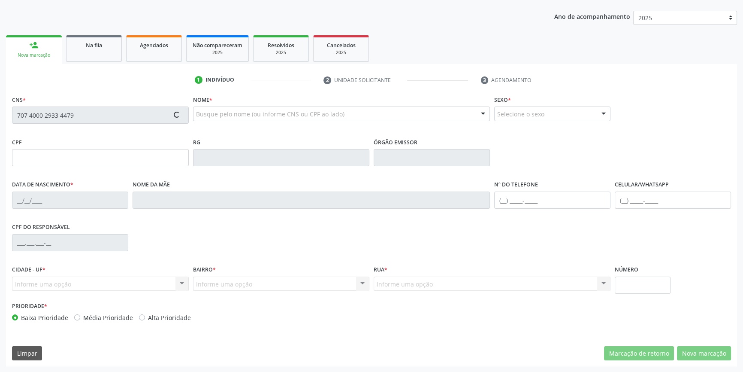
type input "042.475.294-80"
type input "11/07/1978"
type input "Maria Vestir Amorim Sousa"
type input "(87) 98813-1257"
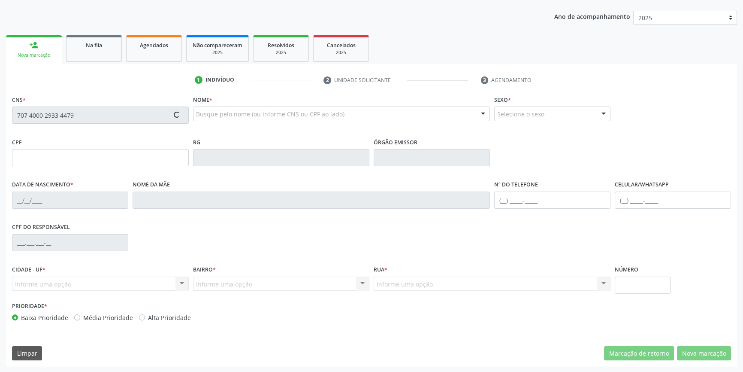
type input "359"
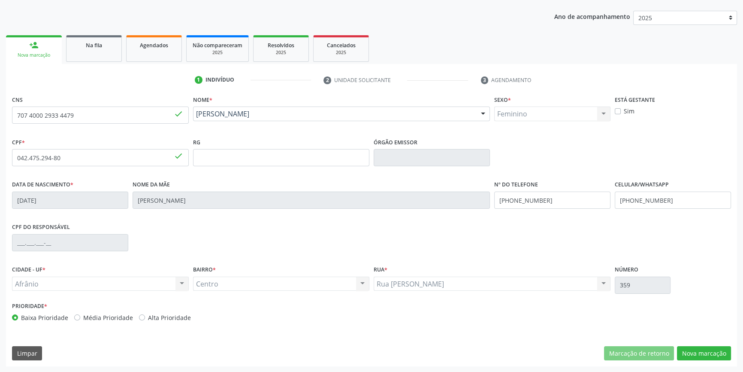
click at [694, 361] on div "CNS 707 4000 2933 4479 done Nome * Rozângela Maria Sousa Amorim Marques Rozânge…" at bounding box center [371, 229] width 731 height 273
click at [695, 355] on button "Nova marcação" at bounding box center [704, 353] width 54 height 15
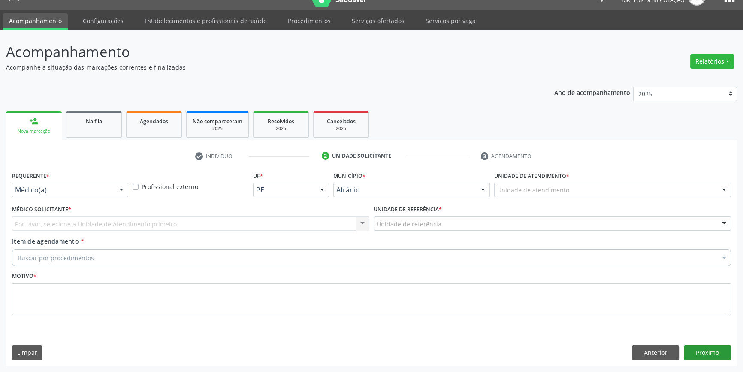
scroll to position [16, 0]
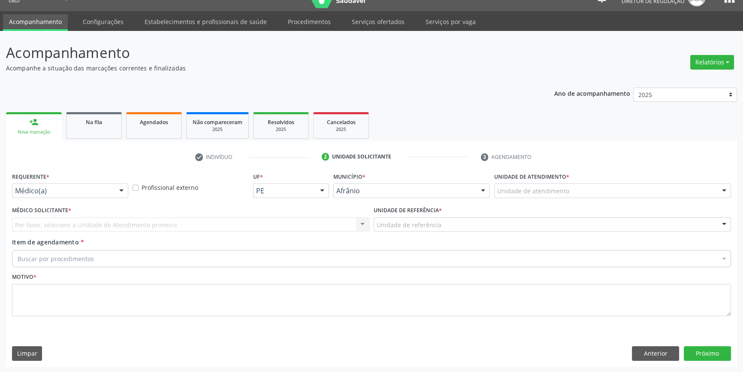
click at [567, 192] on div "Unidade de atendimento" at bounding box center [612, 190] width 237 height 15
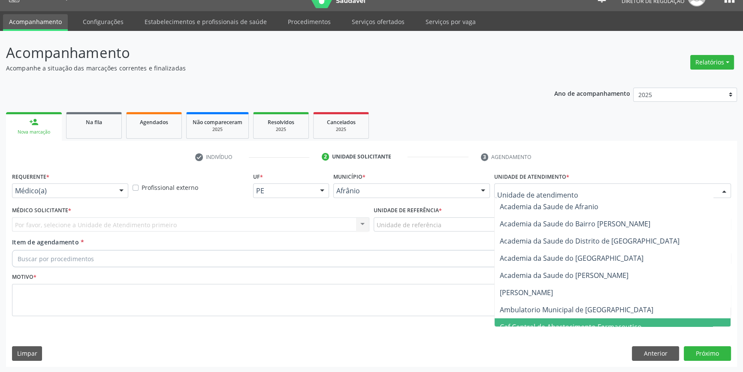
click at [555, 308] on span "Ambulatorio Municipal de [GEOGRAPHIC_DATA]" at bounding box center [577, 309] width 154 height 9
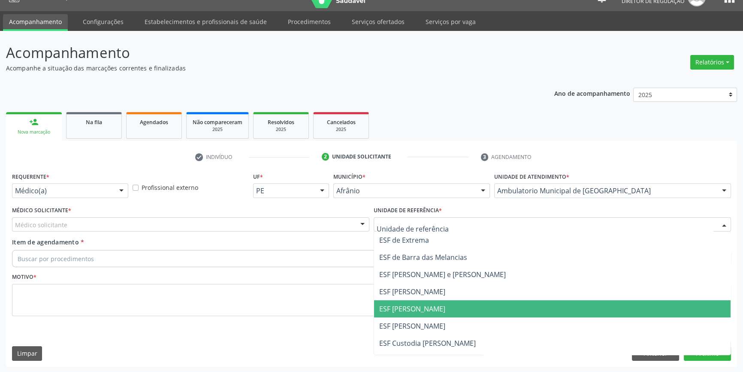
click at [411, 309] on span "ESF [PERSON_NAME]" at bounding box center [412, 308] width 66 height 9
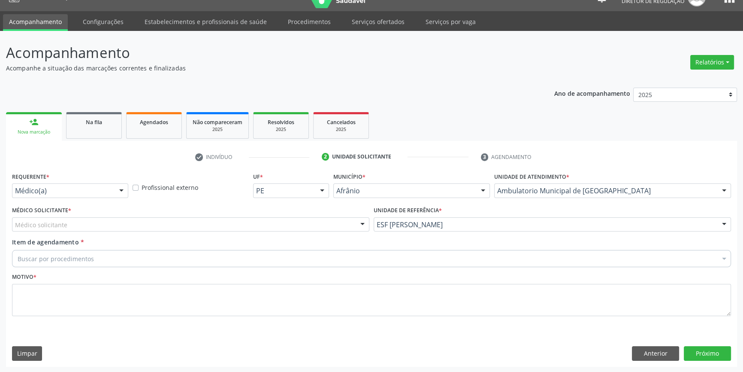
click at [222, 221] on div "Médico solicitante" at bounding box center [191, 224] width 358 height 15
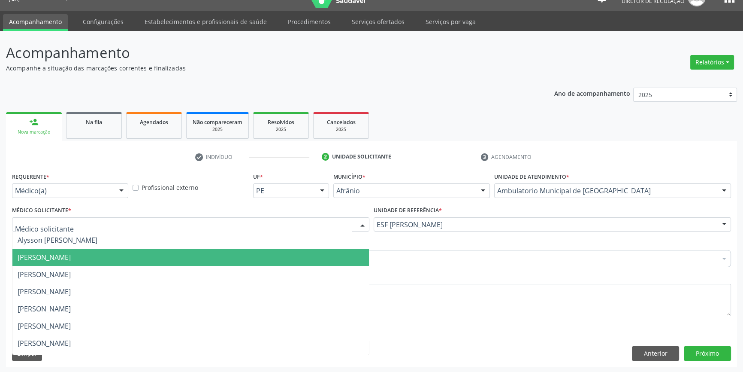
click at [71, 257] on span "[PERSON_NAME]" at bounding box center [44, 256] width 53 height 9
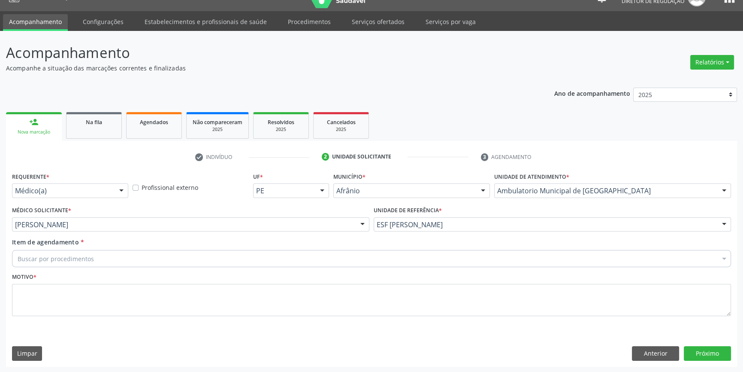
click at [100, 258] on div "Requerente * Médico(a) Médico(a) Enfermeiro(a) Paciente Nenhum resultado encont…" at bounding box center [371, 249] width 719 height 158
click at [100, 258] on div "Buscar por procedimentos" at bounding box center [371, 258] width 719 height 17
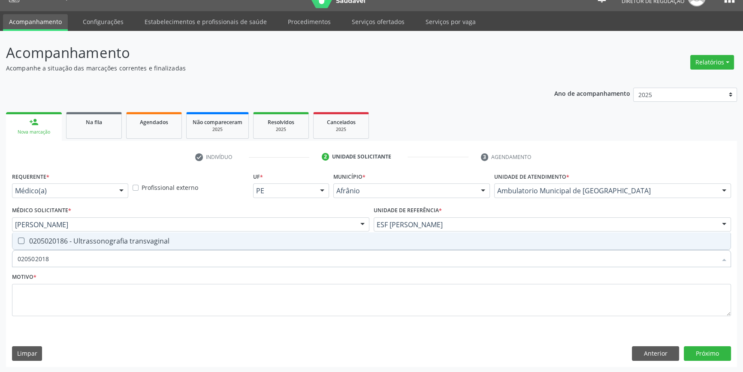
type input "0205020186"
click at [114, 244] on div "0205020186 - Ultrassonografia transvaginal" at bounding box center [372, 240] width 708 height 7
checkbox transvaginal "true"
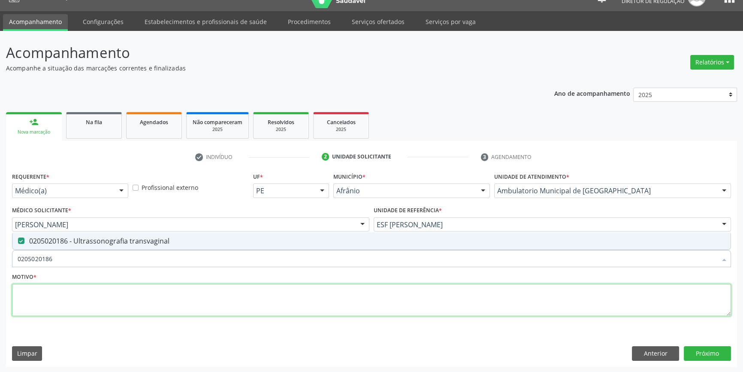
click at [103, 292] on textarea at bounding box center [371, 300] width 719 height 33
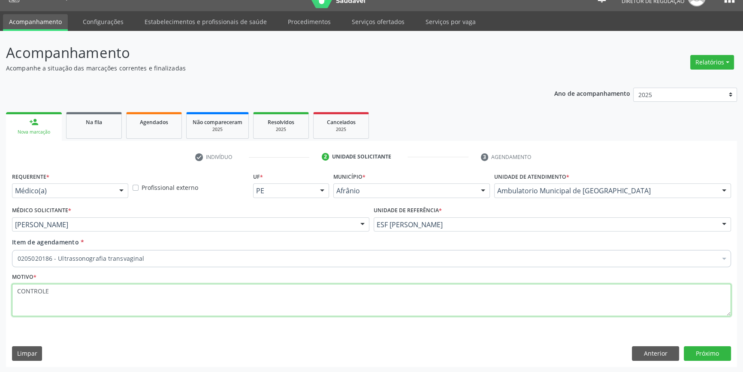
type textarea "CONTROLE M"
